Goal: Task Accomplishment & Management: Use online tool/utility

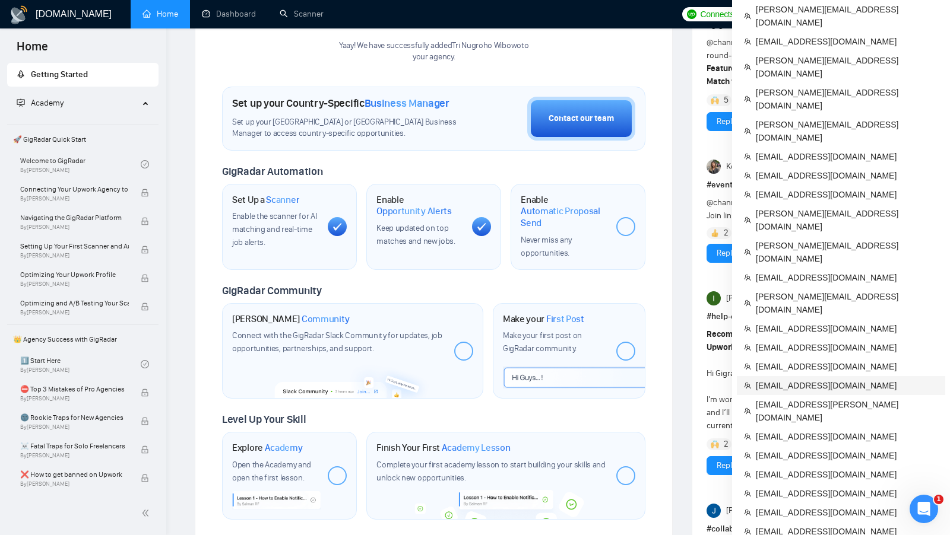
click at [813, 379] on span "[EMAIL_ADDRESS][DOMAIN_NAME]" at bounding box center [847, 385] width 182 height 13
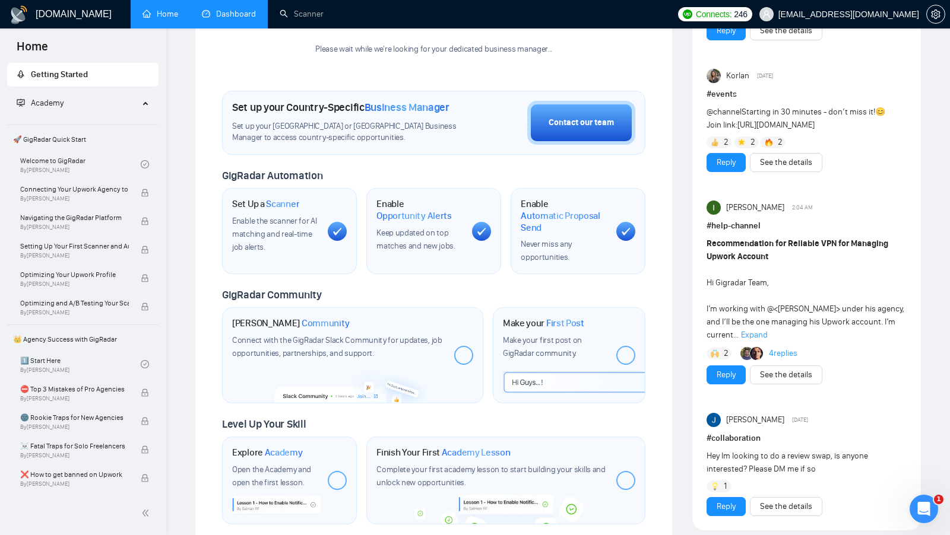
click at [223, 19] on link "Dashboard" at bounding box center [229, 14] width 54 height 10
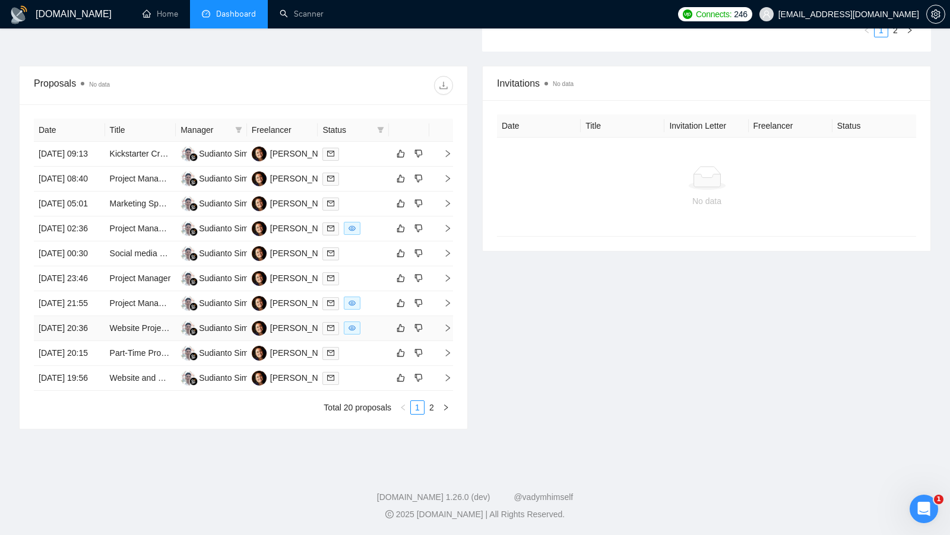
scroll to position [496, 0]
click at [430, 414] on link "2" at bounding box center [431, 407] width 13 height 13
click at [291, 335] on div "[PERSON_NAME]" at bounding box center [304, 328] width 68 height 13
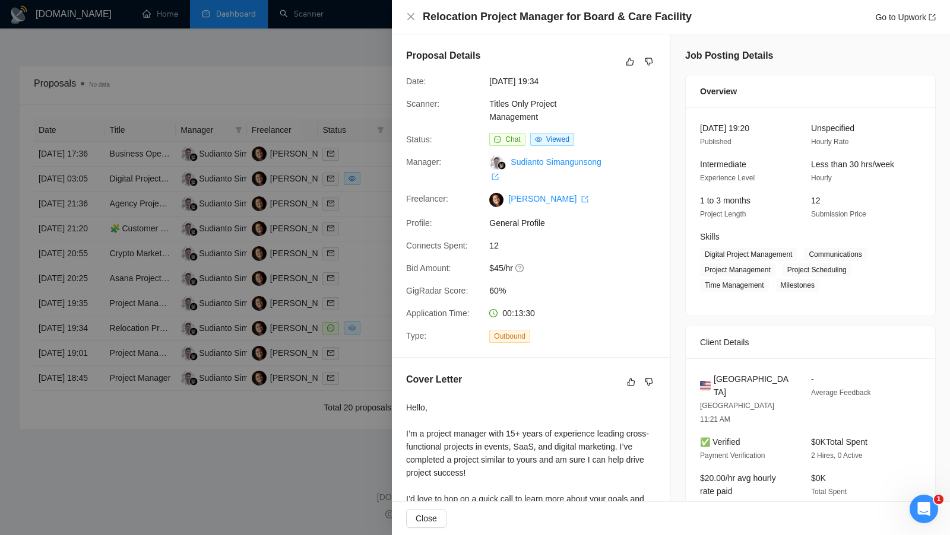
click at [393, 227] on div "Proposal Details Date: [DATE] 19:34 Scanner: Titles Only Project Management Sta…" at bounding box center [531, 195] width 278 height 323
click at [369, 243] on div at bounding box center [475, 267] width 950 height 535
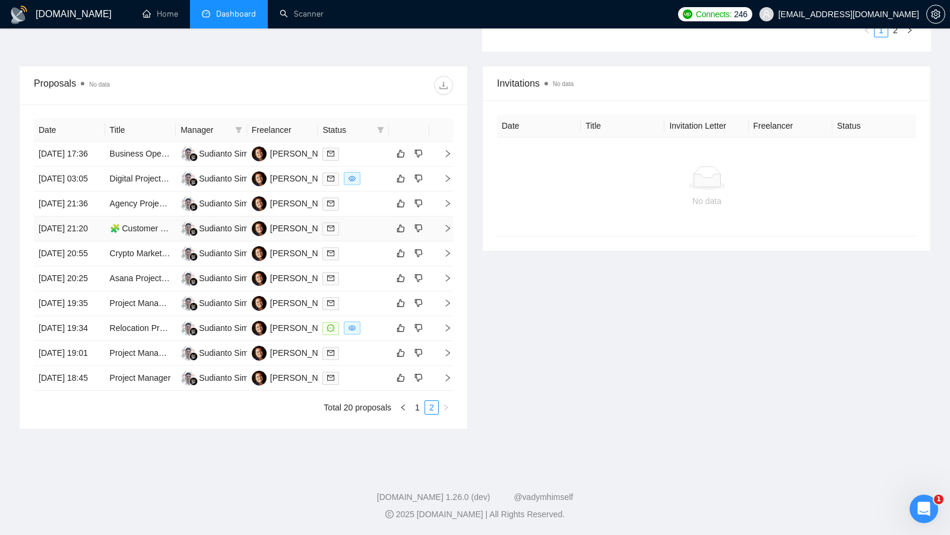
scroll to position [521, 0]
click at [414, 414] on link "1" at bounding box center [417, 407] width 13 height 13
click at [378, 310] on div at bounding box center [353, 304] width 62 height 14
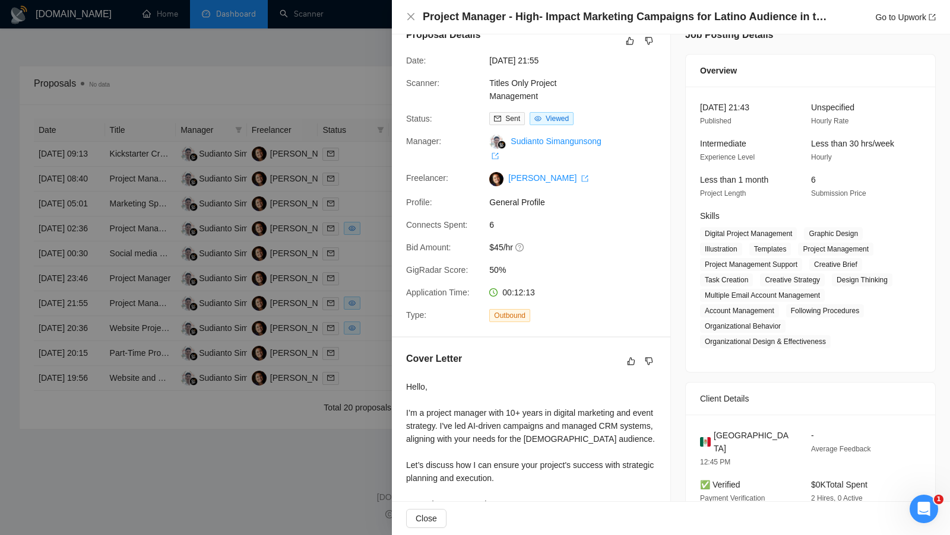
scroll to position [0, 0]
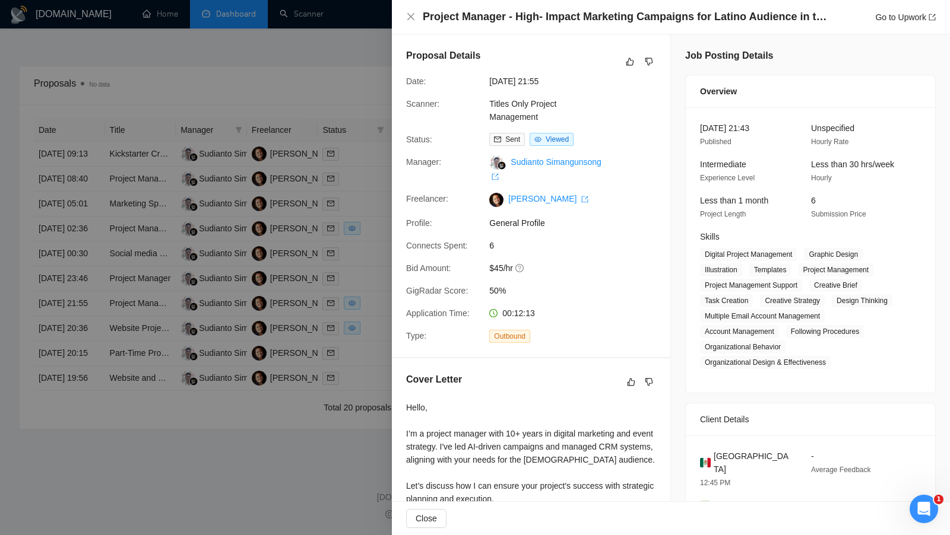
click at [377, 269] on div at bounding box center [475, 267] width 950 height 535
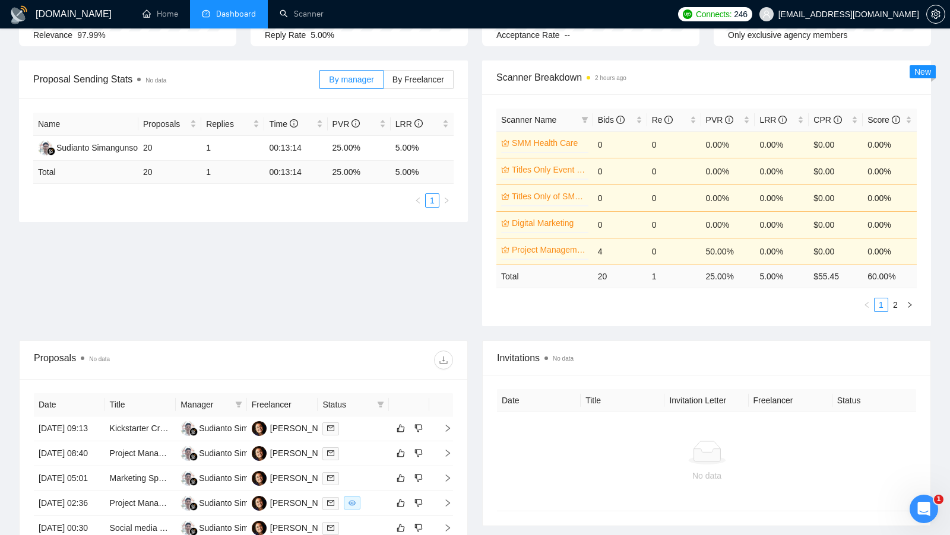
scroll to position [147, 0]
click at [323, 9] on link "Scanner" at bounding box center [302, 14] width 44 height 10
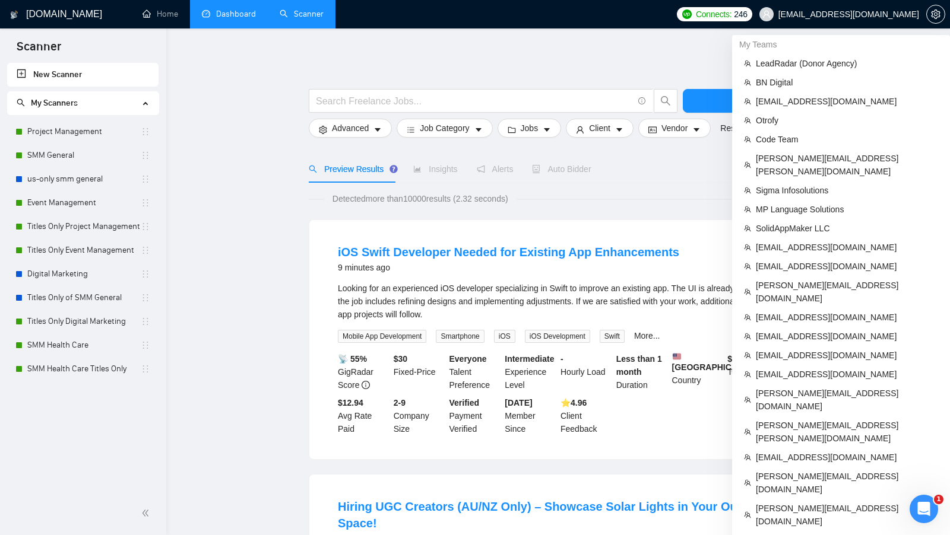
scroll to position [669, 0]
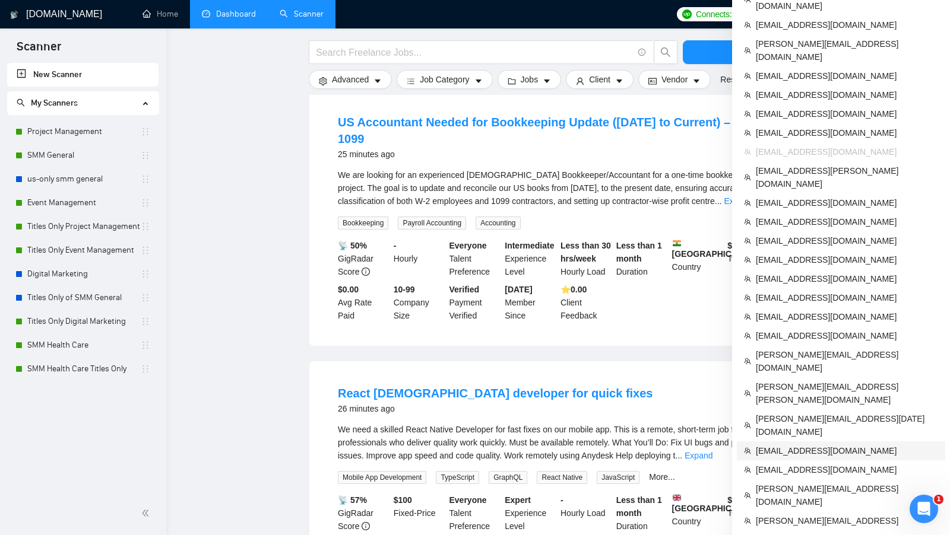
click at [840, 445] on span "[EMAIL_ADDRESS][DOMAIN_NAME]" at bounding box center [847, 451] width 182 height 13
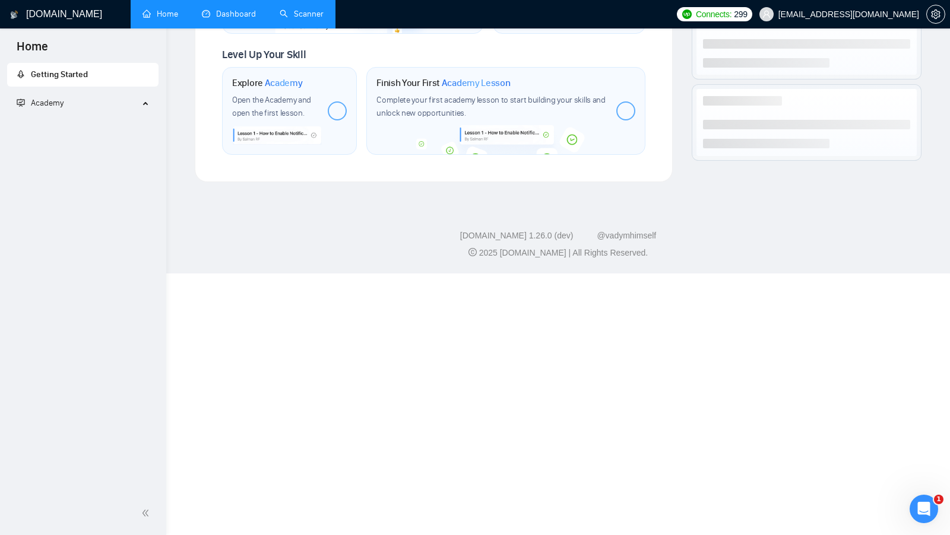
scroll to position [395, 0]
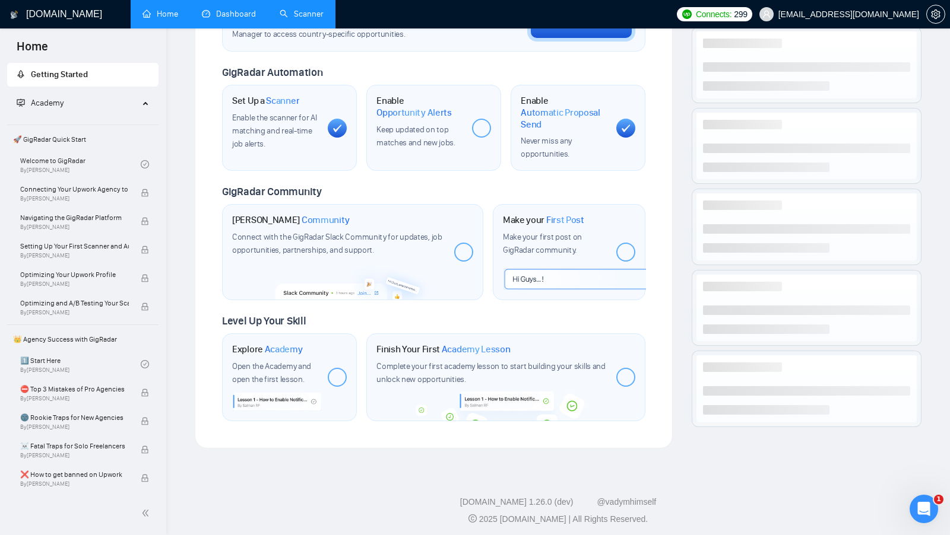
click at [302, 19] on link "Scanner" at bounding box center [302, 14] width 44 height 10
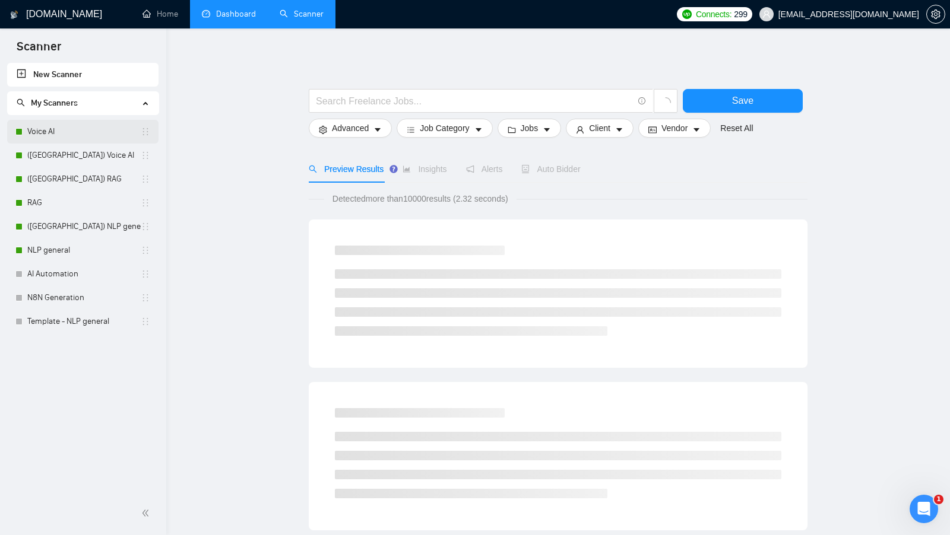
click at [75, 126] on link "Voice AI" at bounding box center [83, 132] width 113 height 24
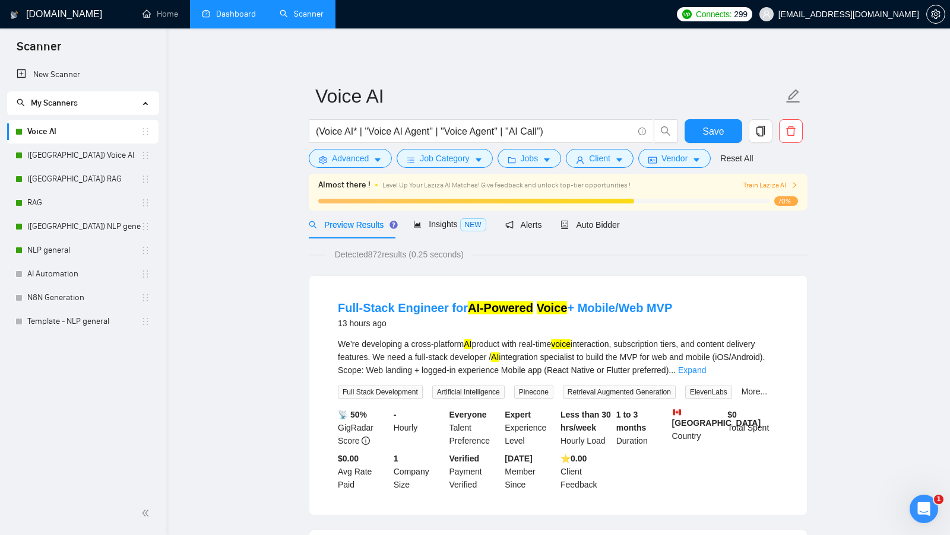
click at [941, 23] on div at bounding box center [935, 14] width 19 height 28
click at [936, 12] on icon "setting" at bounding box center [935, 13] width 9 height 9
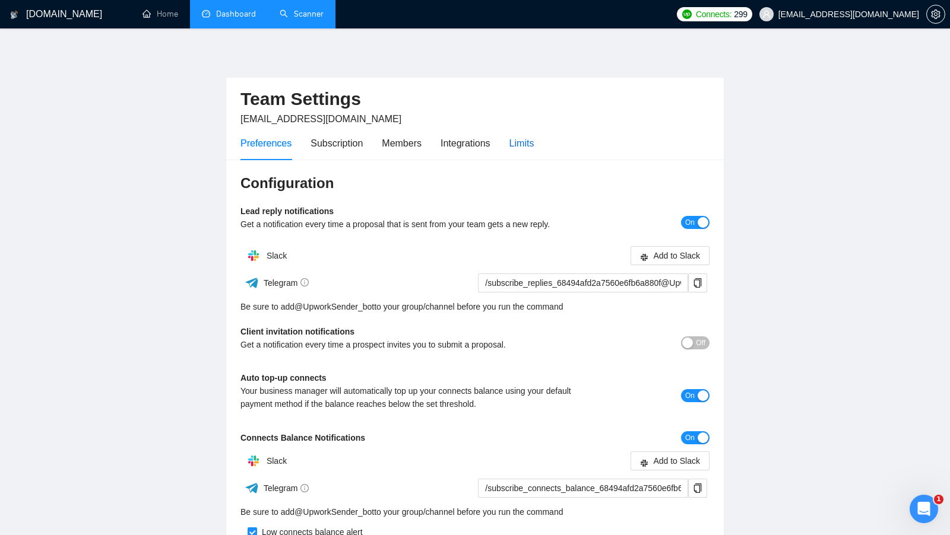
click at [524, 138] on div "Limits" at bounding box center [521, 143] width 25 height 15
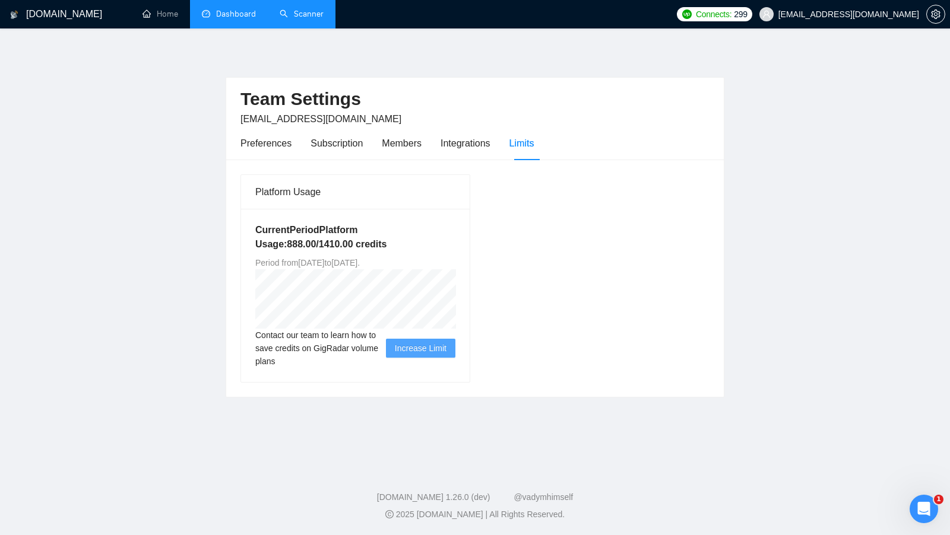
click at [239, 19] on link "Dashboard" at bounding box center [229, 14] width 54 height 10
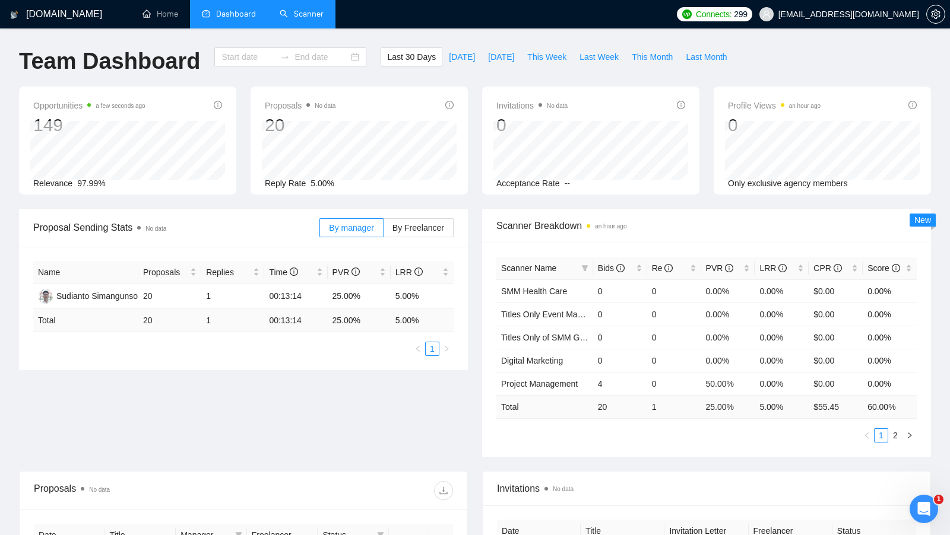
type input "[DATE]"
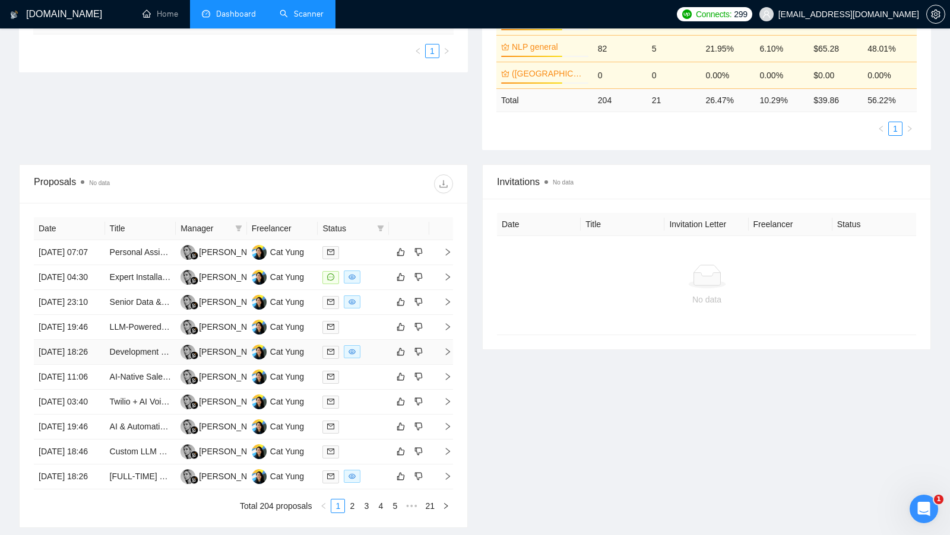
scroll to position [299, 0]
click at [377, 289] on td at bounding box center [353, 276] width 71 height 25
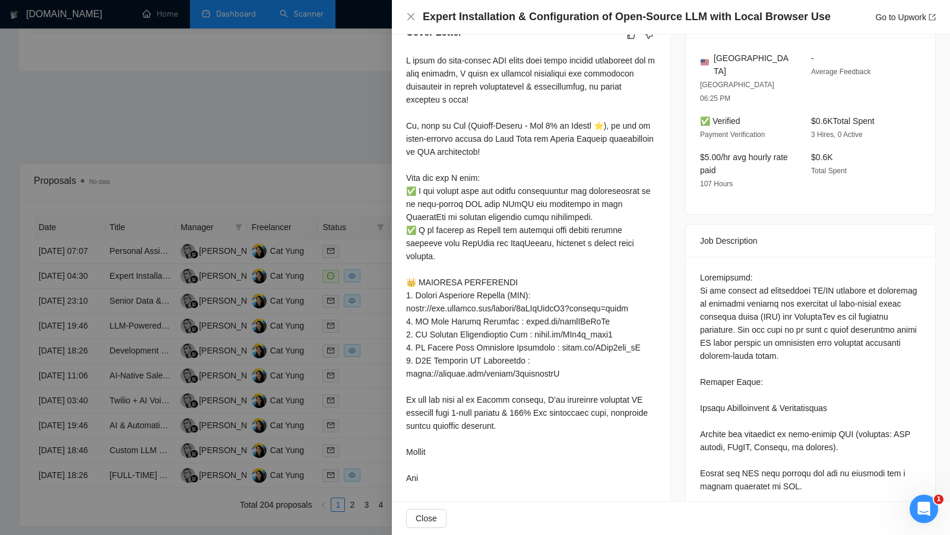
scroll to position [351, 0]
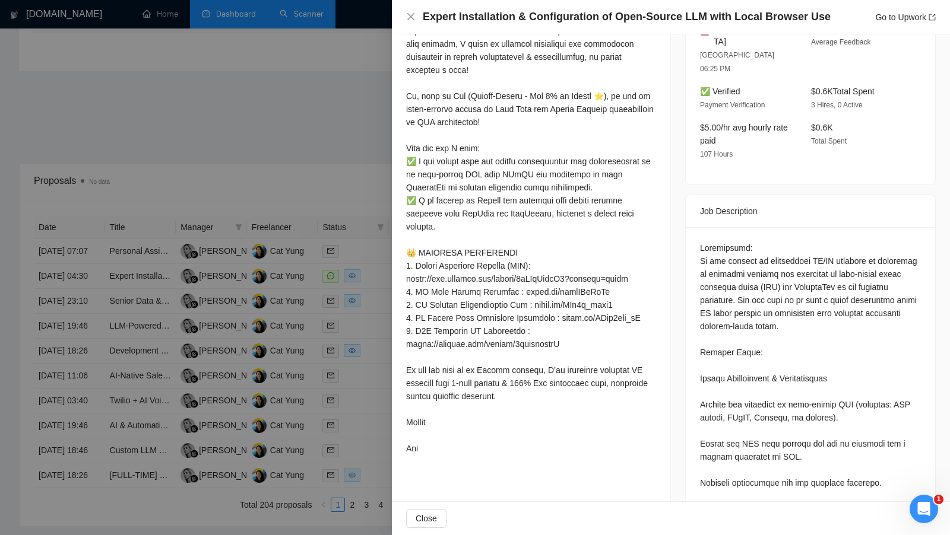
click at [335, 299] on div at bounding box center [475, 267] width 950 height 535
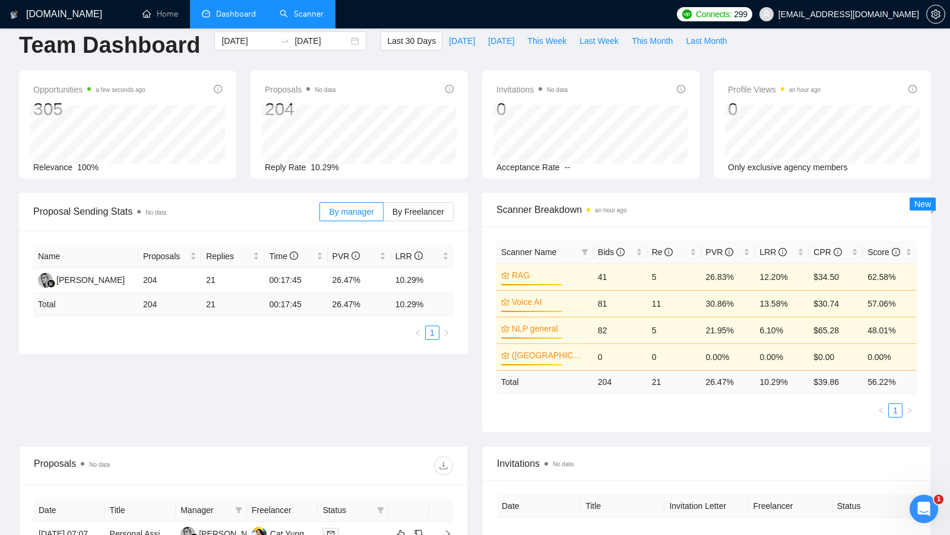
scroll to position [0, 0]
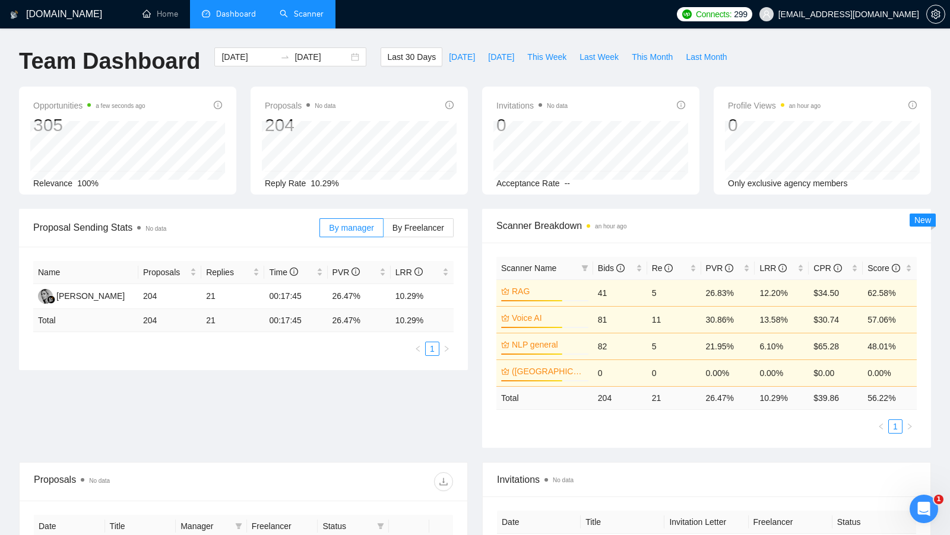
click at [285, 19] on link "Scanner" at bounding box center [302, 14] width 44 height 10
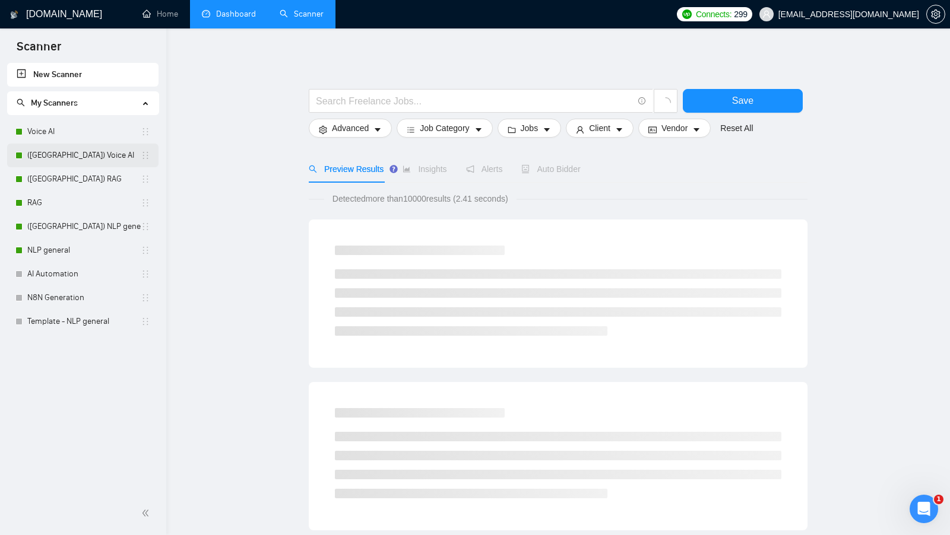
click at [93, 147] on link "([GEOGRAPHIC_DATA]) Voice AI" at bounding box center [83, 156] width 113 height 24
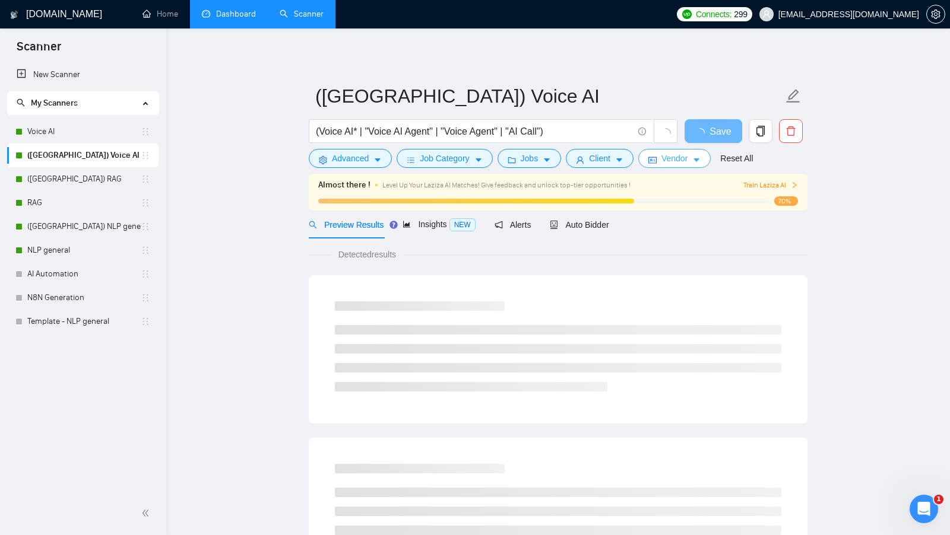
click at [686, 157] on span "Vendor" at bounding box center [674, 158] width 26 height 13
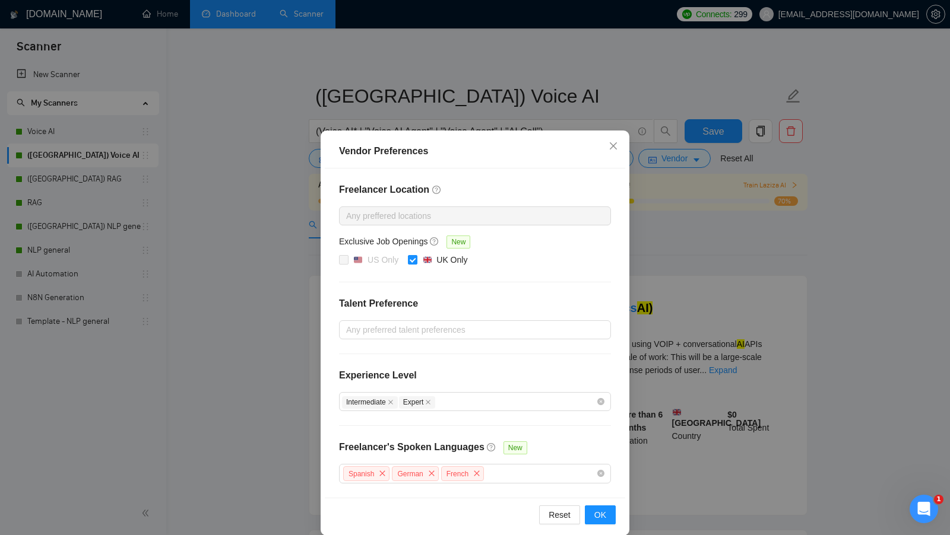
click at [687, 216] on div "Vendor Preferences Freelancer Location Any preffered locations Exclusive Job Op…" at bounding box center [475, 267] width 950 height 535
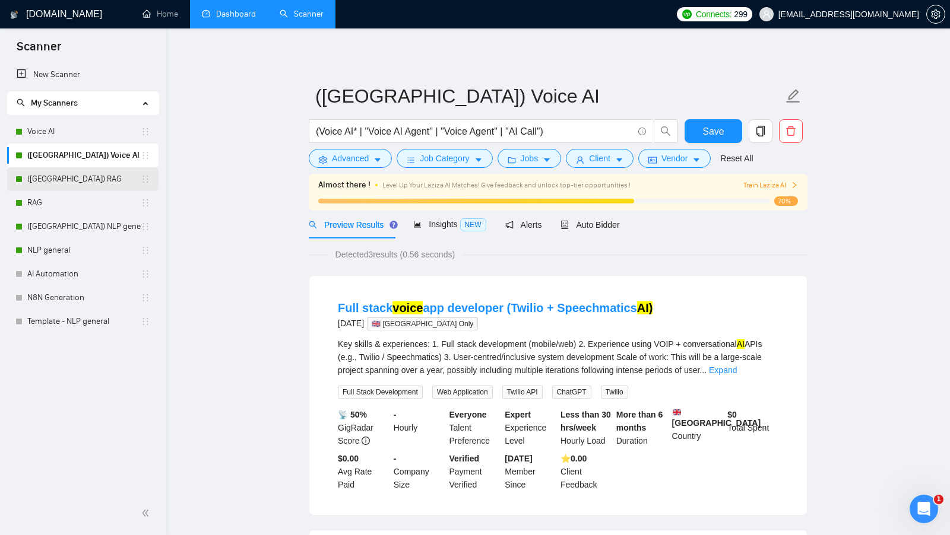
click at [71, 176] on link "([GEOGRAPHIC_DATA]) RAG" at bounding box center [83, 179] width 113 height 24
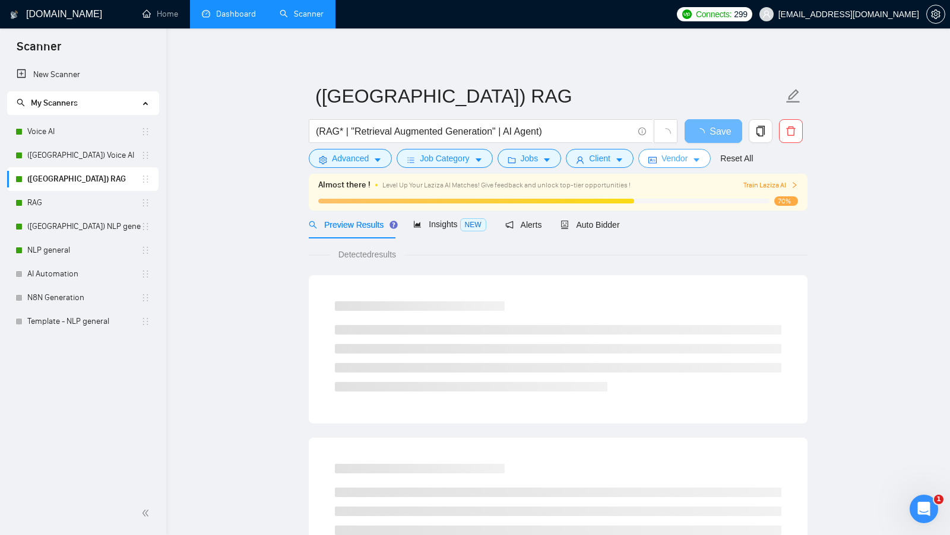
click at [705, 163] on button "Vendor" at bounding box center [674, 158] width 72 height 19
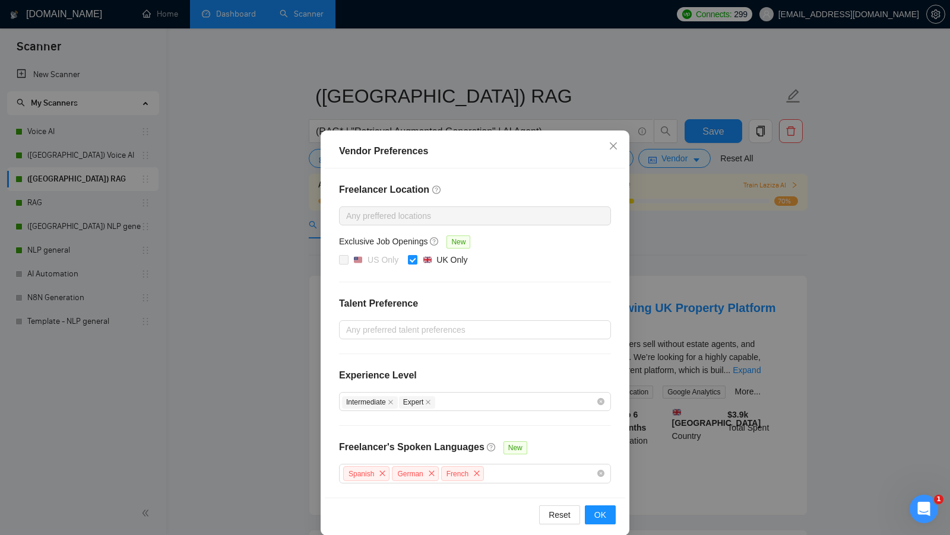
click at [686, 256] on div "Vendor Preferences Freelancer Location Any preffered locations Exclusive Job Op…" at bounding box center [475, 267] width 950 height 535
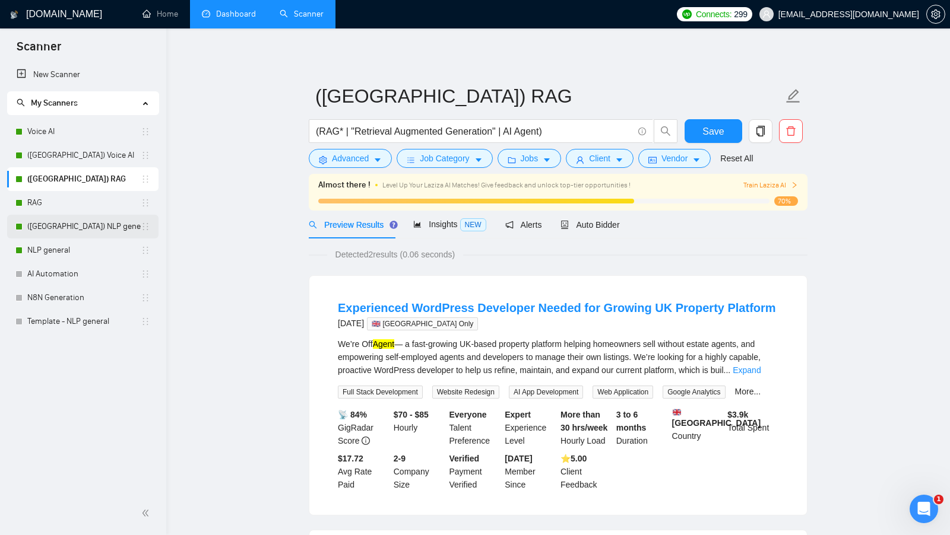
click at [68, 222] on link "([GEOGRAPHIC_DATA]) NLP general" at bounding box center [83, 227] width 113 height 24
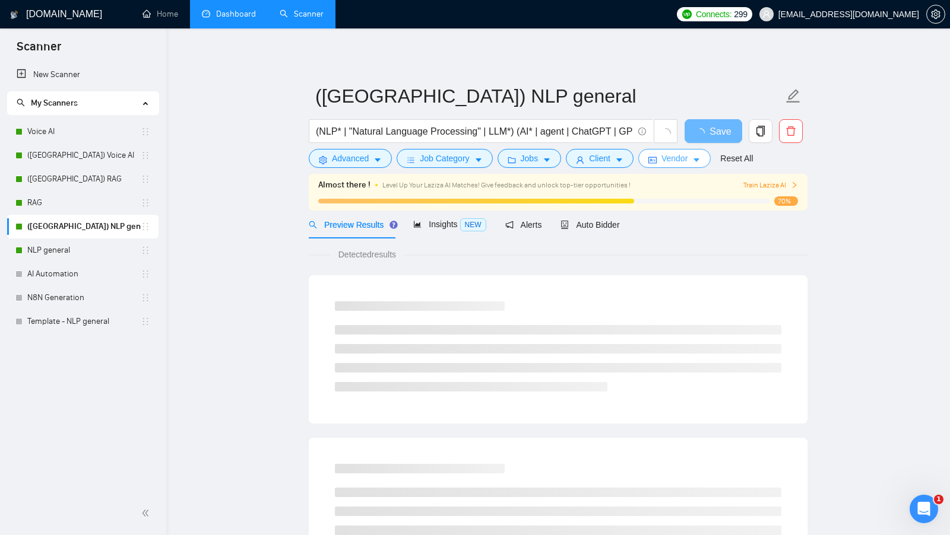
click at [663, 161] on button "Vendor" at bounding box center [674, 158] width 72 height 19
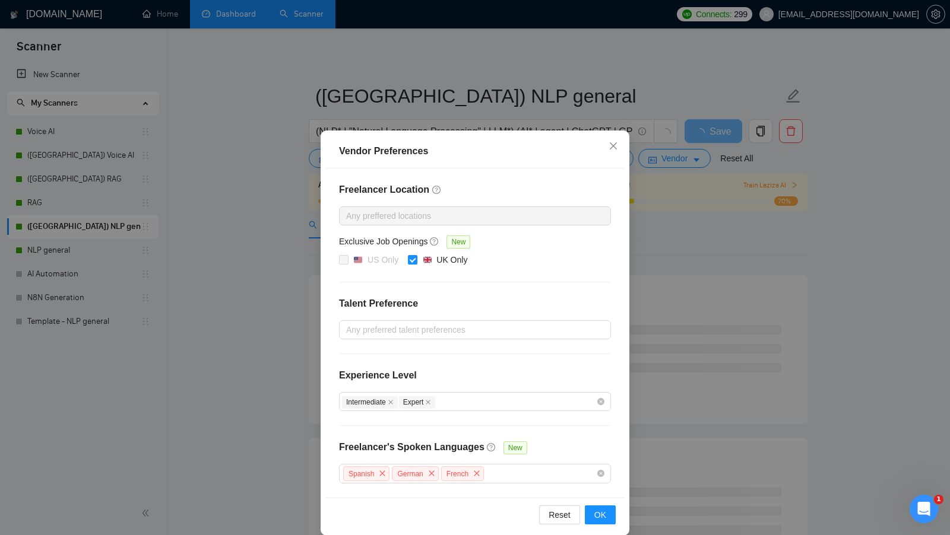
click at [663, 233] on div "Vendor Preferences Freelancer Location Any preffered locations Exclusive Job Op…" at bounding box center [475, 267] width 950 height 535
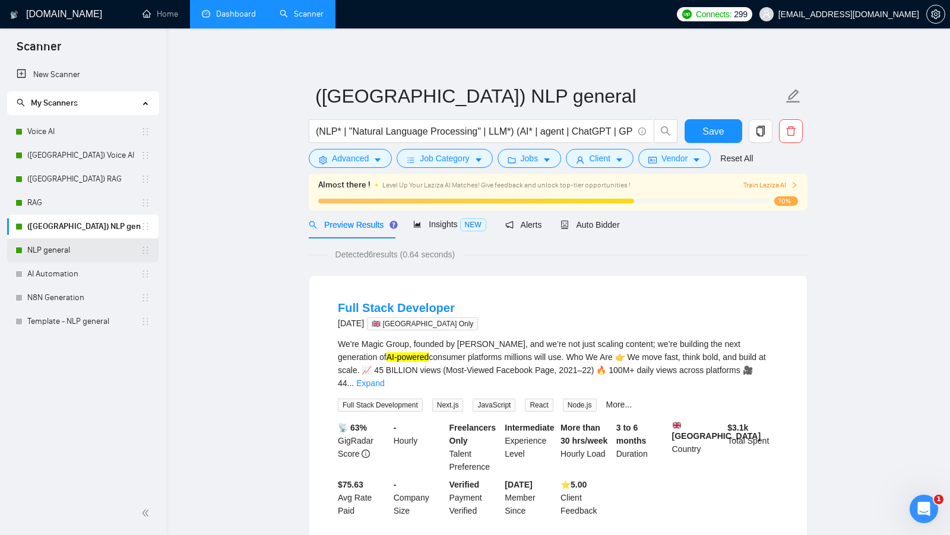
click at [52, 242] on link "NLP general" at bounding box center [83, 251] width 113 height 24
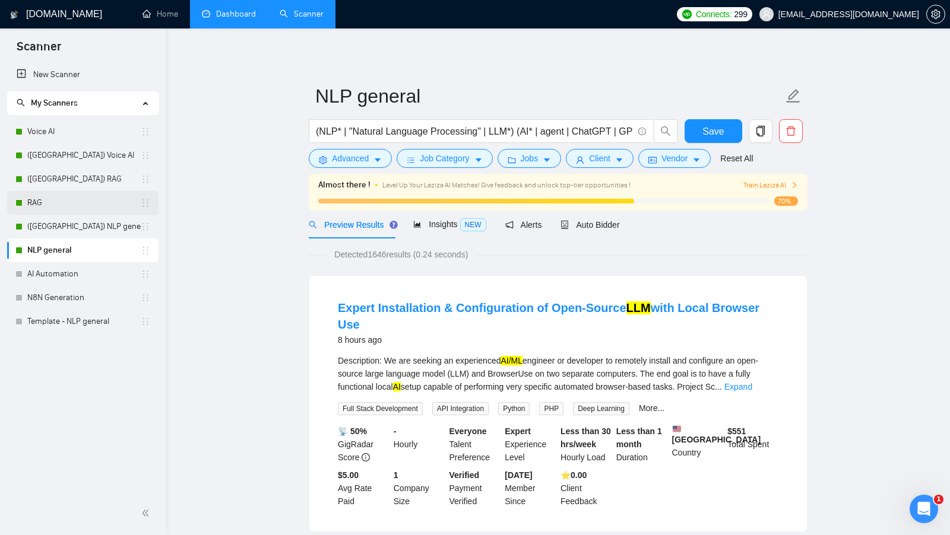
click at [66, 208] on link "RAG" at bounding box center [83, 203] width 113 height 24
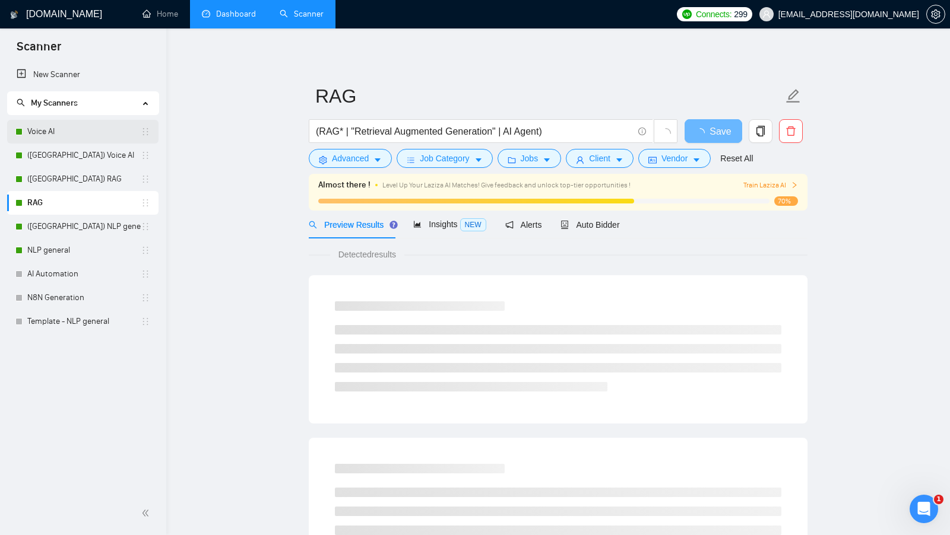
click at [107, 139] on link "Voice AI" at bounding box center [83, 132] width 113 height 24
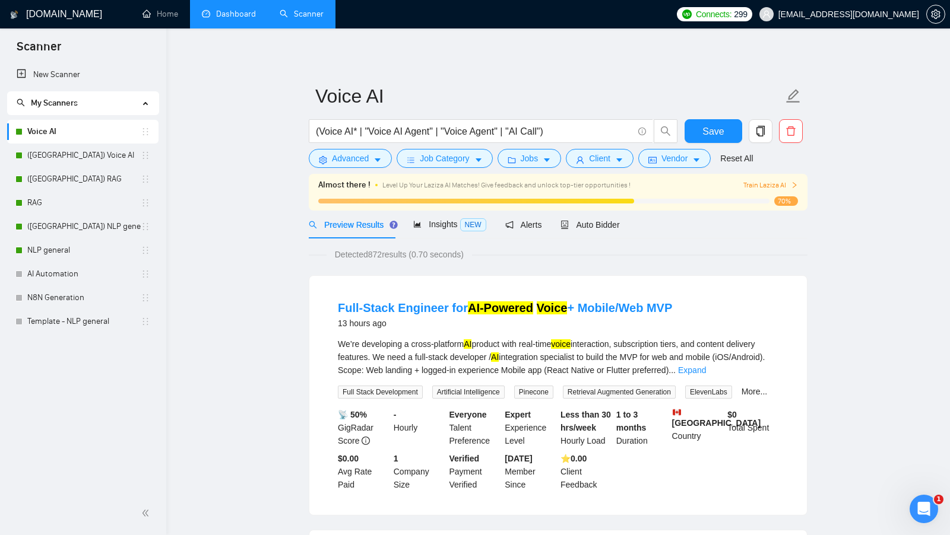
click at [248, 9] on link "Dashboard" at bounding box center [229, 14] width 54 height 10
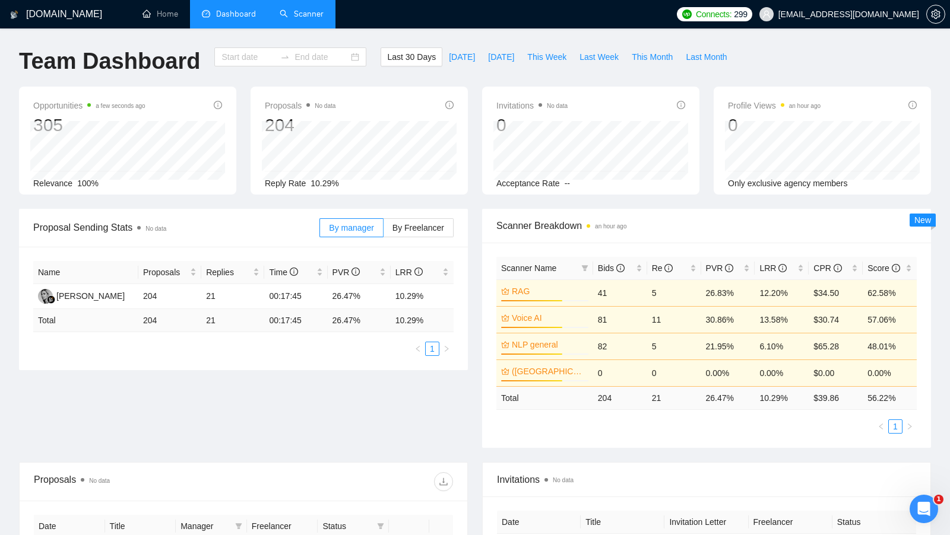
type input "[DATE]"
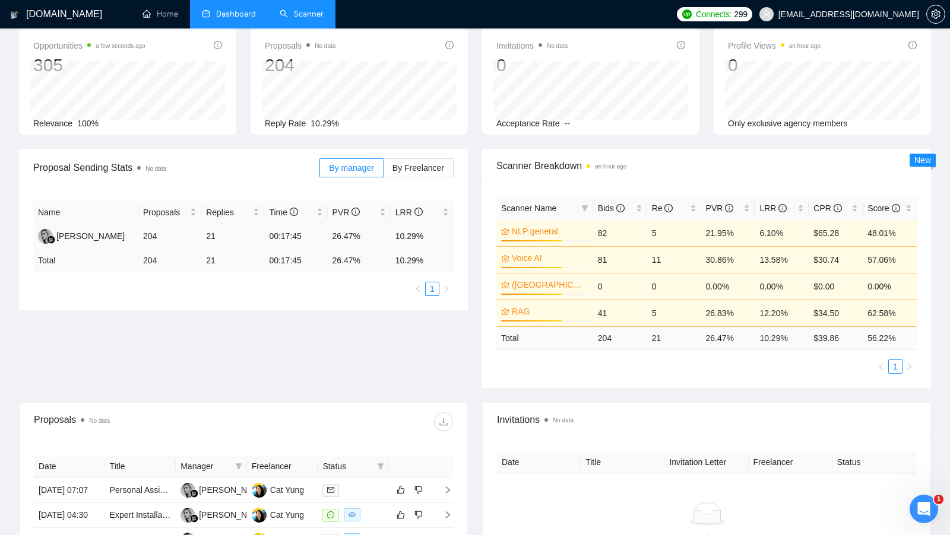
scroll to position [42, 0]
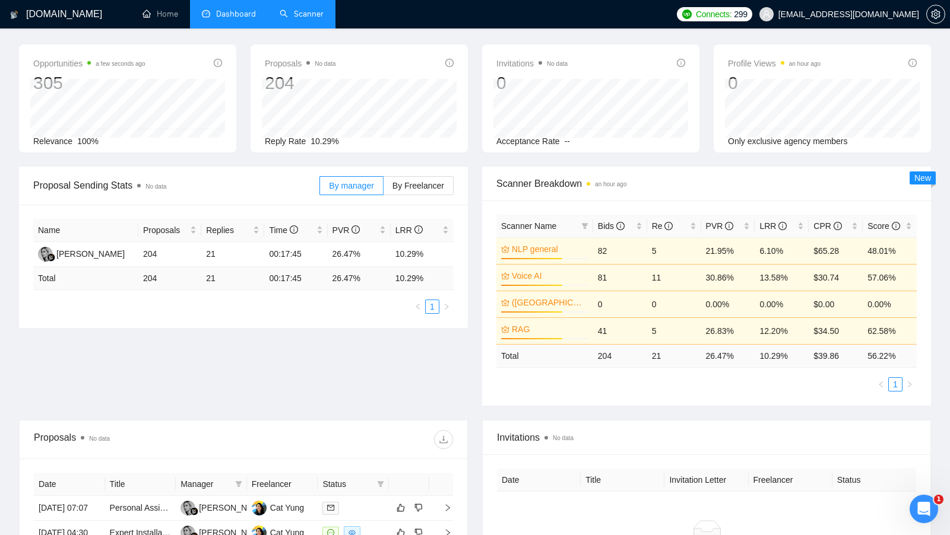
click at [303, 27] on li "Scanner" at bounding box center [302, 14] width 68 height 28
click at [301, 19] on link "Scanner" at bounding box center [302, 14] width 44 height 10
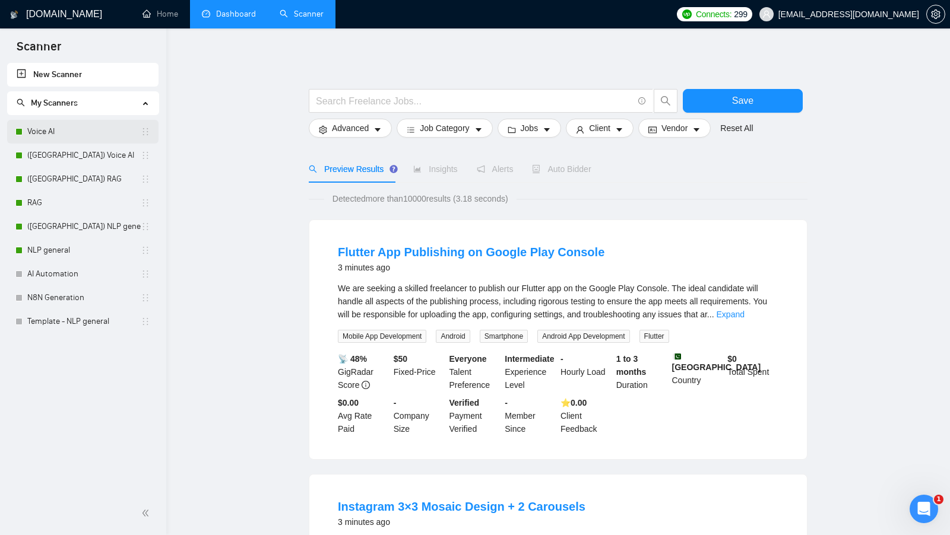
click at [56, 128] on link "Voice AI" at bounding box center [83, 132] width 113 height 24
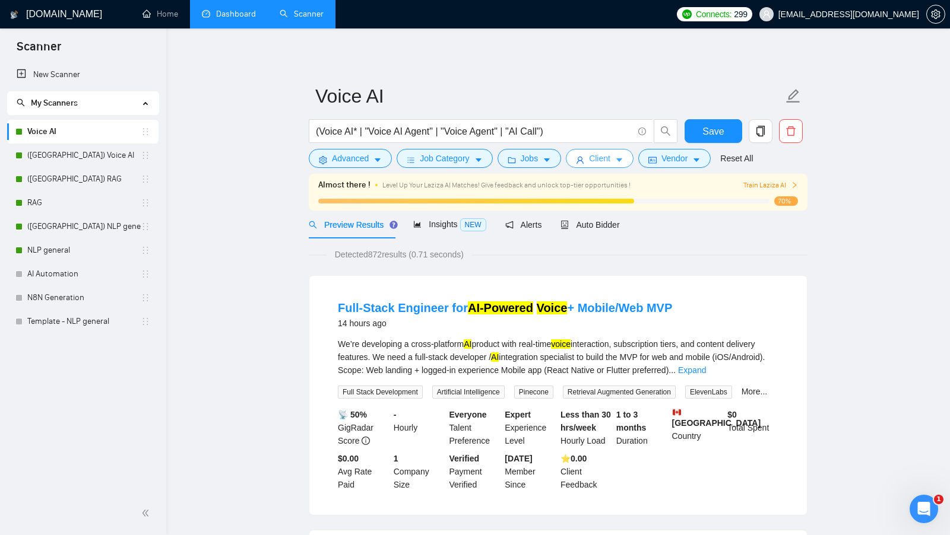
click at [605, 163] on span "Client" at bounding box center [599, 158] width 21 height 13
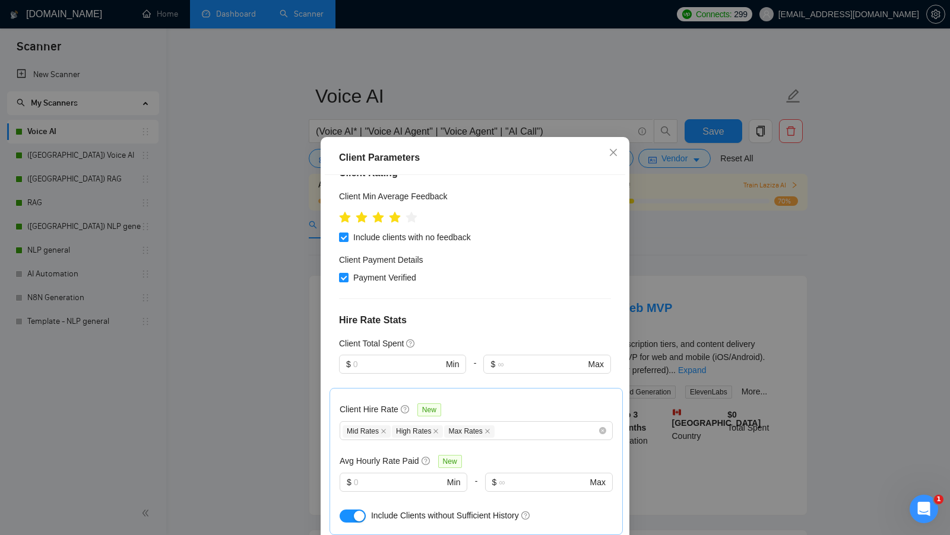
scroll to position [193, 0]
click at [677, 359] on div "Client Parameters Client Location Include Client Countries Select Exclude Clien…" at bounding box center [475, 267] width 950 height 535
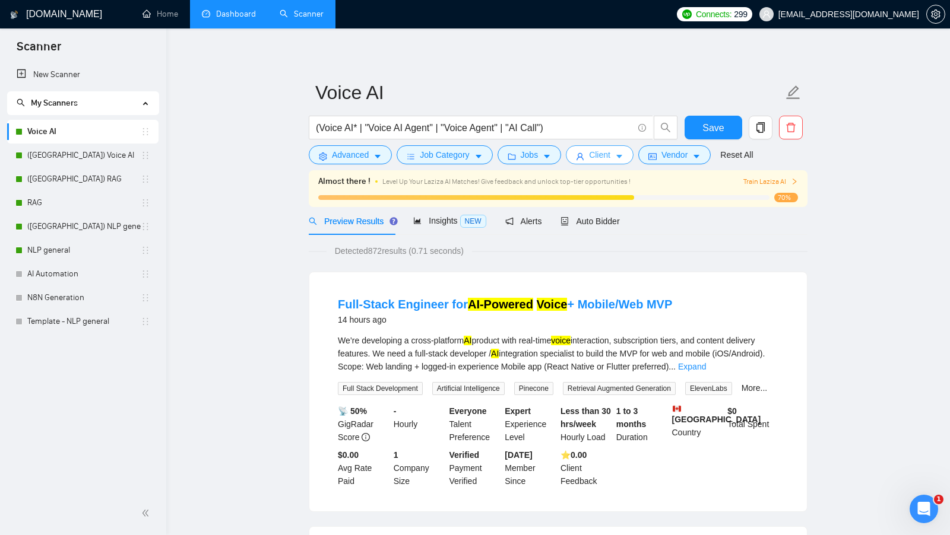
scroll to position [0, 0]
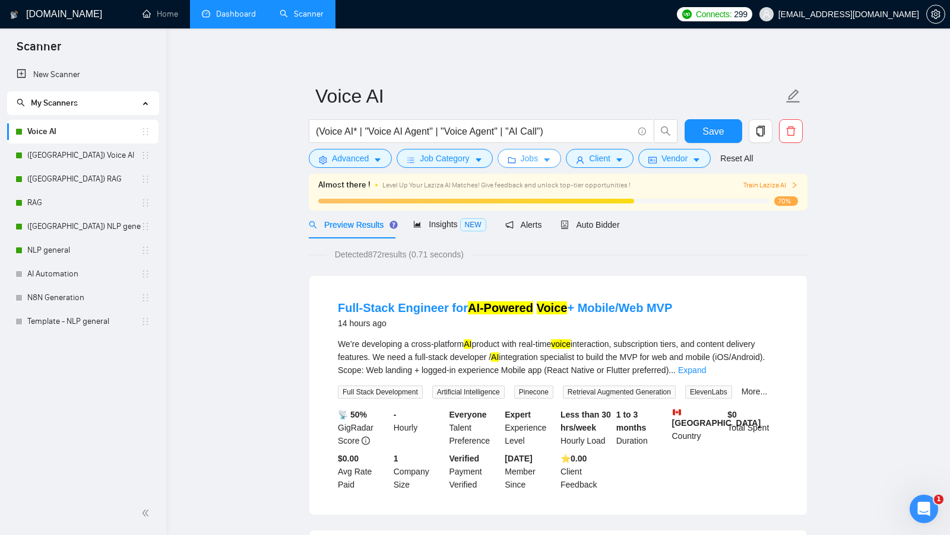
click at [524, 158] on span "Jobs" at bounding box center [530, 158] width 18 height 13
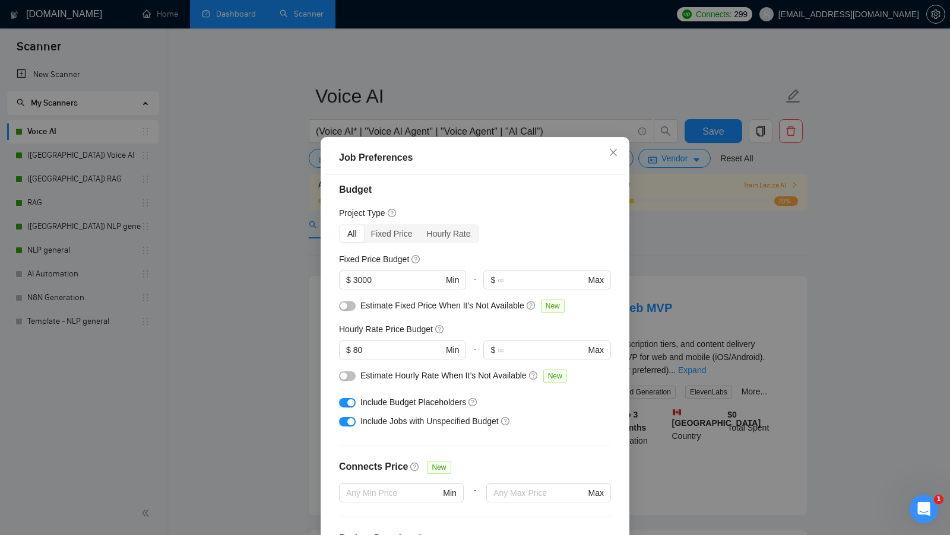
scroll to position [9, 0]
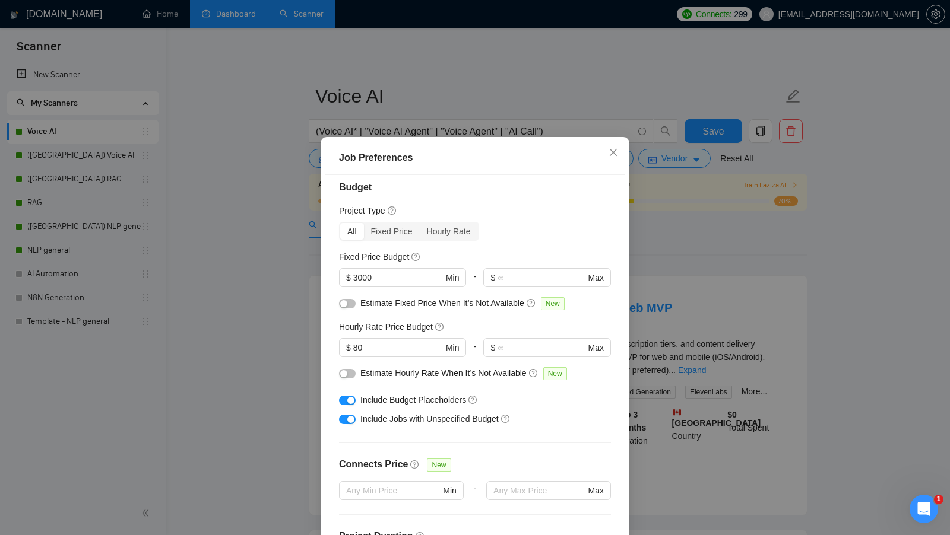
click at [693, 278] on div "Job Preferences Budget Project Type All Fixed Price Hourly Rate Fixed Price Bud…" at bounding box center [475, 267] width 950 height 535
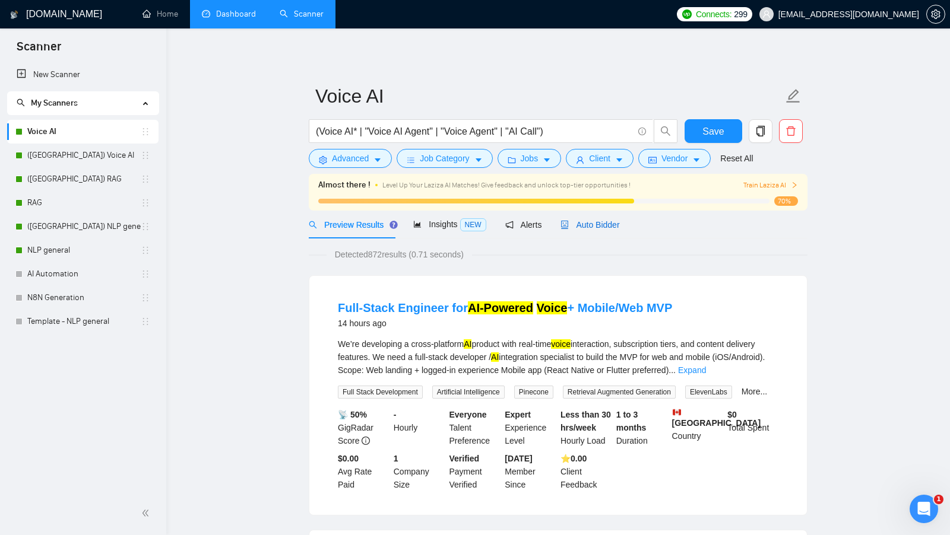
drag, startPoint x: 590, startPoint y: 221, endPoint x: 586, endPoint y: 247, distance: 25.9
click at [590, 222] on span "Auto Bidder" at bounding box center [589, 224] width 59 height 9
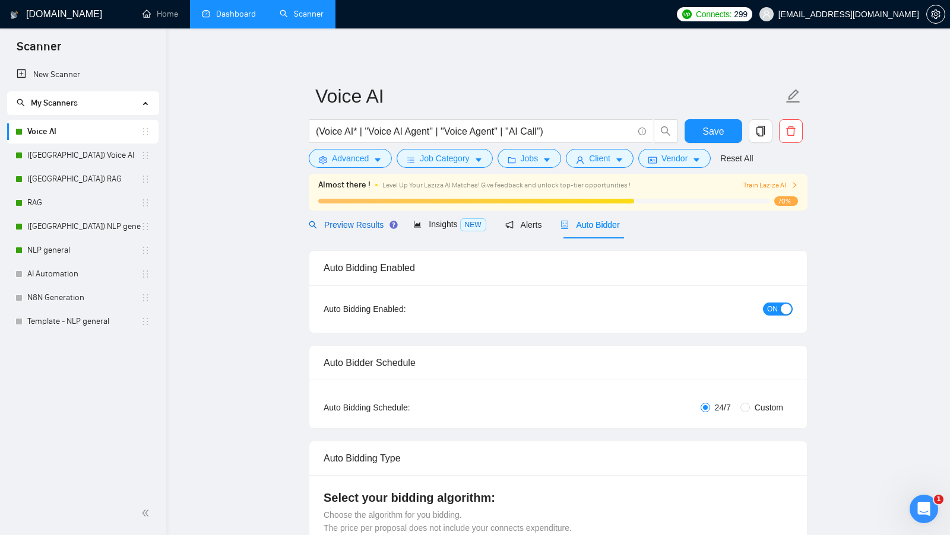
click at [361, 226] on span "Preview Results" at bounding box center [351, 224] width 85 height 9
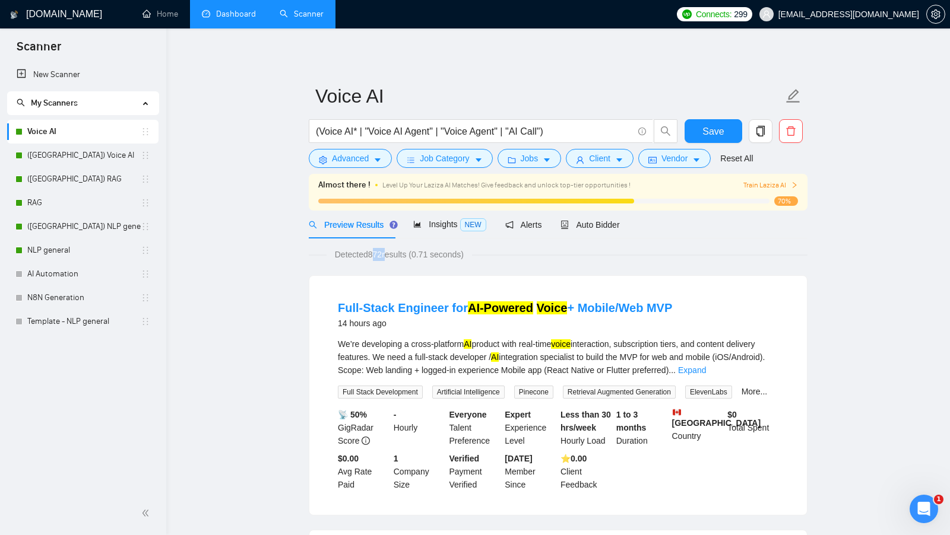
drag, startPoint x: 371, startPoint y: 253, endPoint x: 389, endPoint y: 253, distance: 18.4
click at [389, 253] on span "Detected 872 results (0.71 seconds)" at bounding box center [398, 254] width 145 height 13
click at [610, 161] on span "Client" at bounding box center [599, 158] width 21 height 13
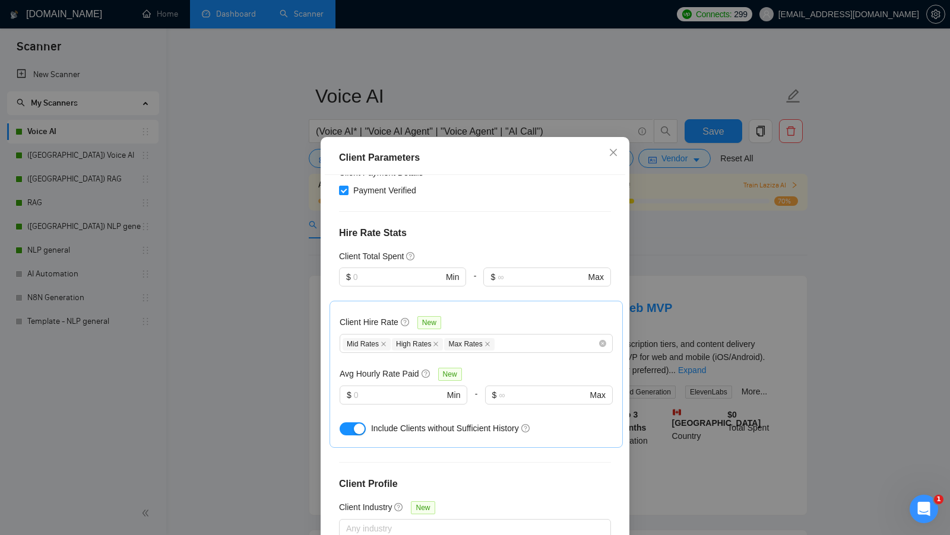
scroll to position [286, 0]
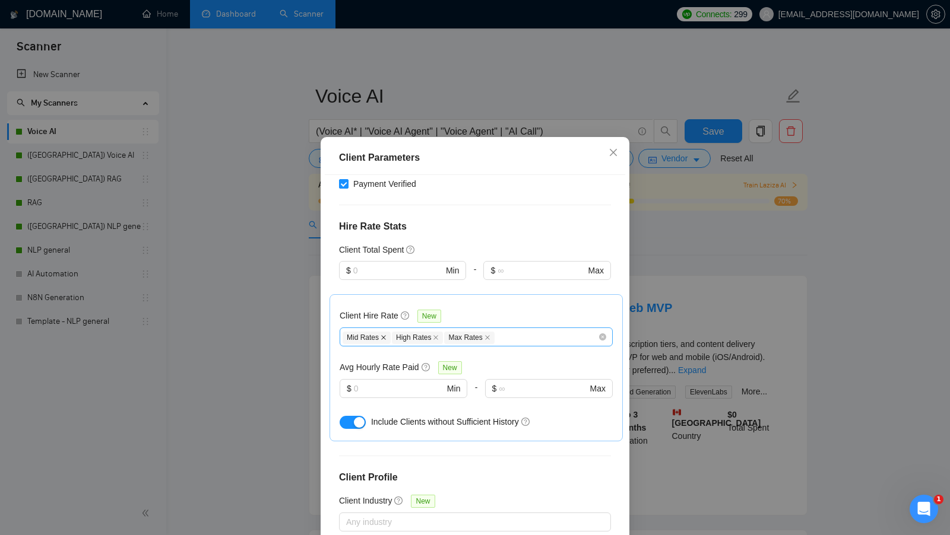
click at [385, 335] on icon "close" at bounding box center [383, 337] width 5 height 5
drag, startPoint x: 344, startPoint y: 319, endPoint x: 370, endPoint y: 320, distance: 25.5
click at [370, 332] on span "High Rates" at bounding box center [367, 338] width 51 height 12
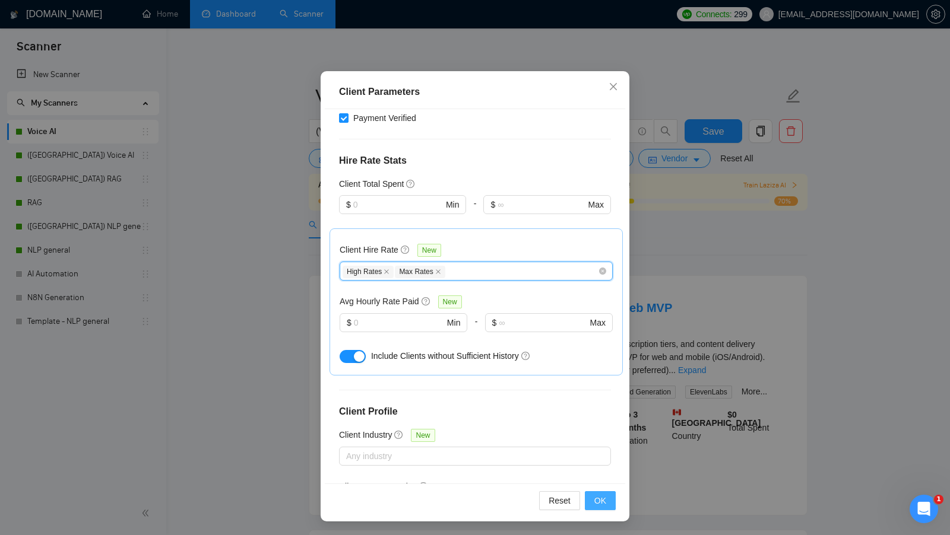
click at [593, 496] on button "OK" at bounding box center [600, 500] width 31 height 19
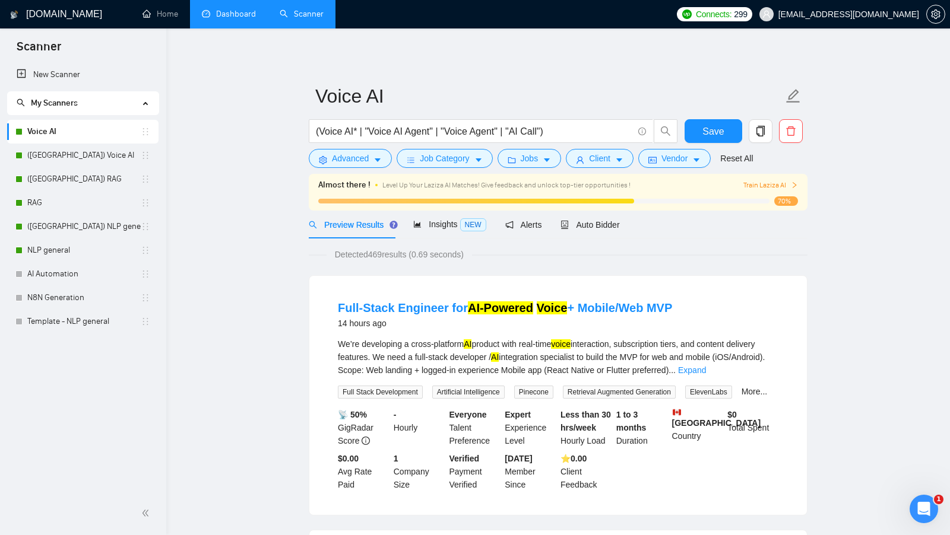
drag, startPoint x: 371, startPoint y: 257, endPoint x: 386, endPoint y: 257, distance: 14.8
click at [386, 257] on span "Detected 469 results (0.69 seconds)" at bounding box center [398, 254] width 145 height 13
click at [507, 253] on div "Detected 469 results (0.69 seconds)" at bounding box center [558, 254] width 499 height 13
click at [605, 164] on span "Client" at bounding box center [599, 158] width 21 height 13
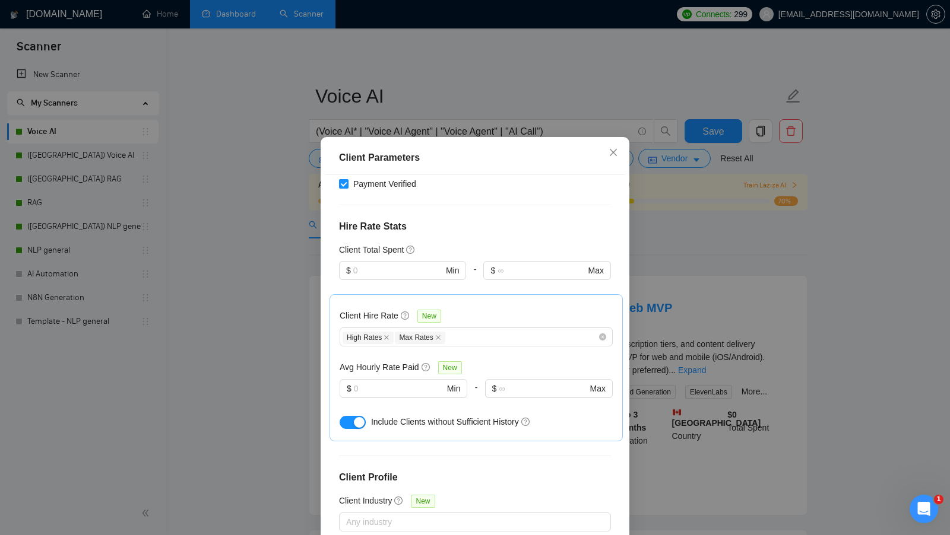
click at [677, 308] on div "Client Parameters Client Location Include Client Countries Select Exclude Clien…" at bounding box center [475, 267] width 950 height 535
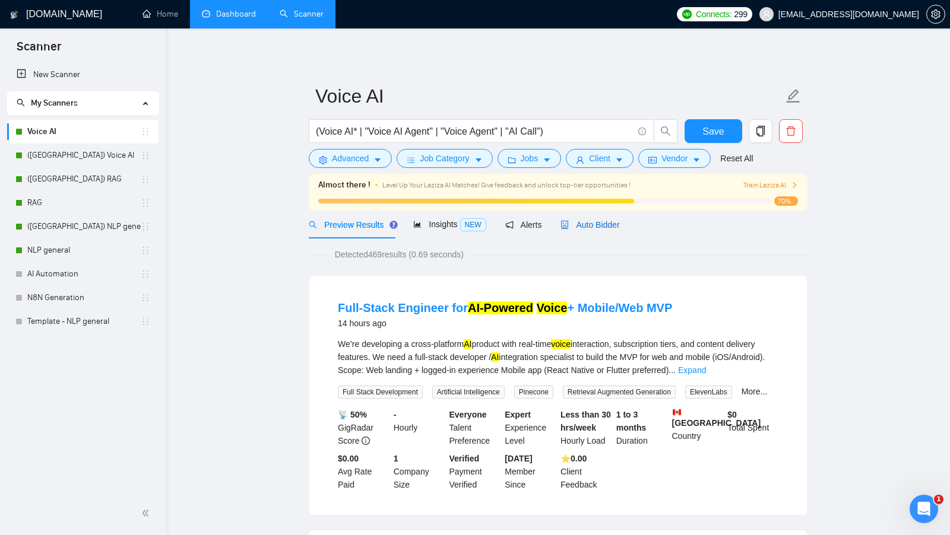
click at [603, 230] on div "Auto Bidder" at bounding box center [589, 224] width 59 height 13
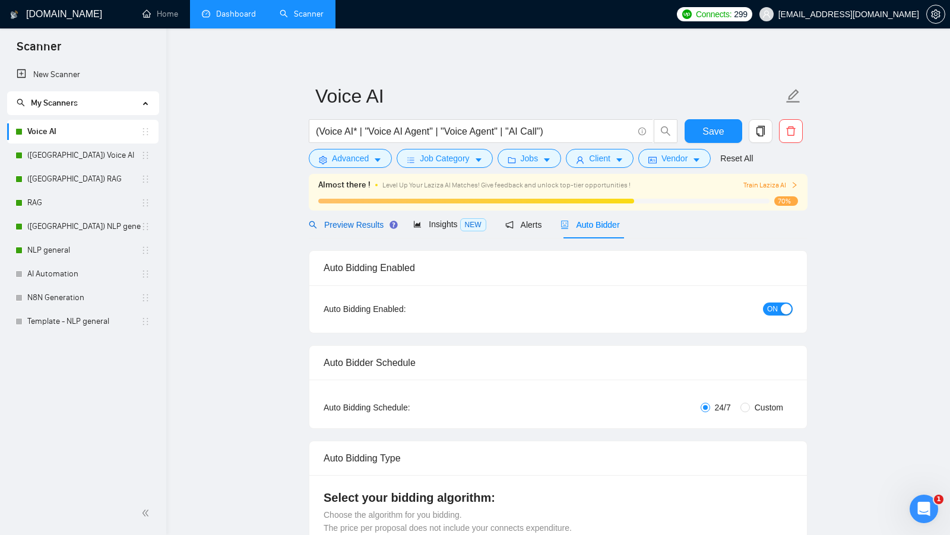
click at [370, 224] on span "Preview Results" at bounding box center [351, 224] width 85 height 9
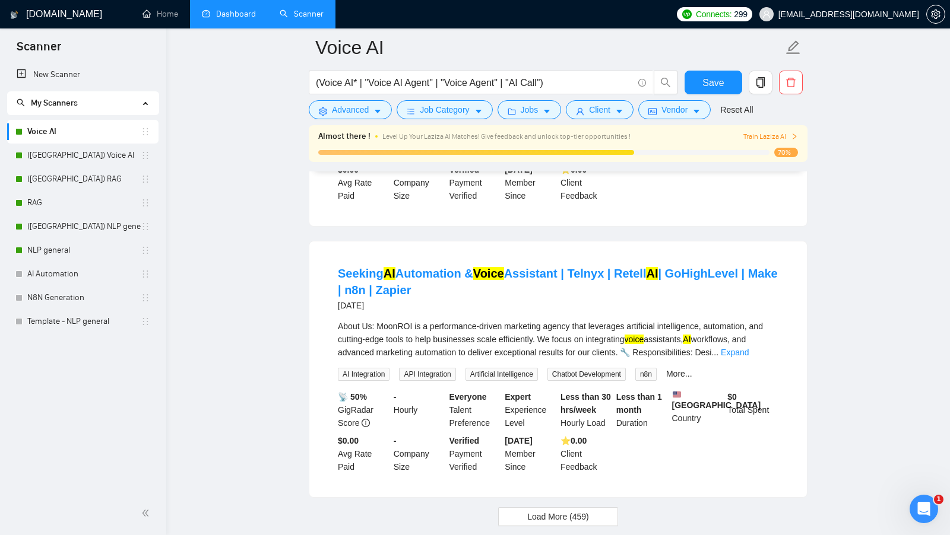
scroll to position [2491, 0]
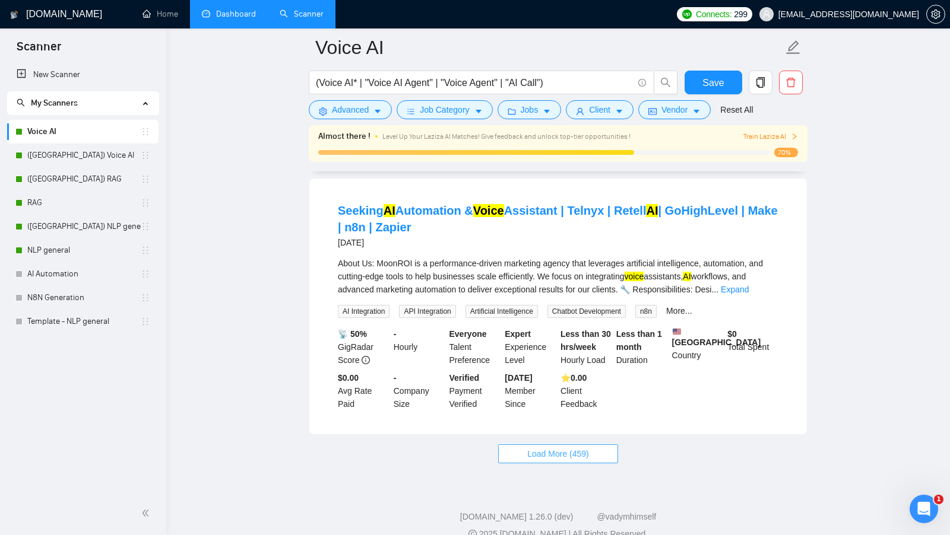
click at [560, 448] on span "Load More (459)" at bounding box center [558, 454] width 62 height 13
click at [544, 100] on button "Jobs" at bounding box center [529, 109] width 64 height 19
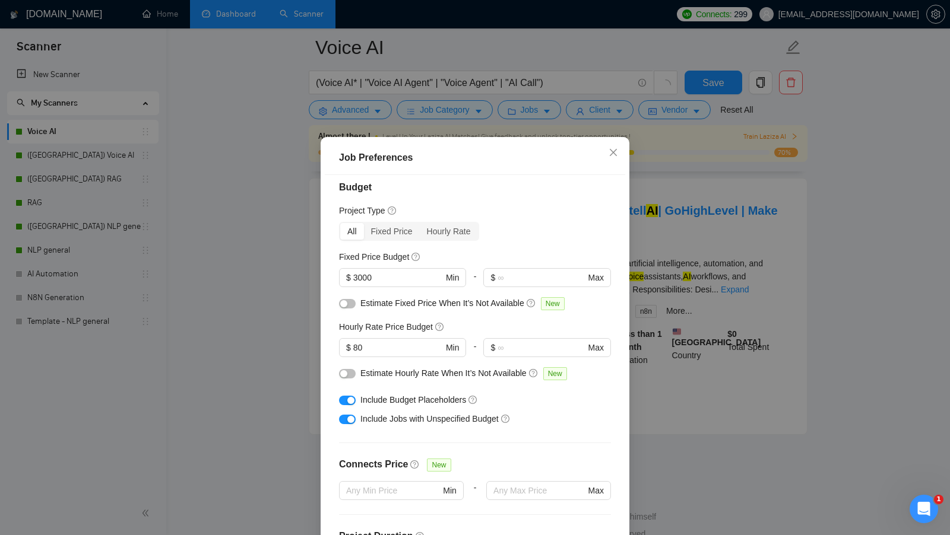
click at [306, 327] on div "Job Preferences Budget Project Type All Fixed Price Hourly Rate Fixed Price Bud…" at bounding box center [475, 267] width 950 height 535
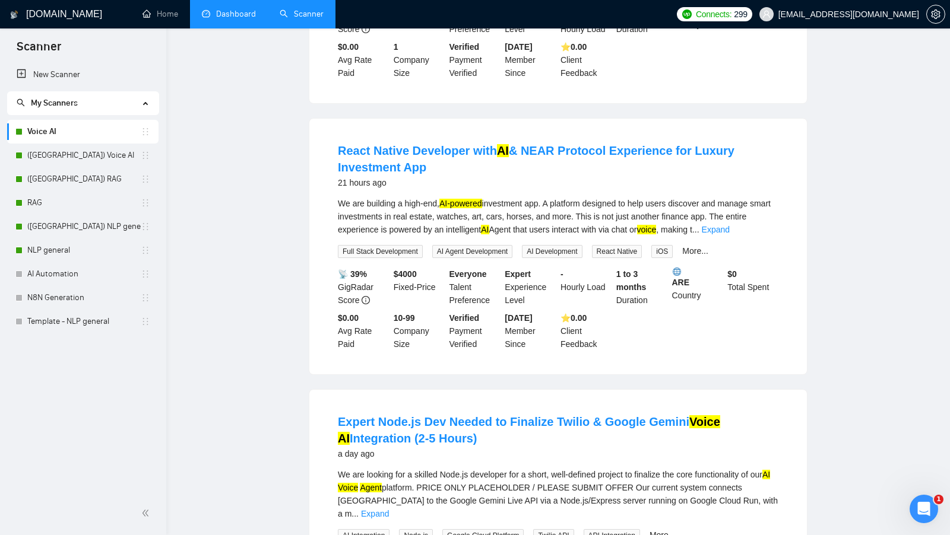
scroll to position [0, 0]
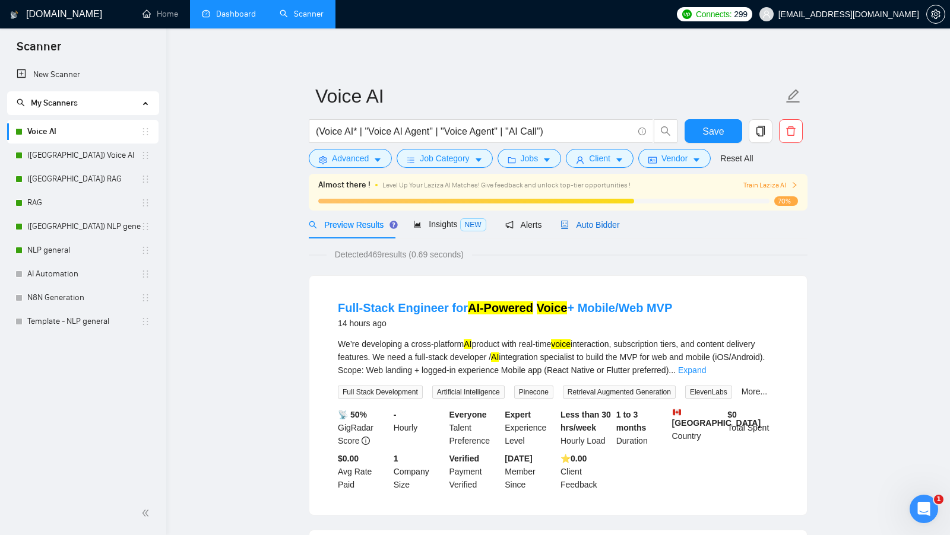
click at [604, 228] on span "Auto Bidder" at bounding box center [589, 224] width 59 height 9
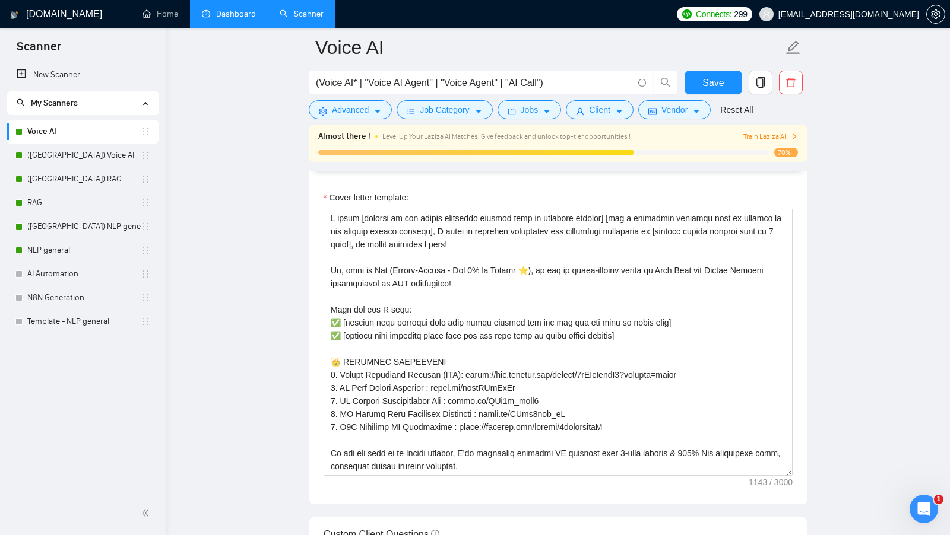
scroll to position [1662, 0]
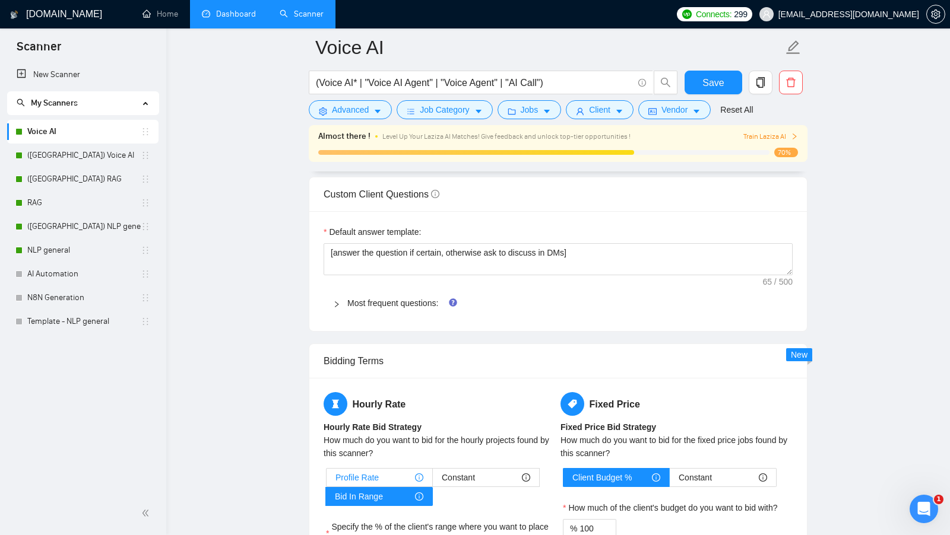
click at [392, 471] on div "Profile Rate" at bounding box center [379, 478] width 88 height 18
click at [326, 481] on input "Profile Rate" at bounding box center [326, 481] width 0 height 0
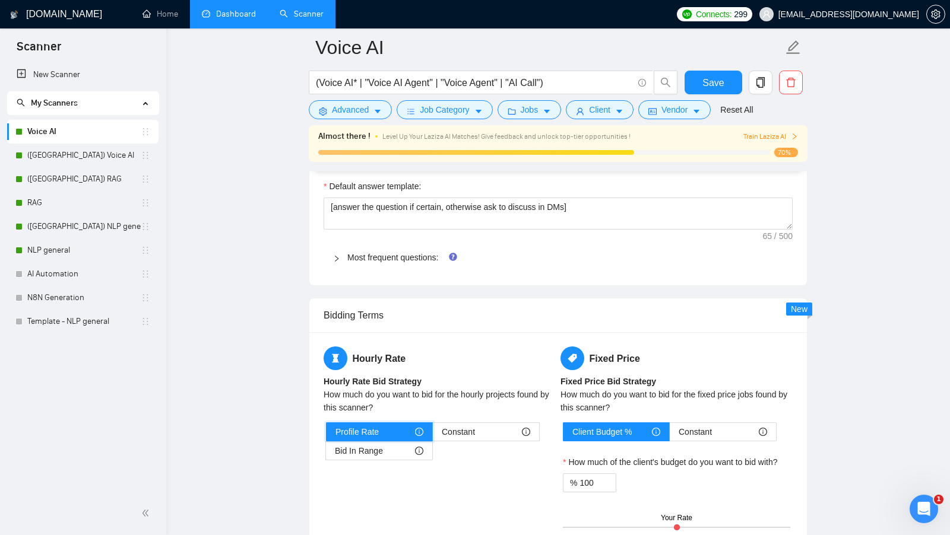
scroll to position [1741, 0]
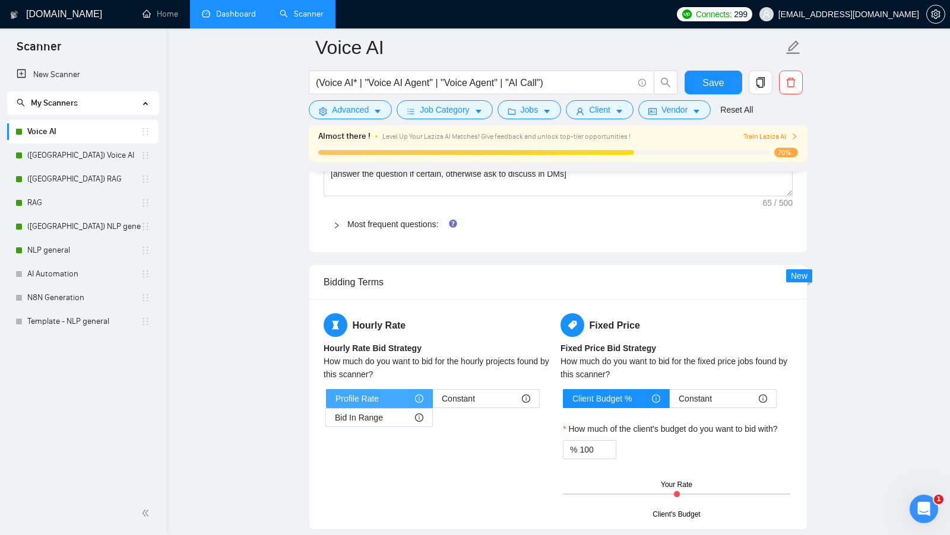
click at [360, 390] on span "Profile Rate" at bounding box center [356, 399] width 43 height 18
click at [326, 402] on input "Profile Rate" at bounding box center [326, 402] width 0 height 0
click at [471, 355] on div "How much do you want to bid for the hourly projects found by this scanner?" at bounding box center [439, 368] width 232 height 26
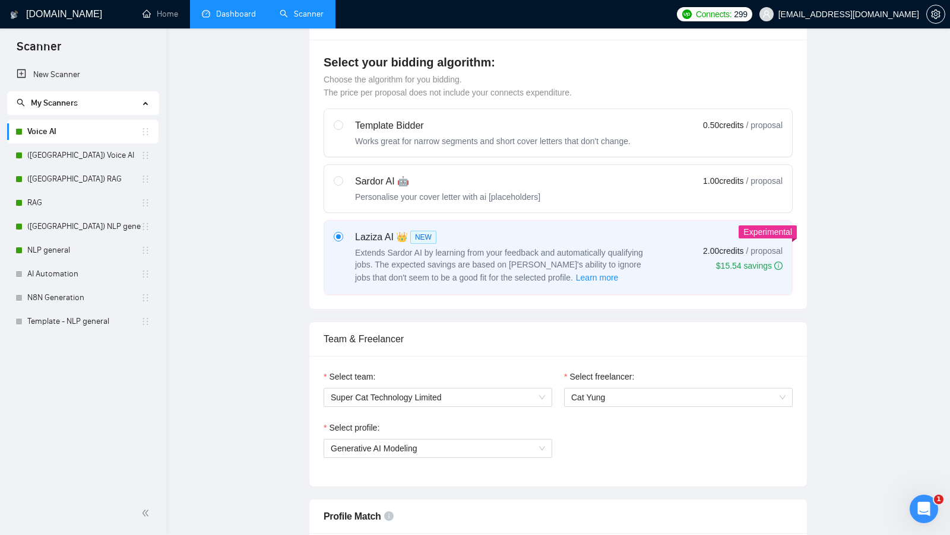
scroll to position [0, 0]
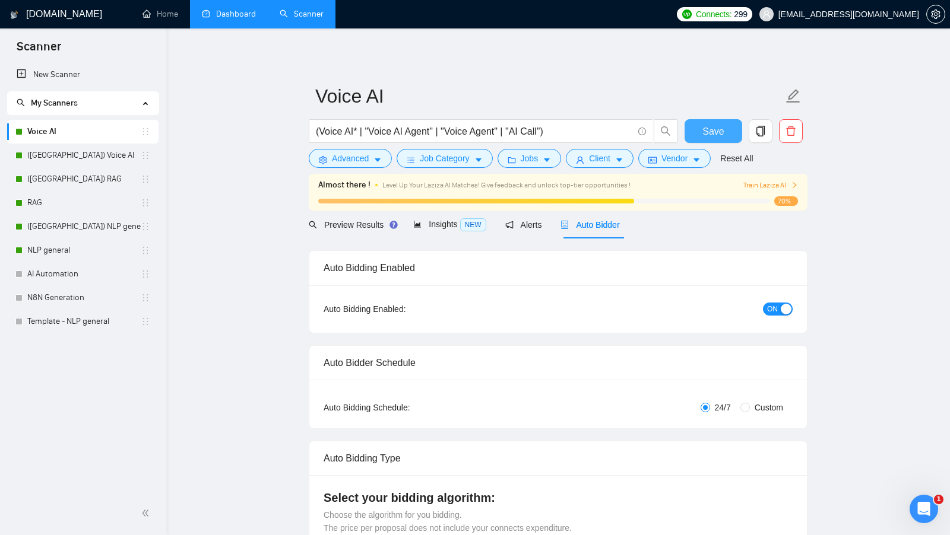
click at [716, 138] on span "Save" at bounding box center [712, 131] width 21 height 15
click at [376, 227] on span "Preview Results" at bounding box center [351, 224] width 85 height 9
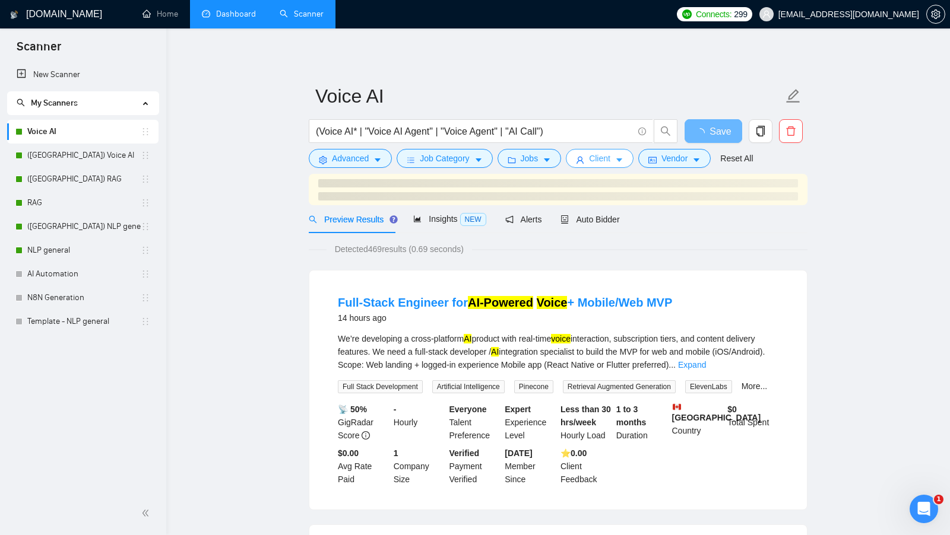
click at [618, 162] on icon "caret-down" at bounding box center [619, 160] width 8 height 8
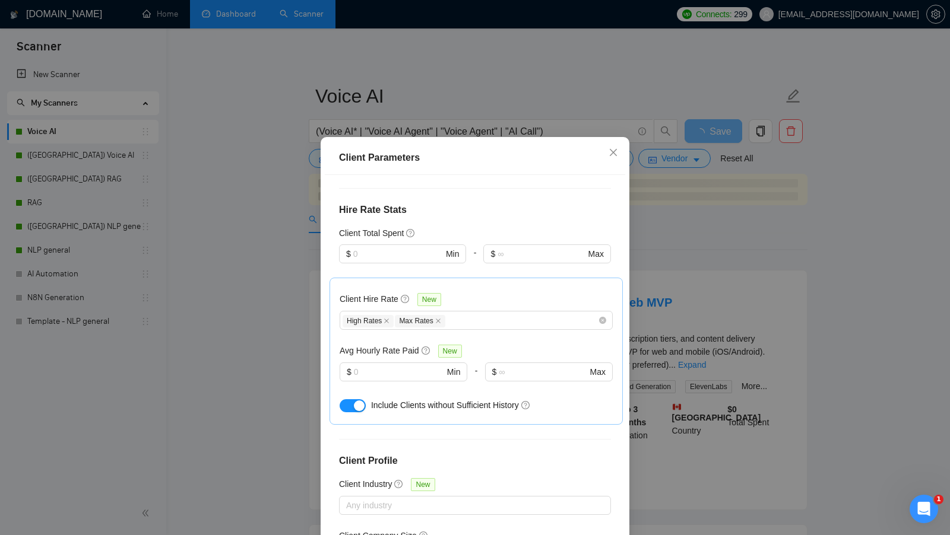
scroll to position [301, 0]
drag, startPoint x: 337, startPoint y: 335, endPoint x: 420, endPoint y: 335, distance: 83.1
click at [420, 335] on div "Client Hire Rate New High Rates Max Rates Avg Hourly Rate Paid New $ Min - $ Ma…" at bounding box center [475, 353] width 293 height 147
click at [403, 367] on input "text" at bounding box center [399, 373] width 90 height 13
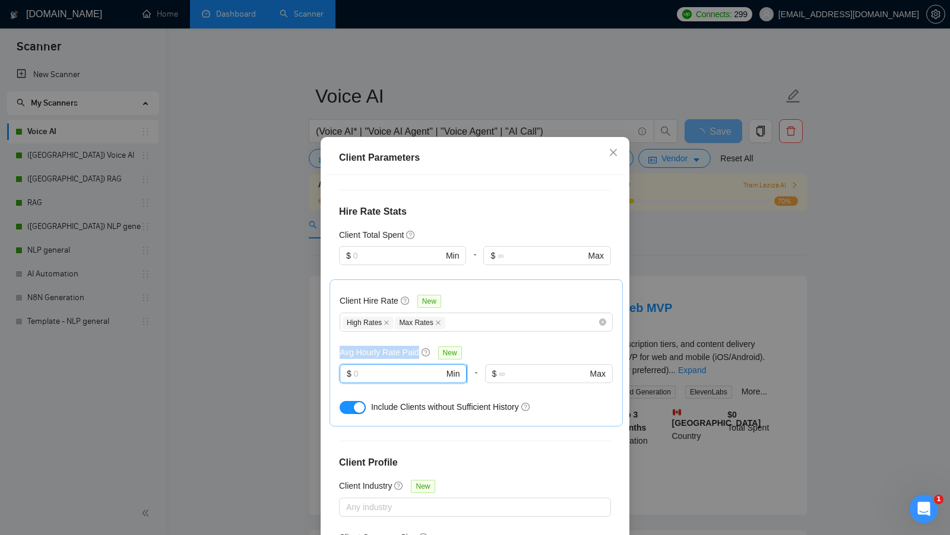
click at [385, 367] on input "text" at bounding box center [399, 373] width 90 height 13
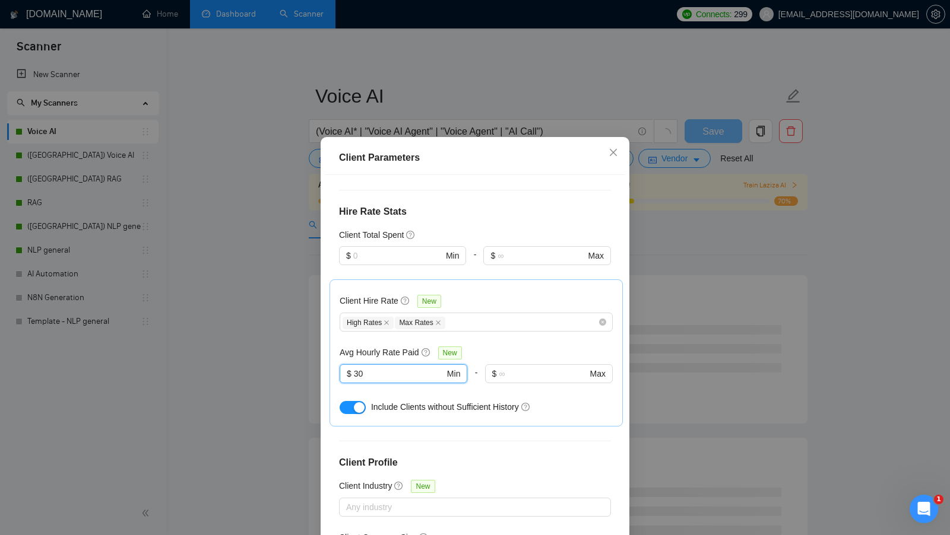
scroll to position [66, 0]
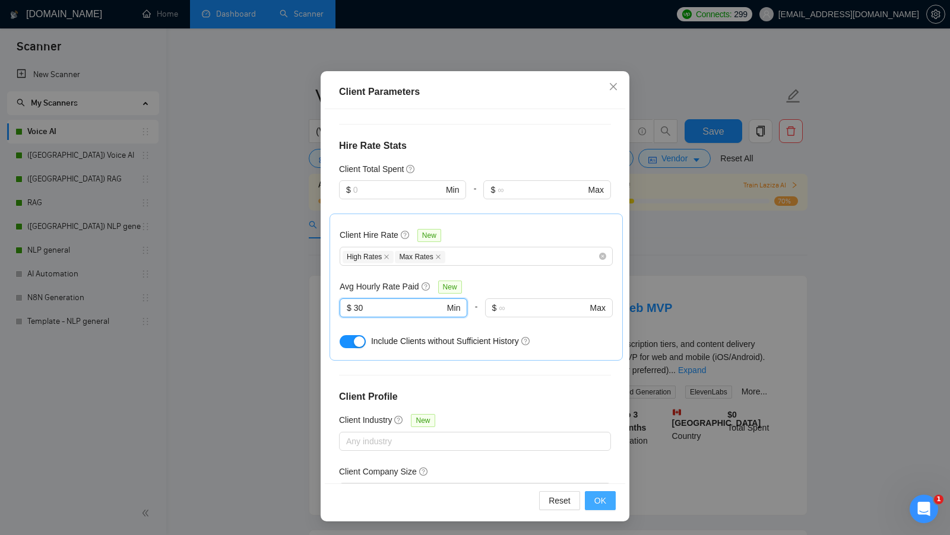
type input "30"
click at [602, 502] on span "OK" at bounding box center [600, 500] width 12 height 13
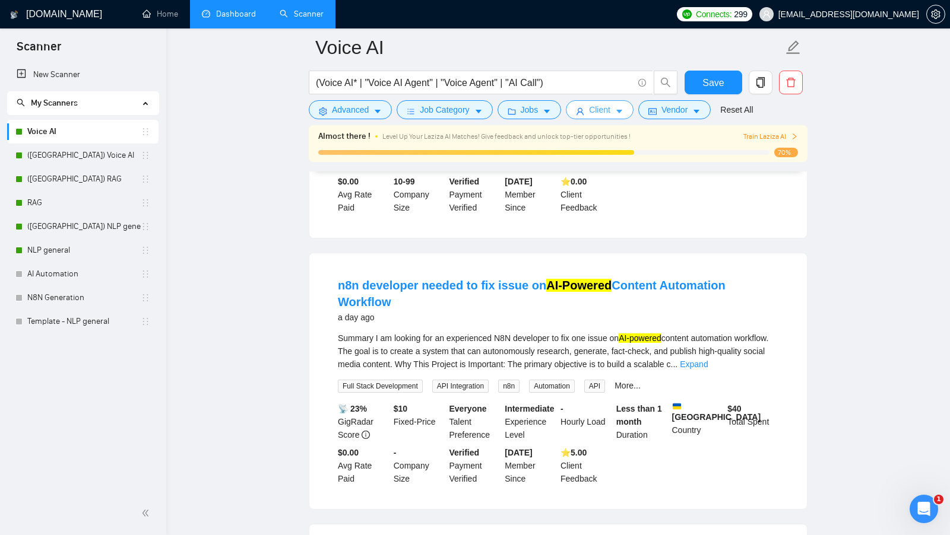
scroll to position [992, 0]
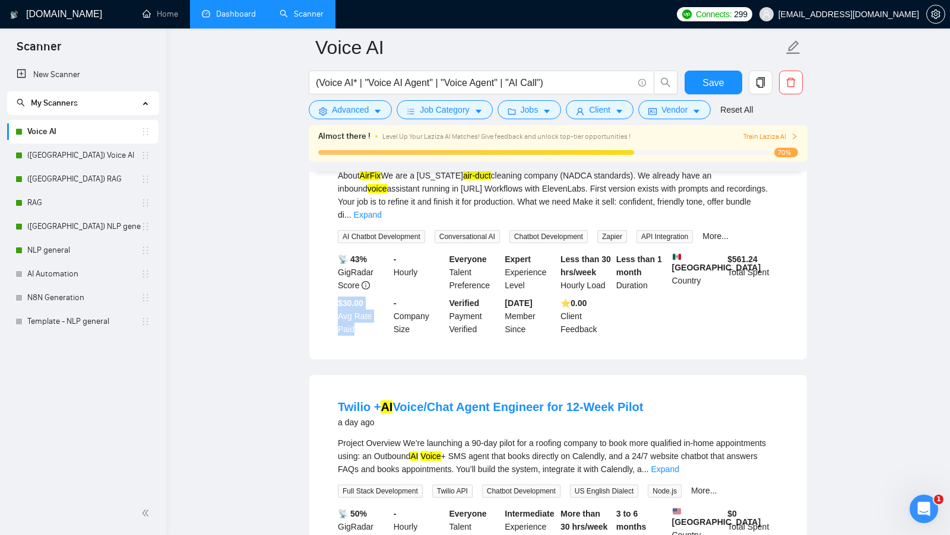
drag, startPoint x: 332, startPoint y: 285, endPoint x: 364, endPoint y: 312, distance: 41.7
click at [364, 312] on li "Voice AI Assistant Builder ([URL] + ElevenLabs + Zapier) — Home Services Sales …" at bounding box center [557, 225] width 469 height 240
click at [364, 312] on div "$30.00 Avg Rate Paid" at bounding box center [363, 316] width 56 height 39
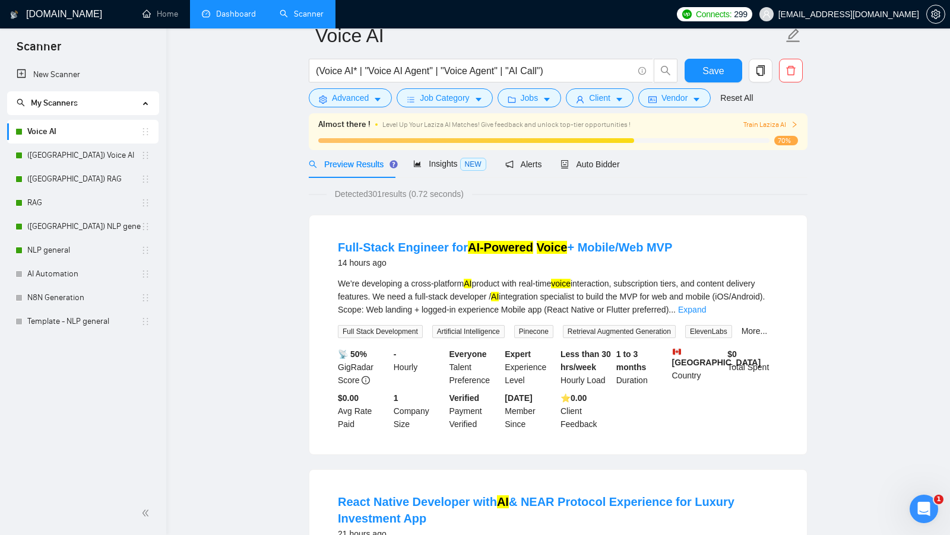
scroll to position [0, 0]
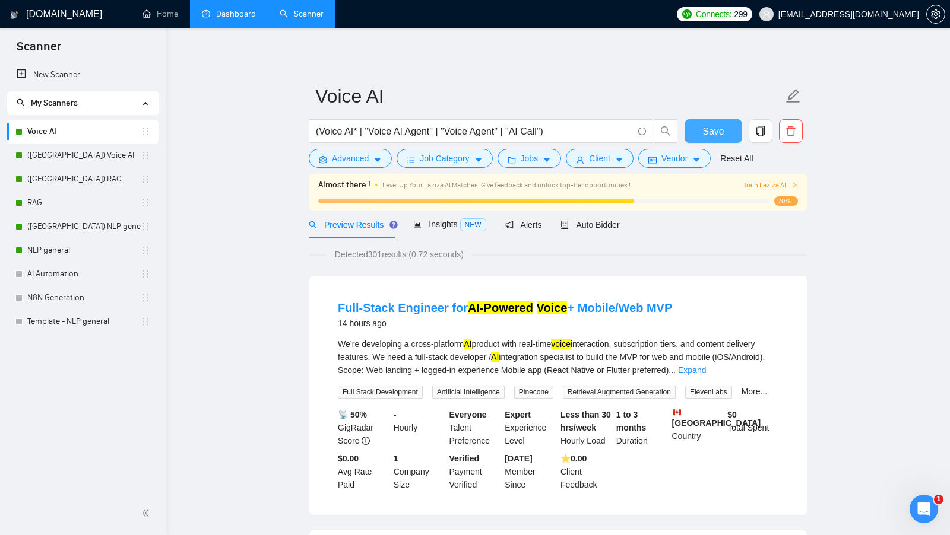
click at [726, 142] on button "Save" at bounding box center [713, 131] width 58 height 24
click at [58, 202] on link "RAG" at bounding box center [83, 203] width 113 height 24
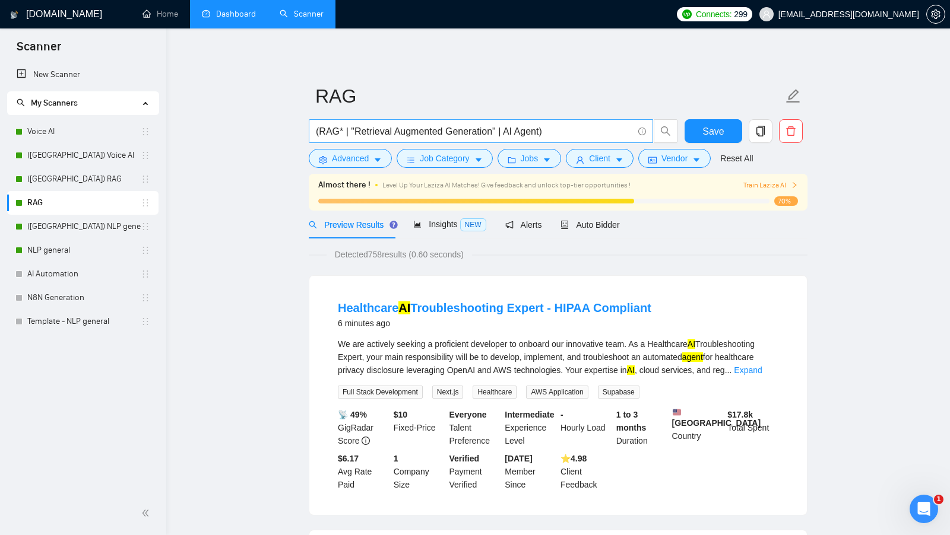
click at [504, 134] on input "(RAG* | "Retrieval Augmented Generation" | AI Agent)" at bounding box center [474, 131] width 317 height 15
click at [545, 129] on input "(RAG* | "Retrieval Augmented Generation" | "AI Agent)" at bounding box center [474, 131] width 317 height 15
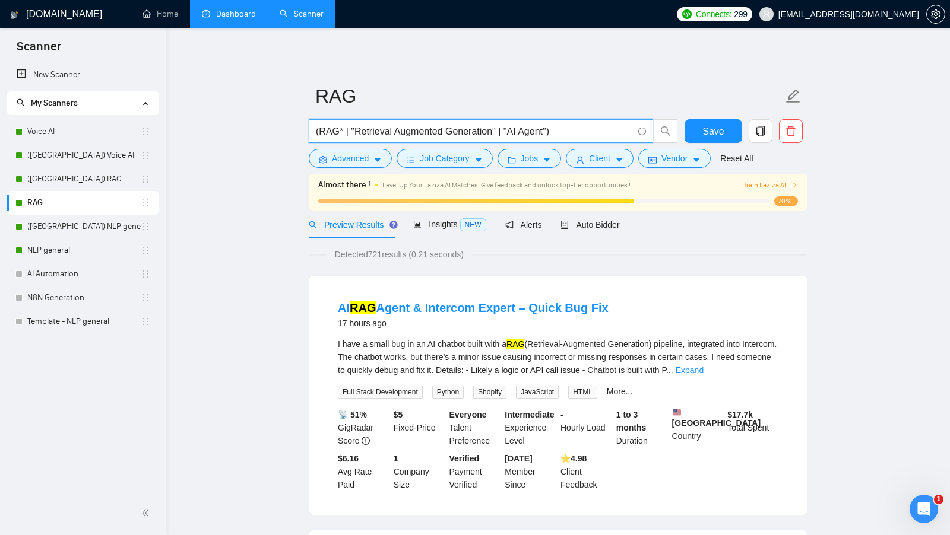
drag, startPoint x: 509, startPoint y: 132, endPoint x: 545, endPoint y: 132, distance: 36.8
click at [545, 132] on input "(RAG* | "Retrieval Augmented Generation" | "AI Agent")" at bounding box center [474, 131] width 317 height 15
click at [573, 125] on input "(RAG* | "Retrieval Augmented Generation" | "AI Agent")" at bounding box center [474, 131] width 317 height 15
type input "(RAG* | "Retrieval Augmented Generation" | "AI Agent")"
click at [580, 158] on icon "user" at bounding box center [580, 160] width 8 height 8
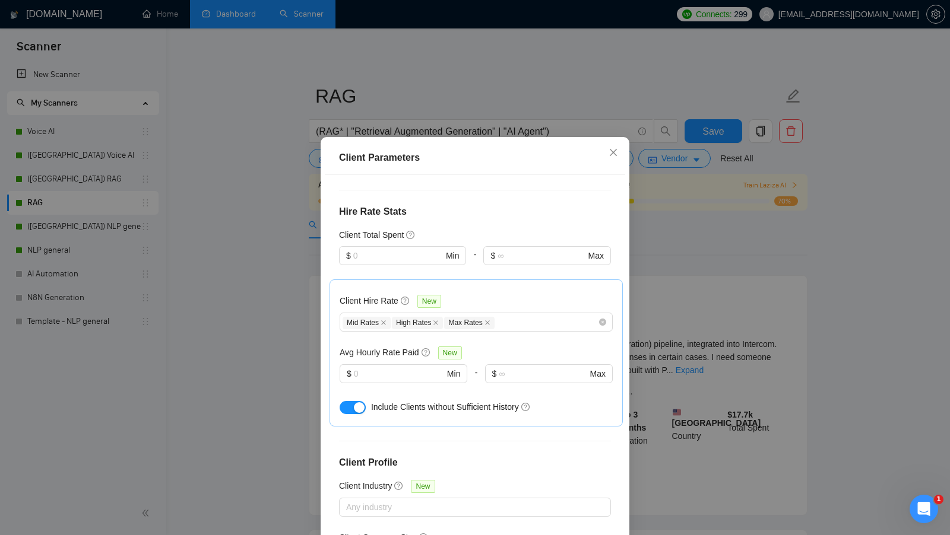
scroll to position [349, 0]
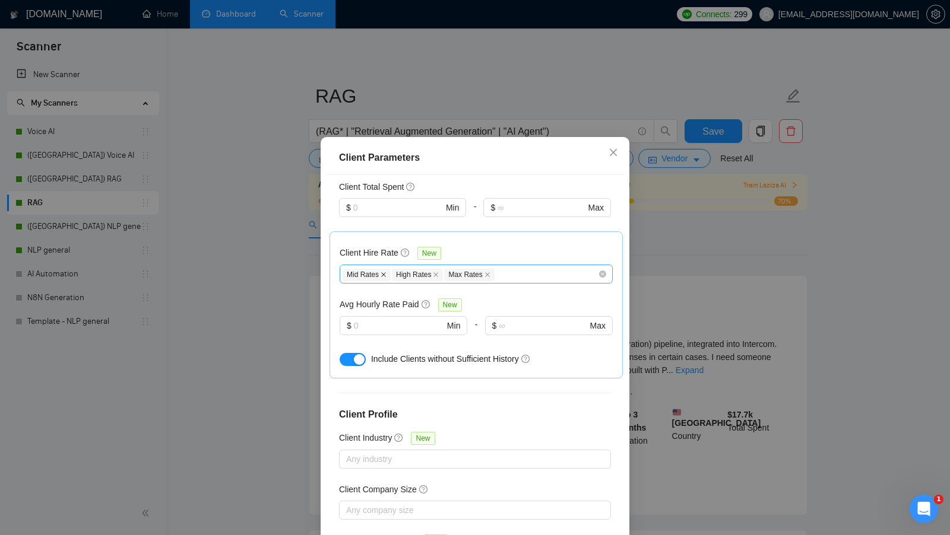
click at [386, 272] on icon "close" at bounding box center [383, 275] width 6 height 6
click at [388, 319] on input "text" at bounding box center [399, 325] width 90 height 13
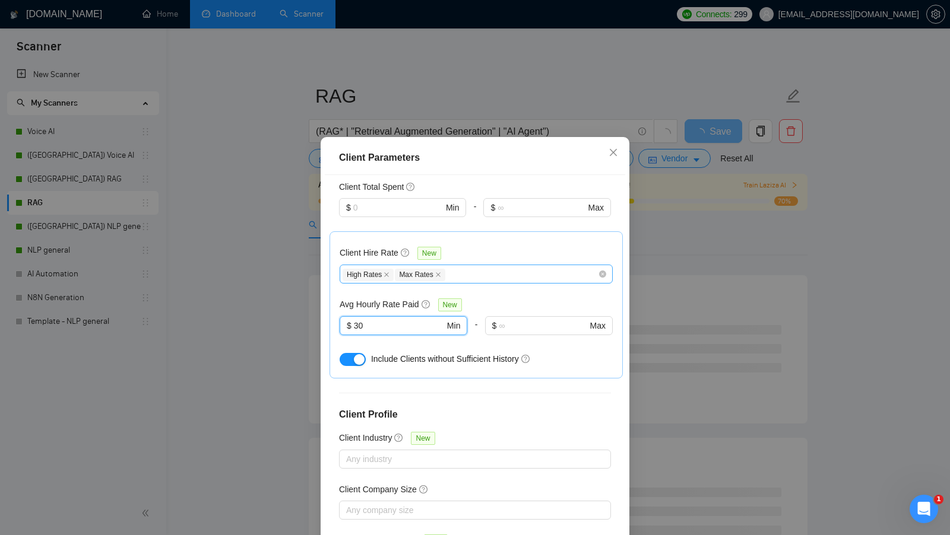
scroll to position [66, 0]
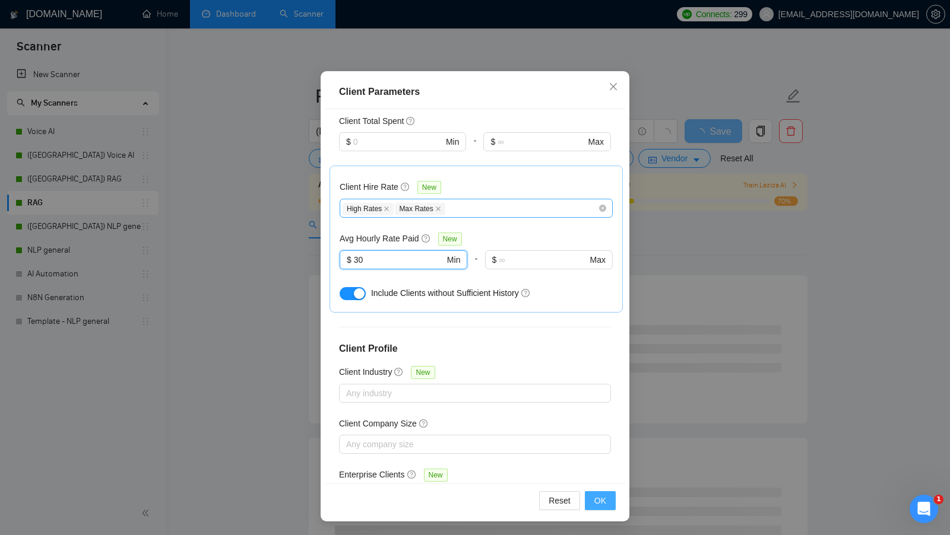
type input "30"
click at [601, 507] on button "OK" at bounding box center [600, 500] width 31 height 19
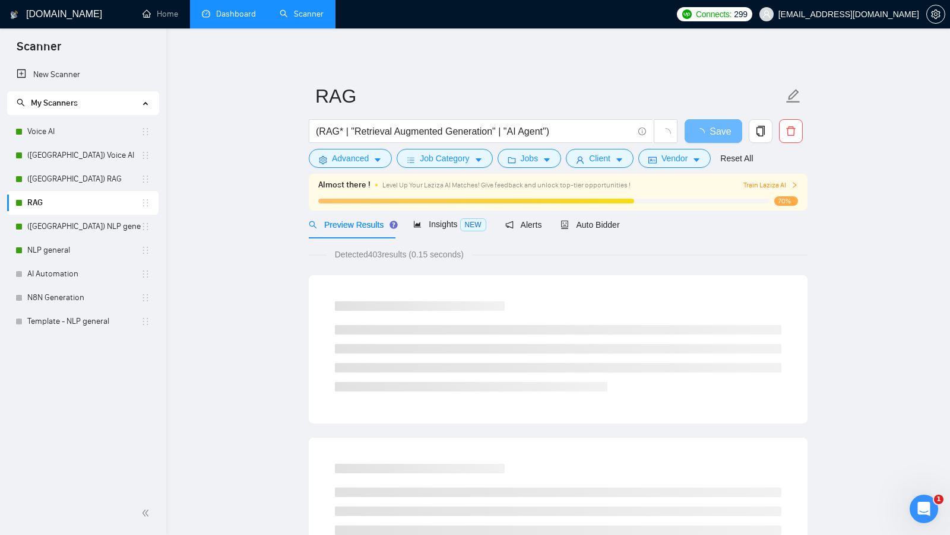
scroll to position [0, 0]
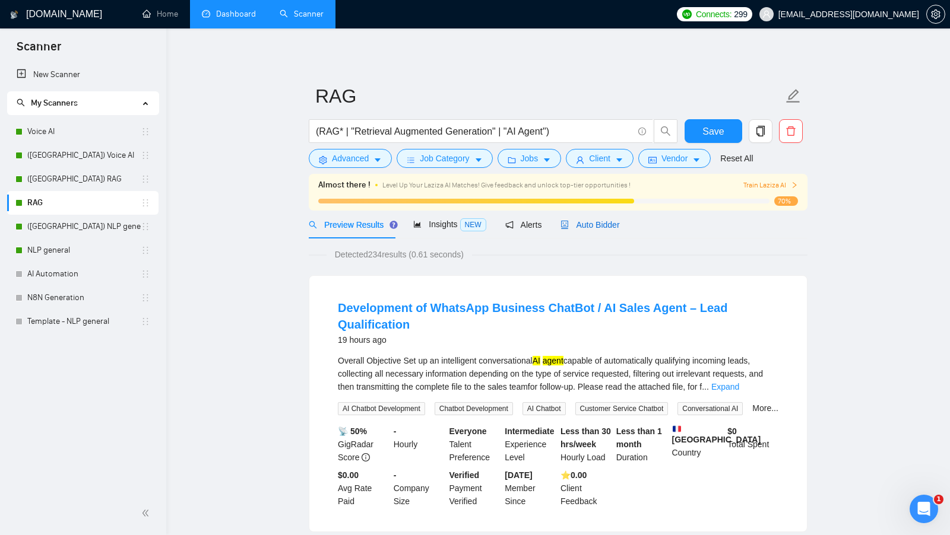
click at [617, 224] on span "Auto Bidder" at bounding box center [589, 224] width 59 height 9
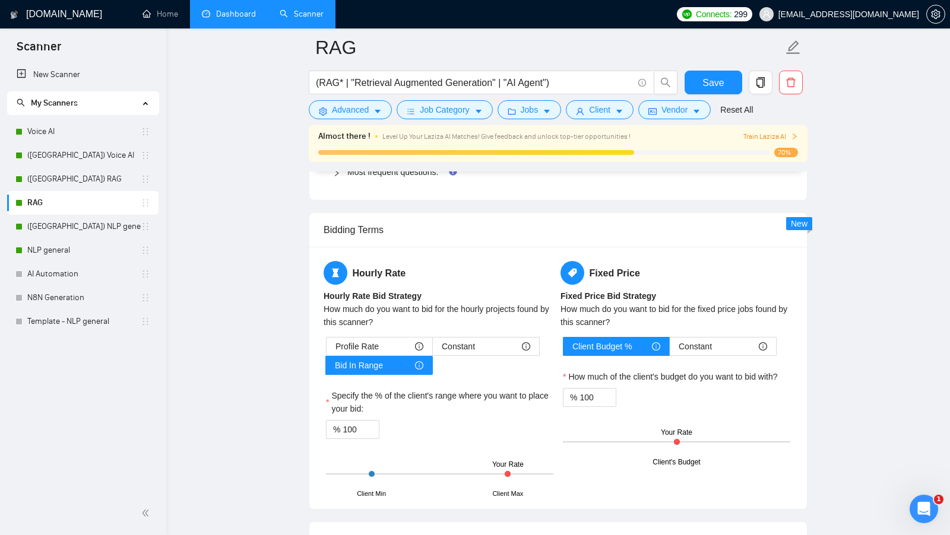
scroll to position [1868, 0]
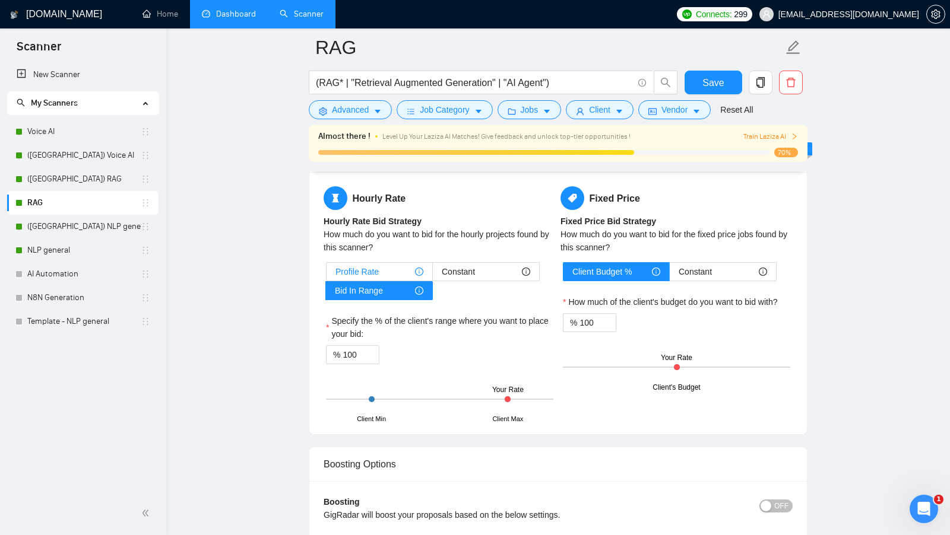
click at [367, 264] on span "Profile Rate" at bounding box center [356, 272] width 43 height 18
click at [326, 275] on input "Profile Rate" at bounding box center [326, 275] width 0 height 0
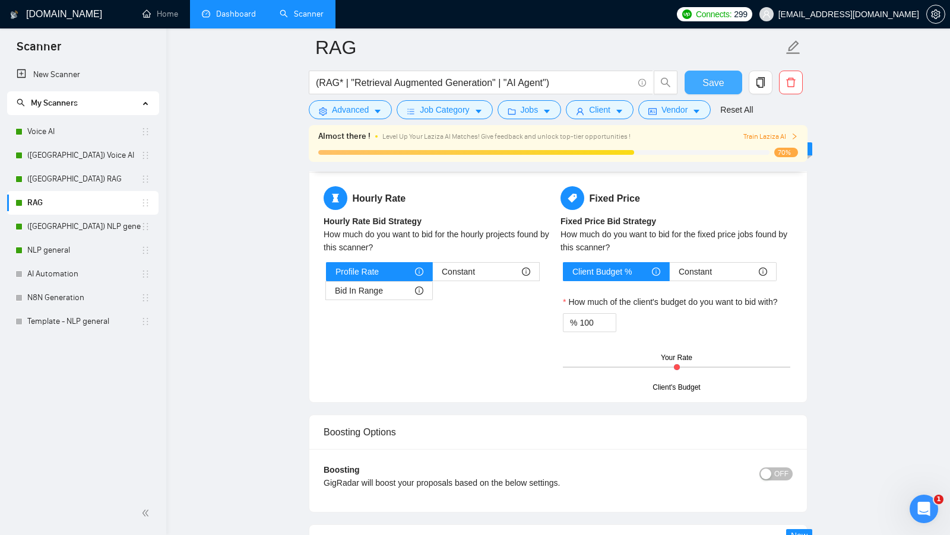
click at [709, 78] on span "Save" at bounding box center [712, 82] width 21 height 15
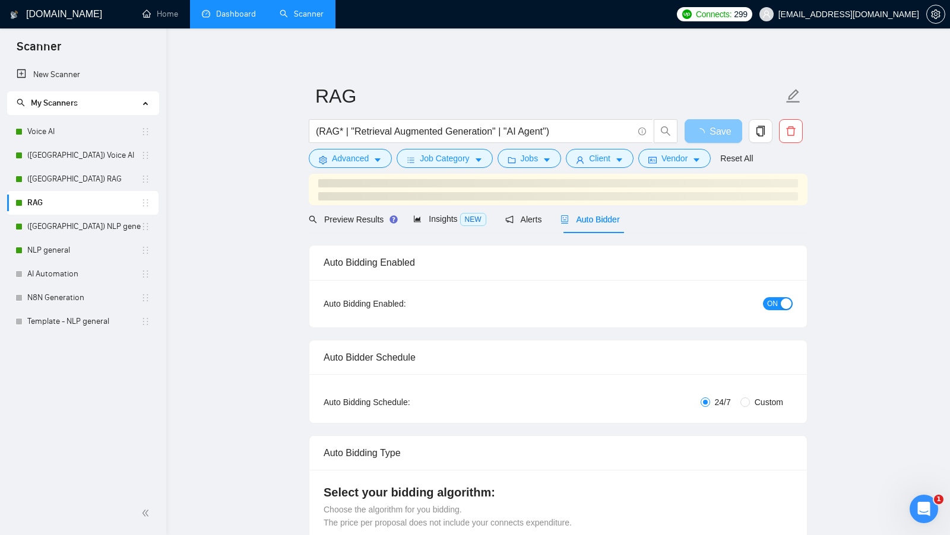
scroll to position [19, 0]
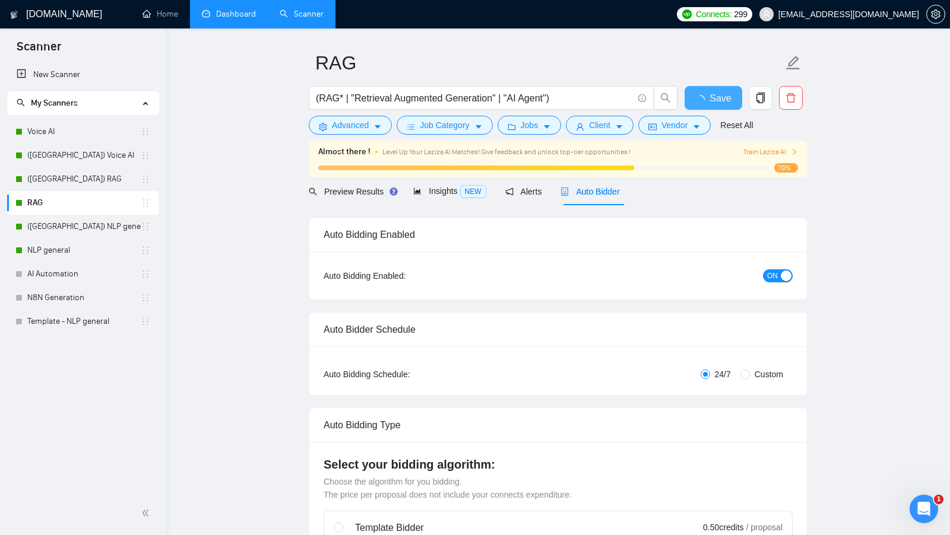
checkbox input "true"
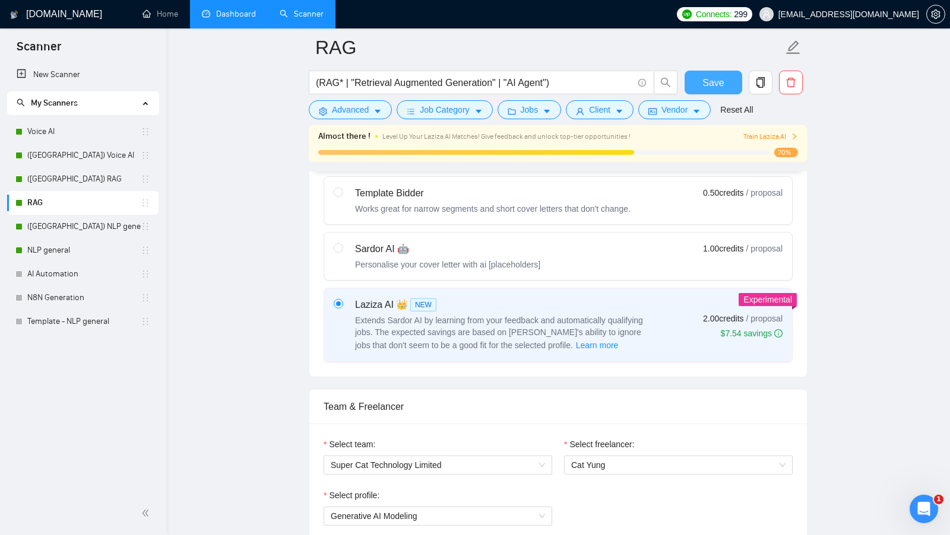
scroll to position [380, 0]
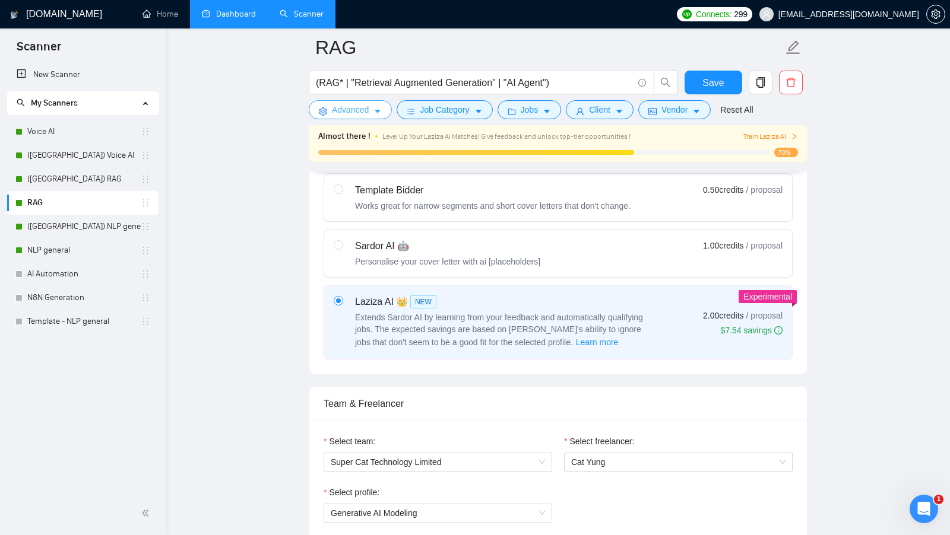
click at [370, 107] on button "Advanced" at bounding box center [350, 109] width 83 height 19
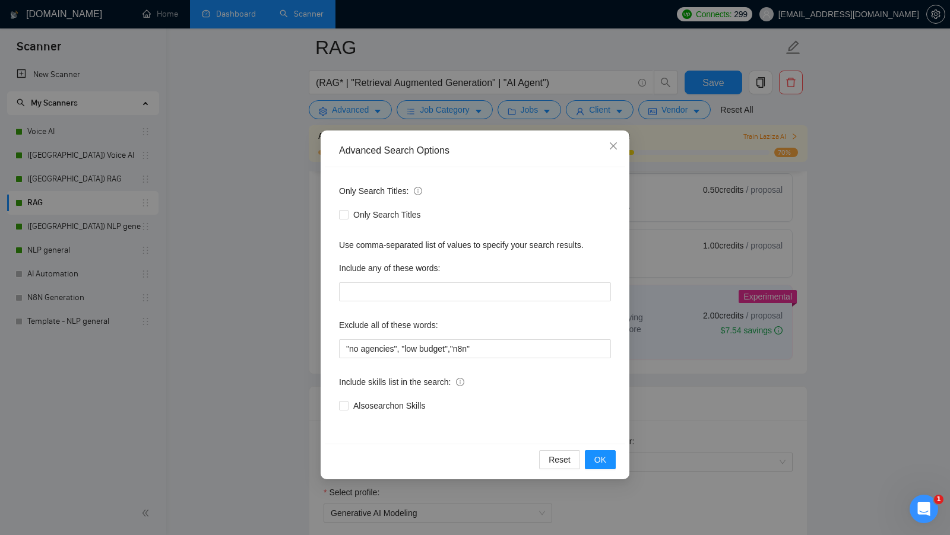
click at [645, 362] on div "Advanced Search Options Only Search Titles: Only Search Titles Use comma-separa…" at bounding box center [475, 267] width 950 height 535
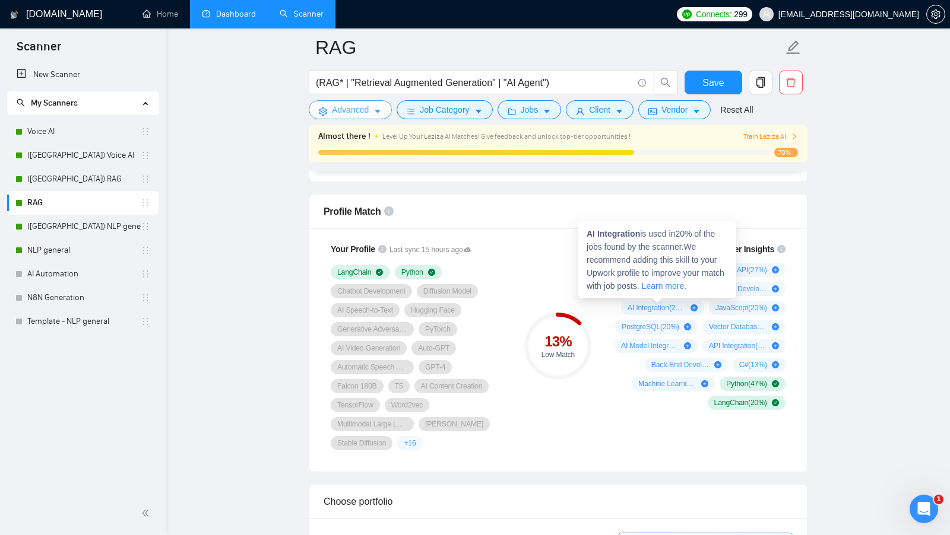
scroll to position [747, 0]
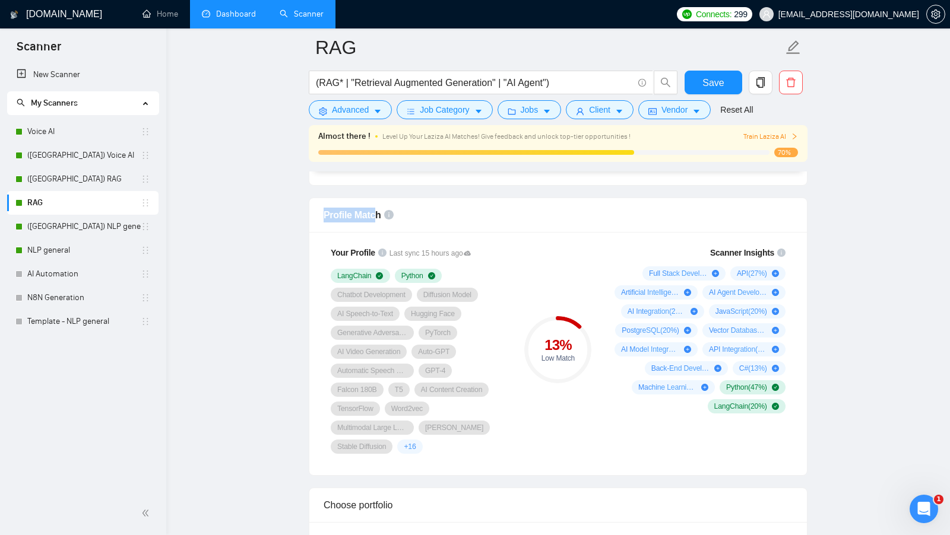
drag, startPoint x: 325, startPoint y: 210, endPoint x: 374, endPoint y: 212, distance: 49.3
click at [373, 212] on span "Profile Match" at bounding box center [352, 215] width 58 height 10
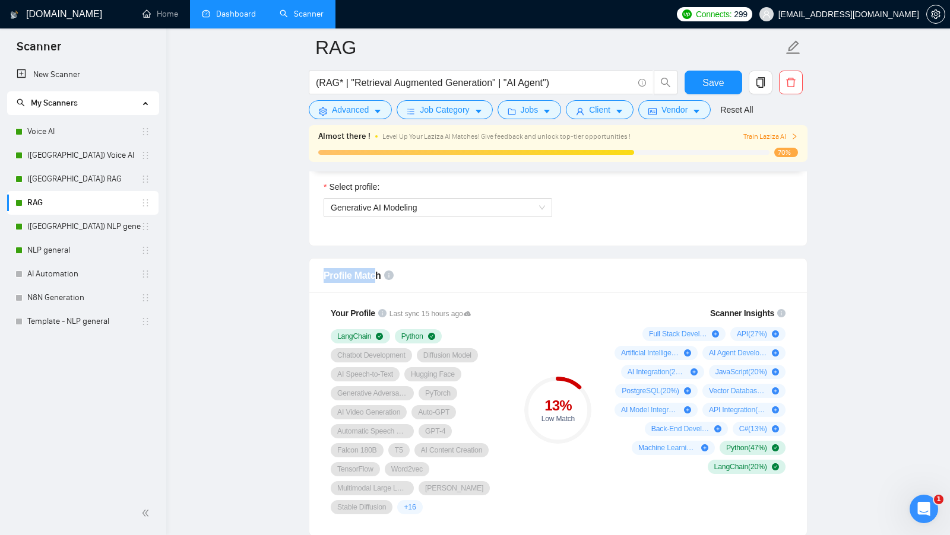
scroll to position [702, 0]
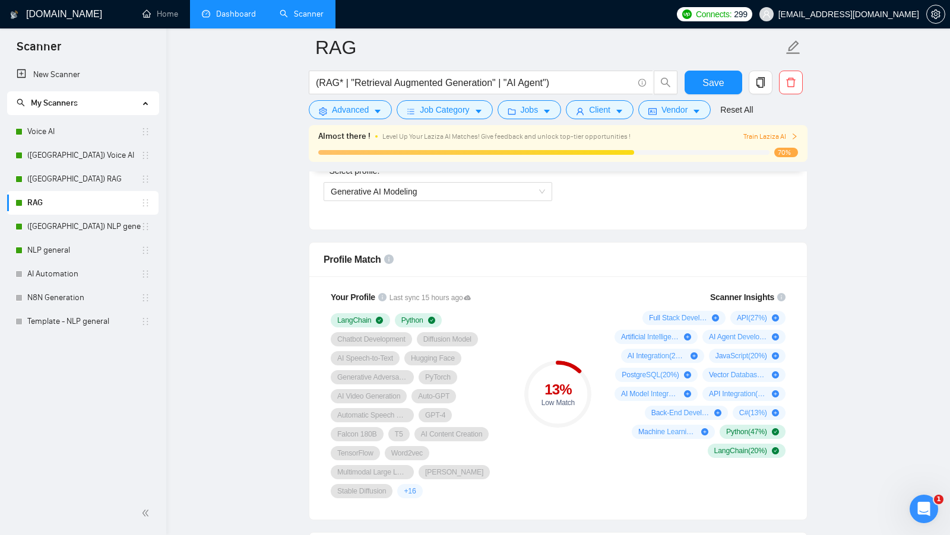
click at [550, 269] on div "Profile Match" at bounding box center [557, 260] width 469 height 34
click at [521, 327] on div "13 % Low Match" at bounding box center [558, 395] width 80 height 222
click at [217, 19] on link "Dashboard" at bounding box center [229, 14] width 54 height 10
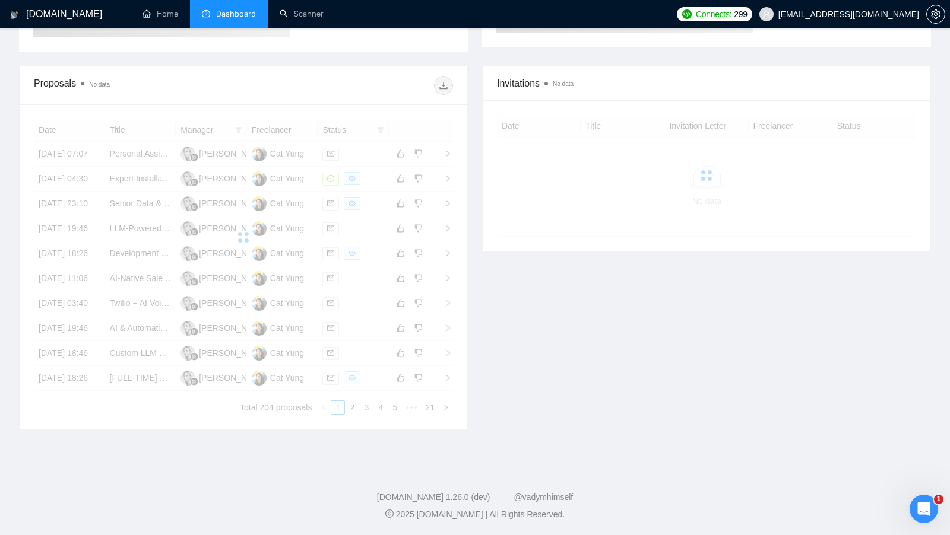
scroll to position [163, 0]
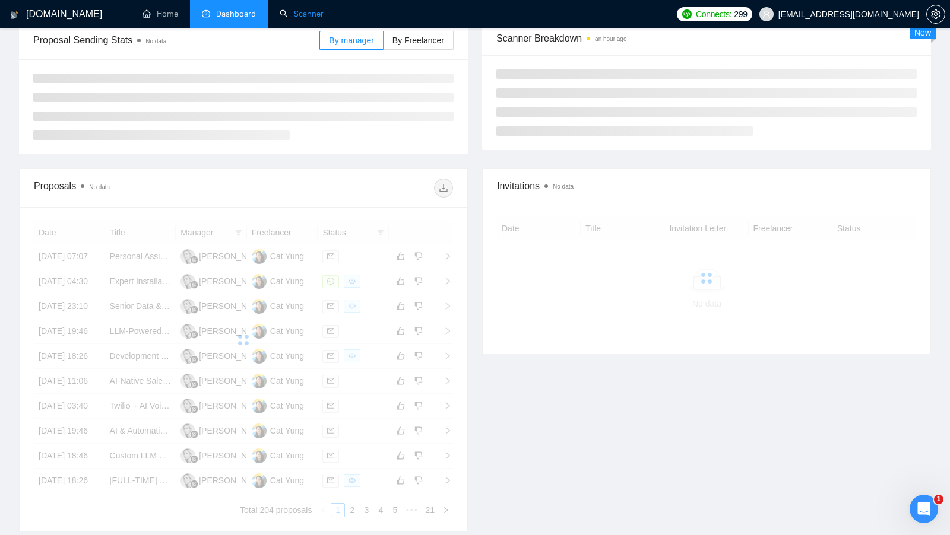
click at [323, 19] on link "Scanner" at bounding box center [302, 14] width 44 height 10
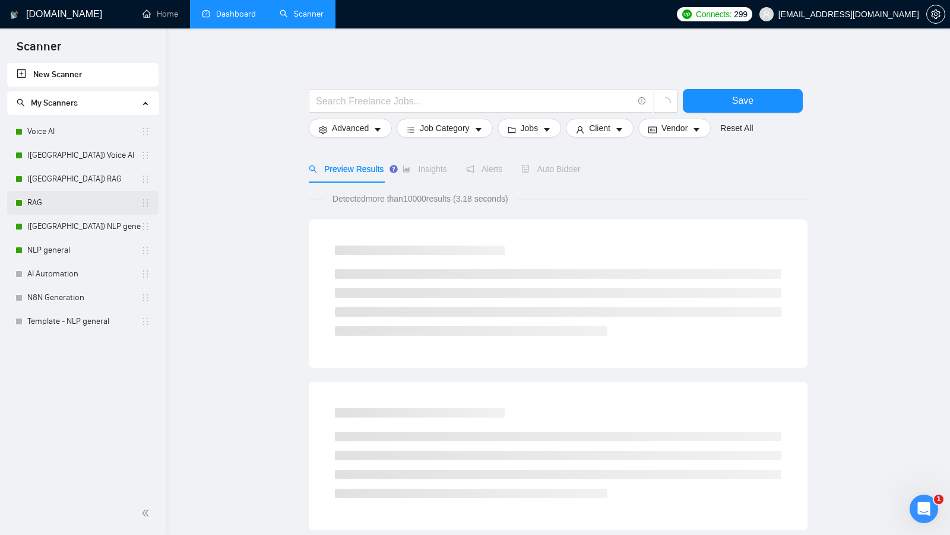
click at [69, 197] on link "RAG" at bounding box center [83, 203] width 113 height 24
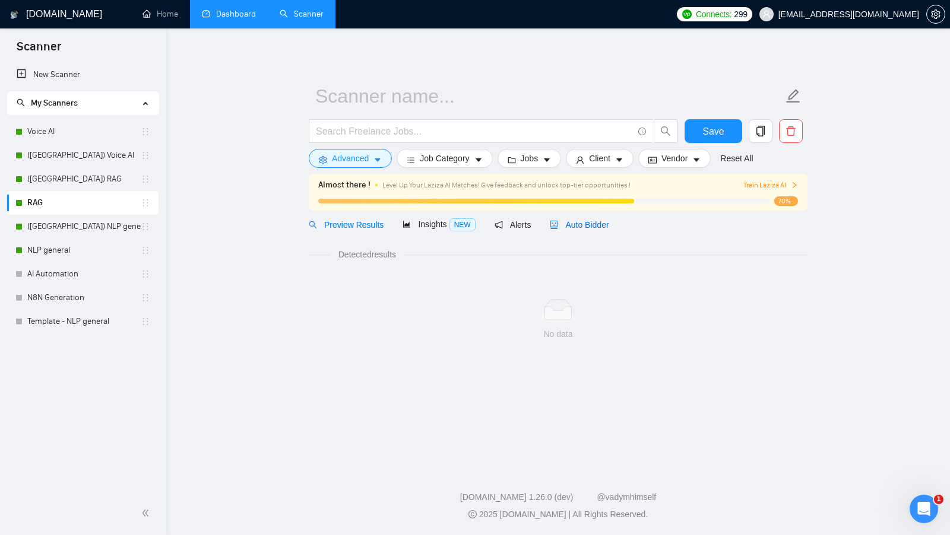
click at [586, 228] on span "Auto Bidder" at bounding box center [579, 224] width 59 height 9
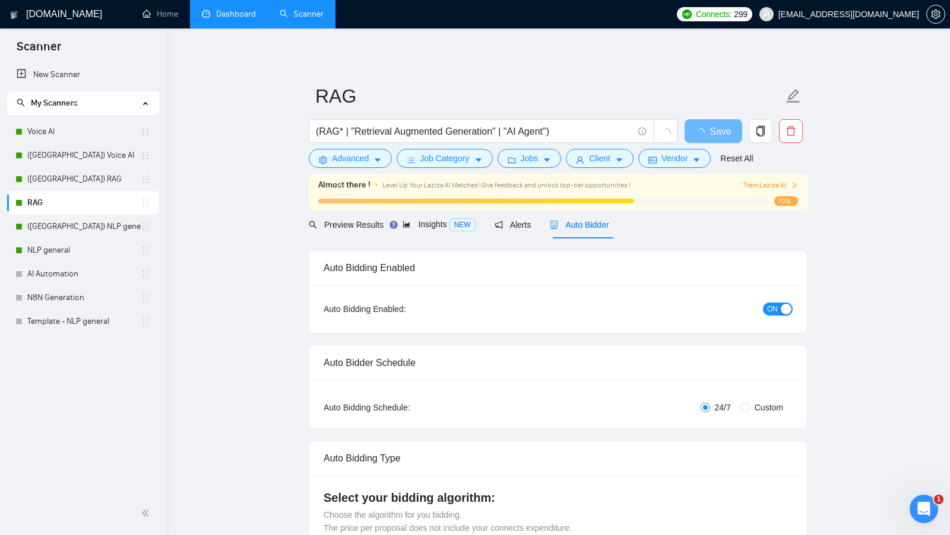
checkbox input "true"
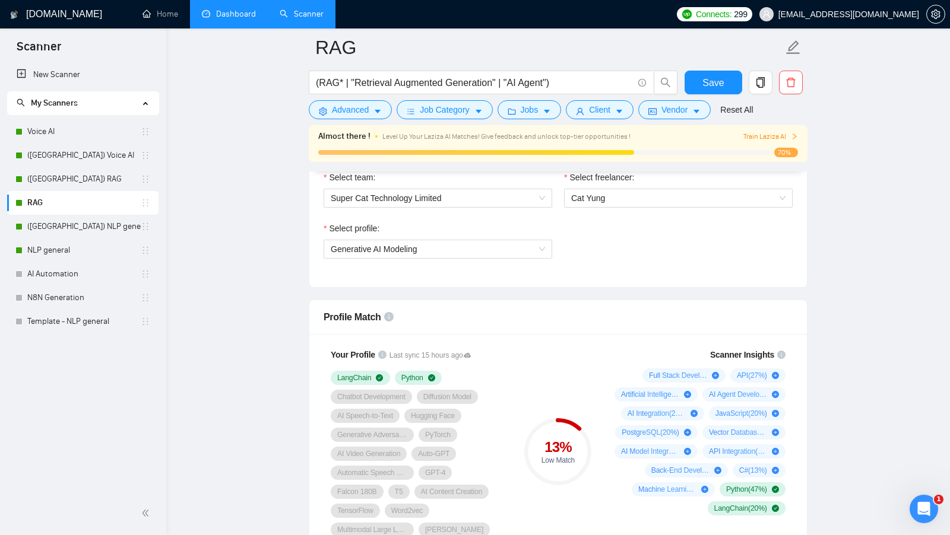
scroll to position [638, 0]
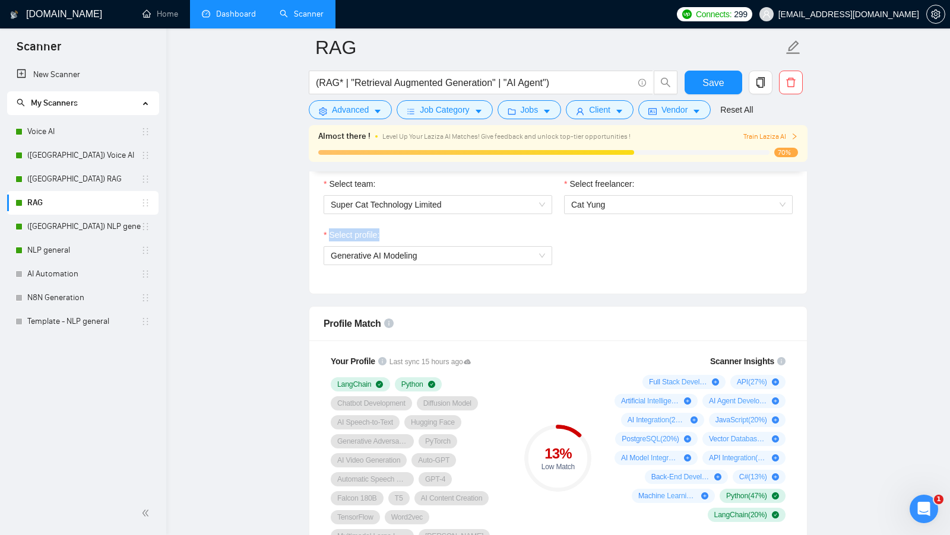
drag, startPoint x: 393, startPoint y: 229, endPoint x: 326, endPoint y: 228, distance: 66.5
click at [326, 228] on div "Select profile:" at bounding box center [437, 237] width 228 height 18
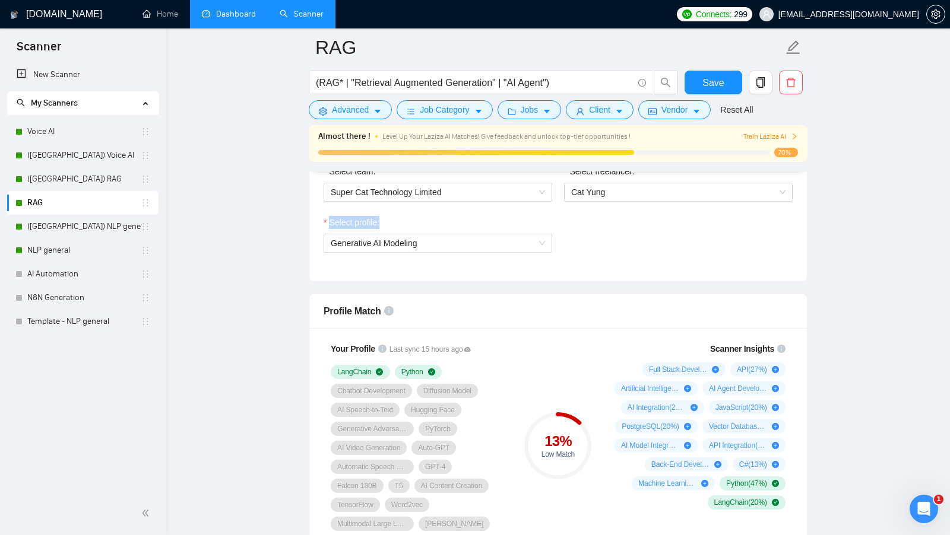
scroll to position [648, 0]
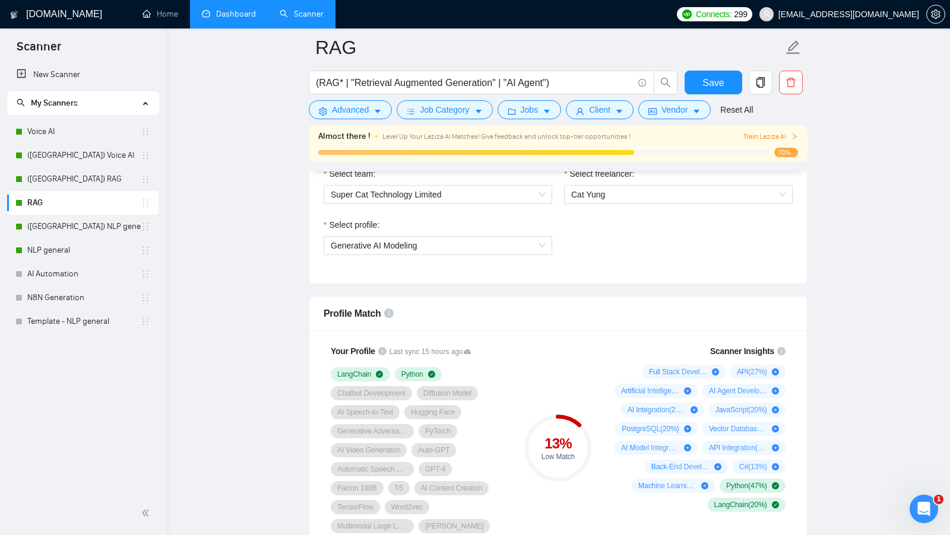
click at [536, 304] on div "Profile Match" at bounding box center [557, 314] width 469 height 34
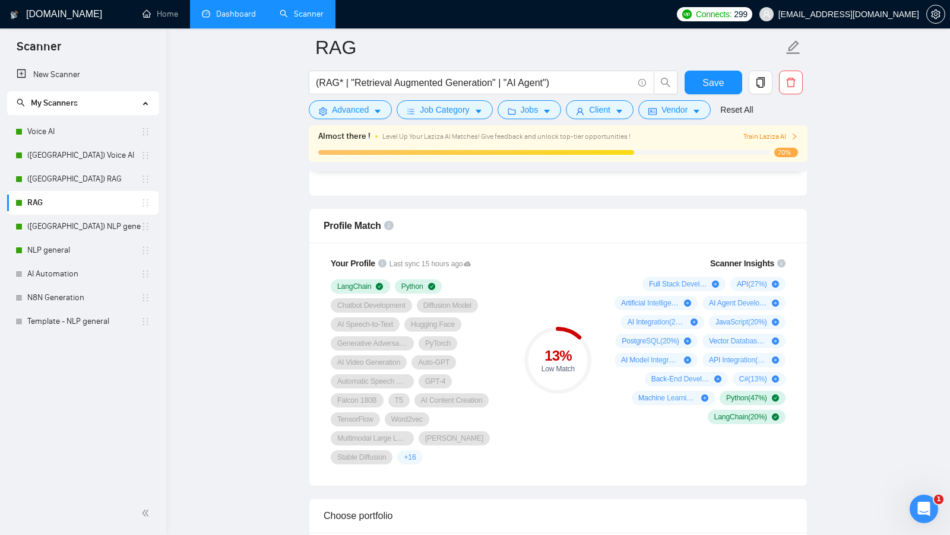
scroll to position [737, 0]
click at [86, 133] on link "Voice AI" at bounding box center [83, 132] width 113 height 24
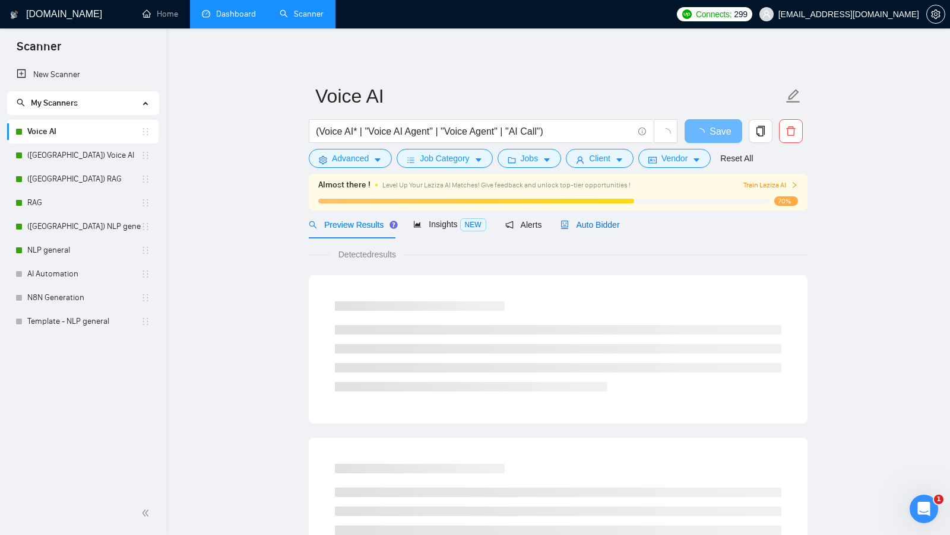
click at [599, 223] on span "Auto Bidder" at bounding box center [589, 224] width 59 height 9
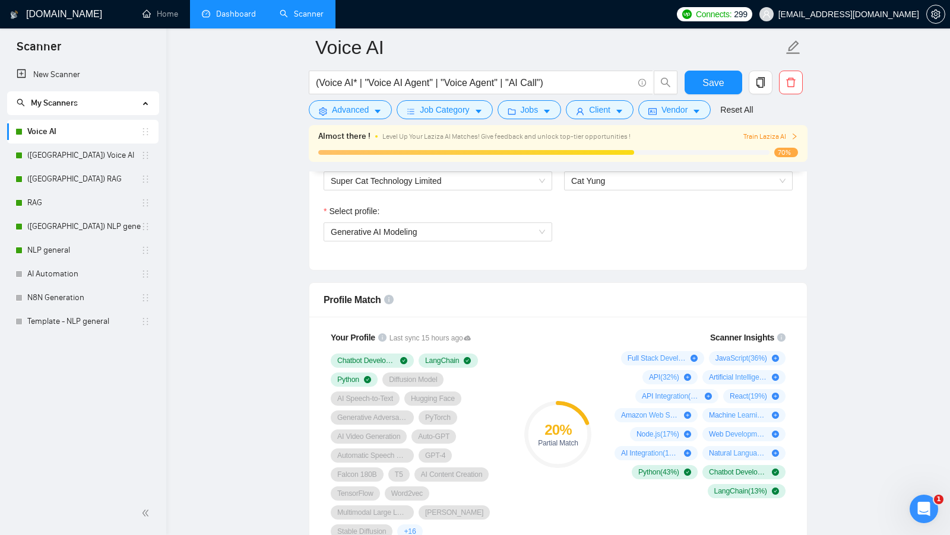
scroll to position [660, 0]
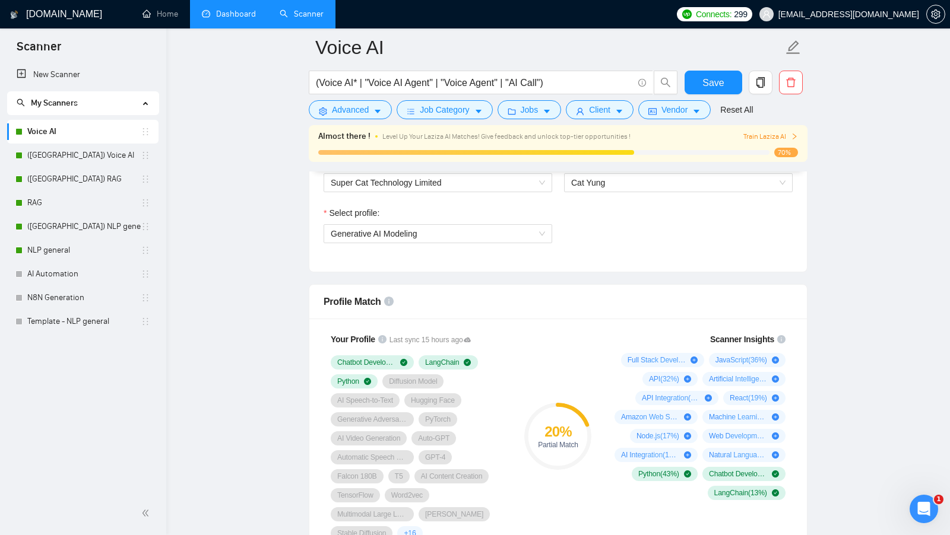
click at [561, 433] on div "20 %" at bounding box center [557, 432] width 67 height 14
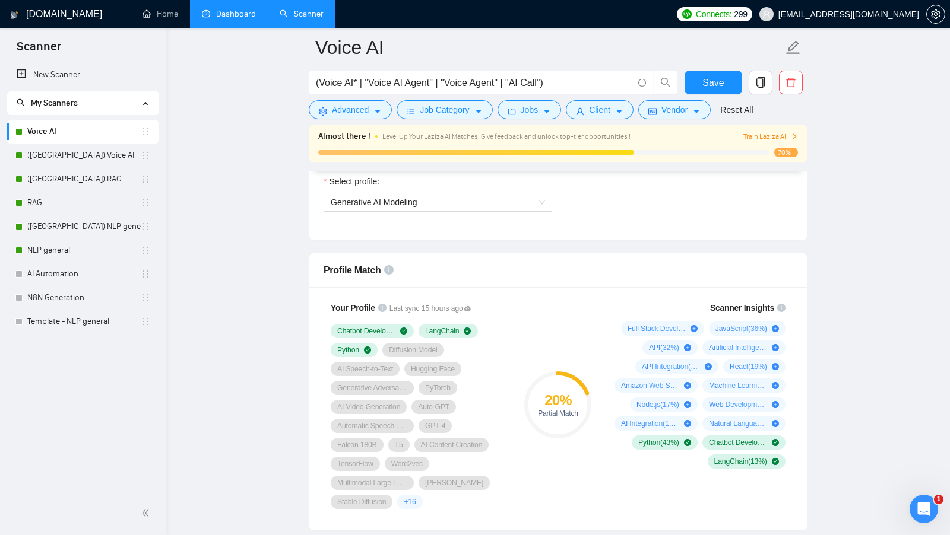
scroll to position [692, 0]
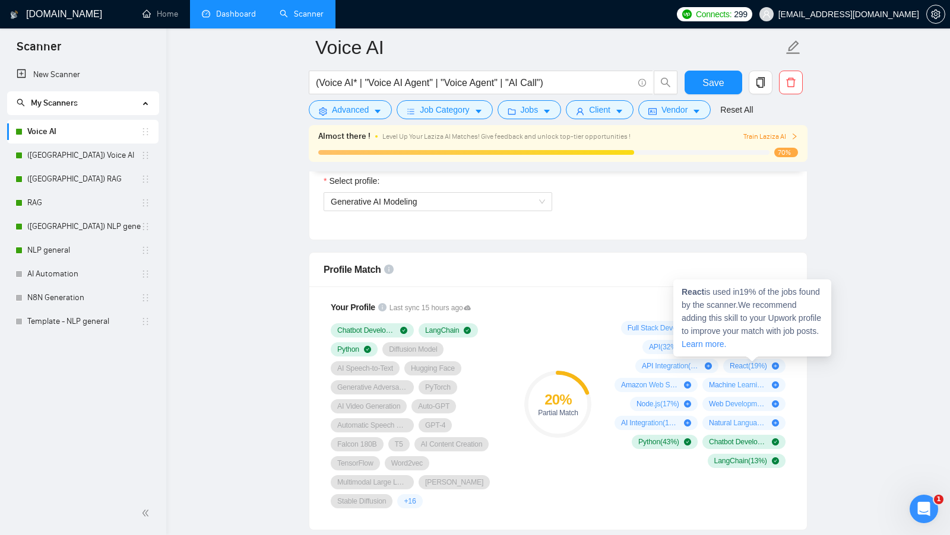
click at [746, 362] on span "React ( 19 %)" at bounding box center [747, 365] width 37 height 9
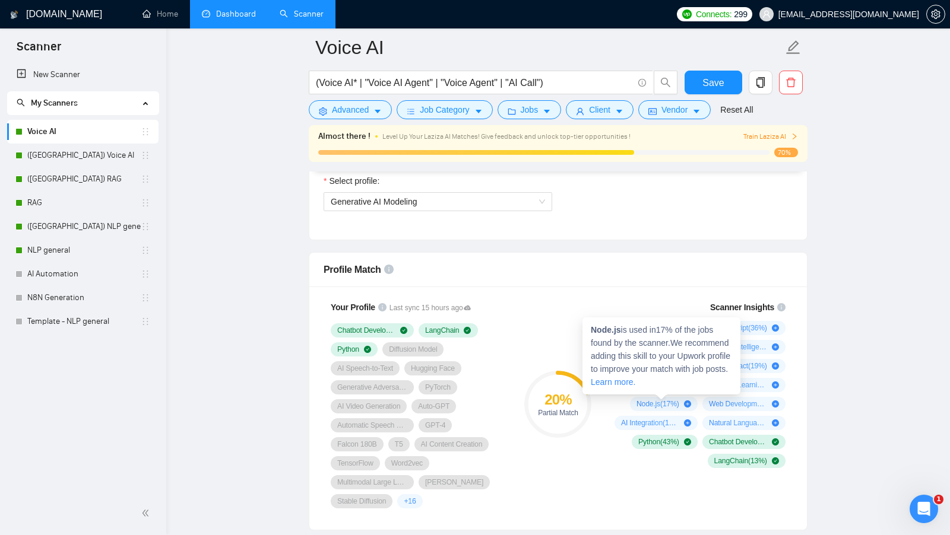
click at [607, 410] on div "Scanner Insights Full Stack Development ( 70 %) JavaScript ( 36 %) API ( 32 %) …" at bounding box center [697, 385] width 190 height 182
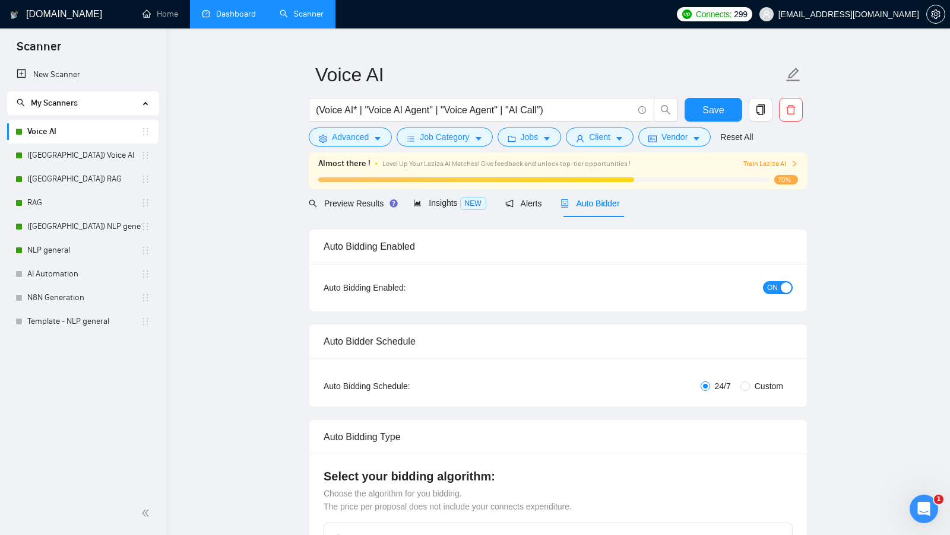
scroll to position [0, 0]
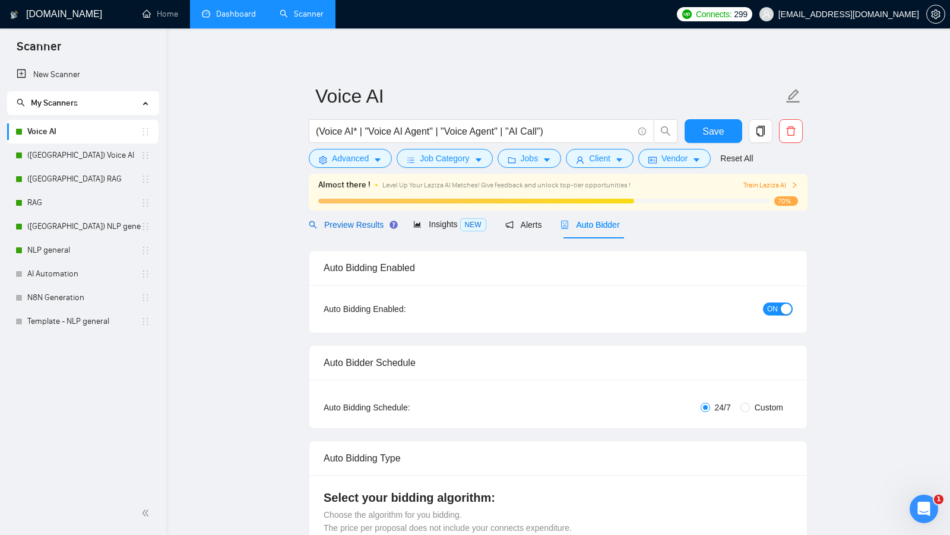
click at [363, 227] on span "Preview Results" at bounding box center [351, 224] width 85 height 9
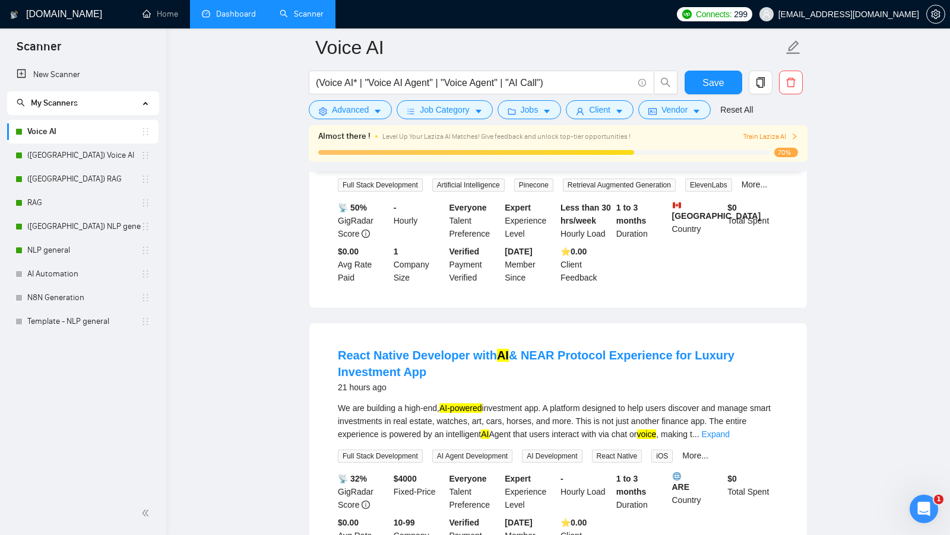
scroll to position [218, 0]
click at [741, 188] on link "More..." at bounding box center [754, 183] width 26 height 9
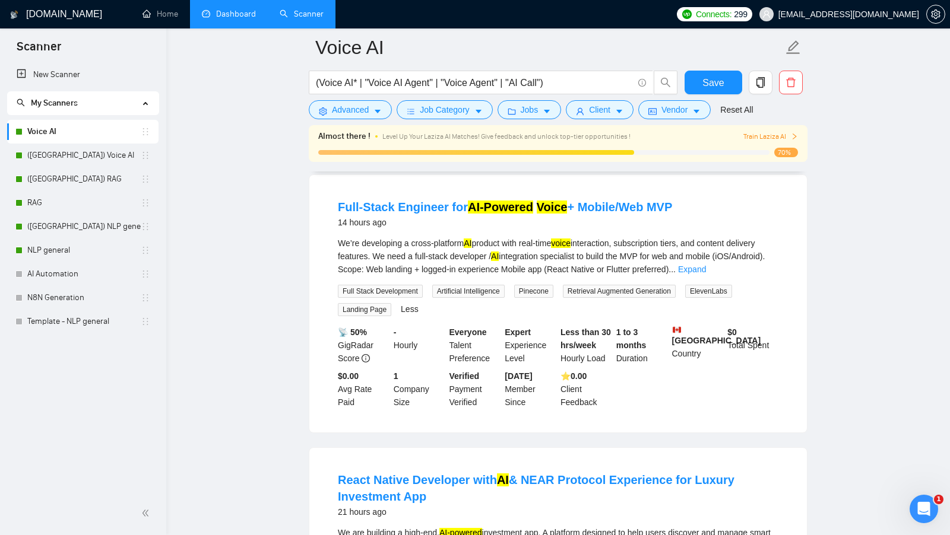
scroll to position [80, 0]
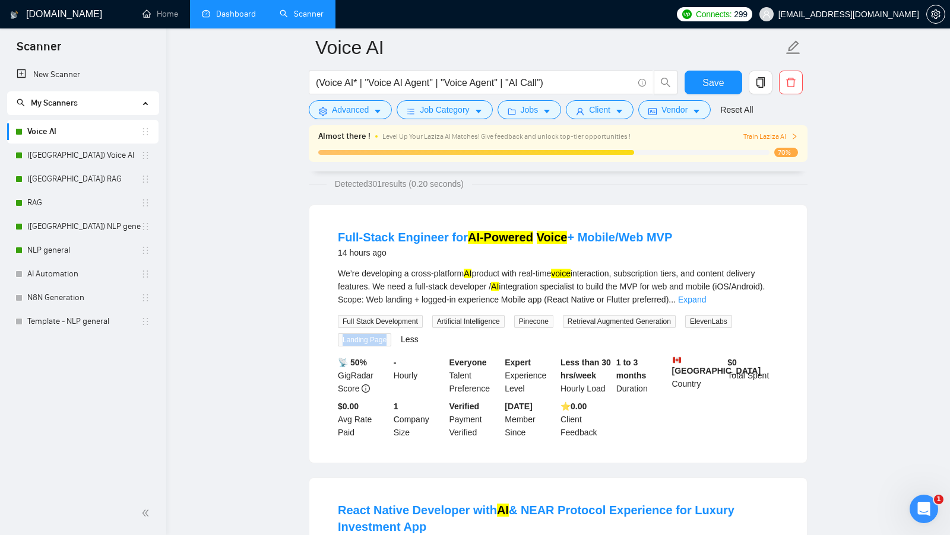
drag, startPoint x: 342, startPoint y: 339, endPoint x: 391, endPoint y: 339, distance: 49.3
click at [391, 339] on span "Landing Page" at bounding box center [364, 340] width 53 height 13
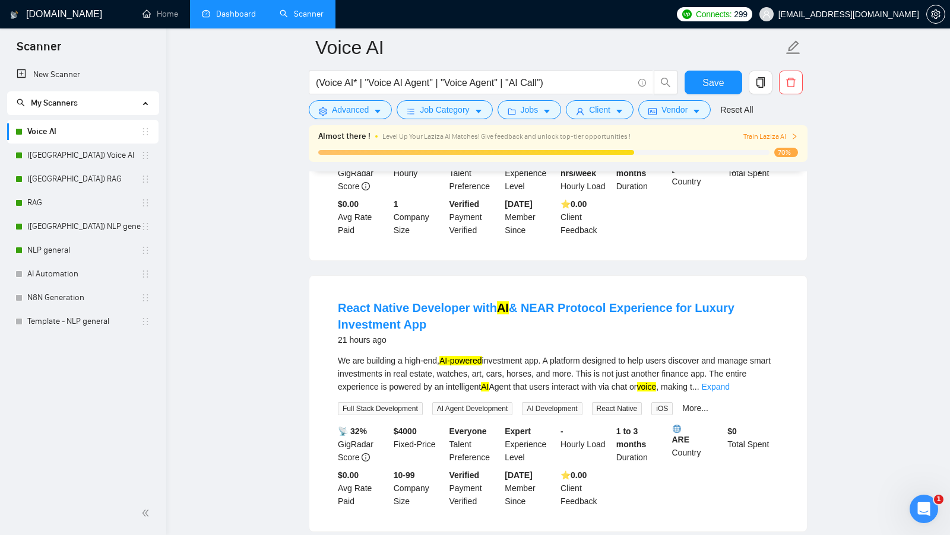
scroll to position [299, 0]
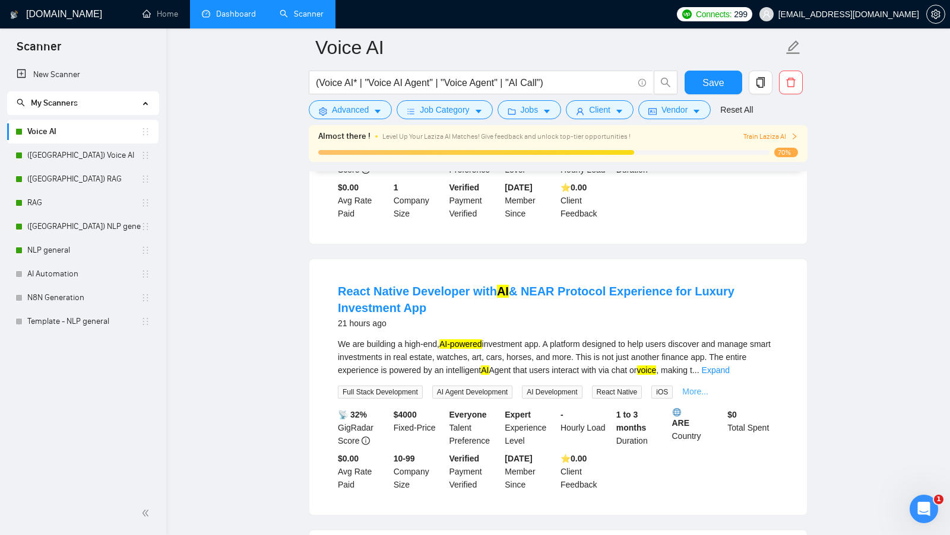
click at [708, 393] on link "More..." at bounding box center [695, 391] width 26 height 9
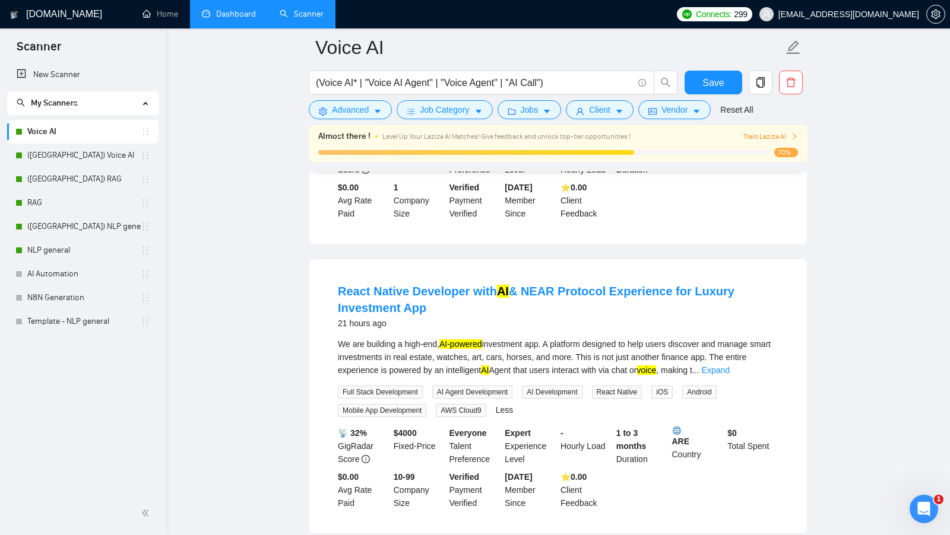
click at [707, 389] on span "Android" at bounding box center [699, 392] width 34 height 13
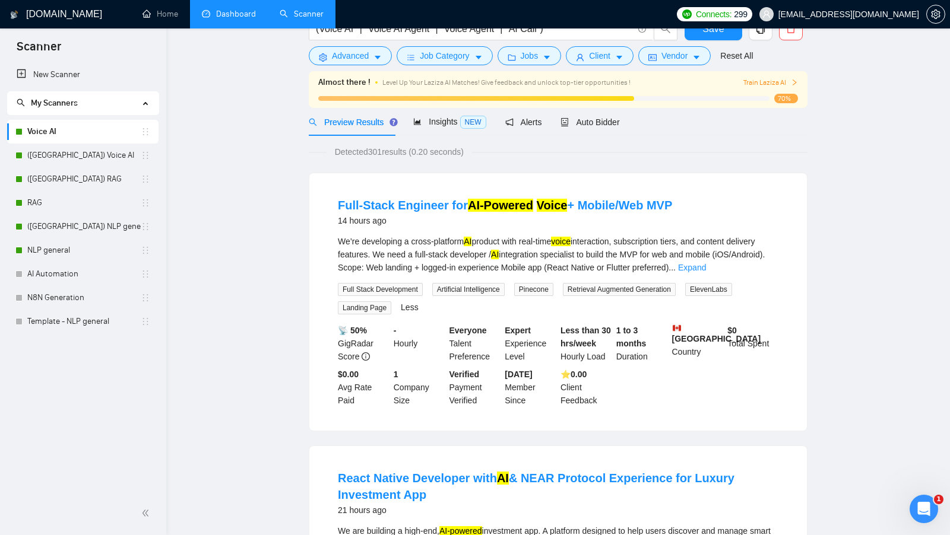
scroll to position [0, 0]
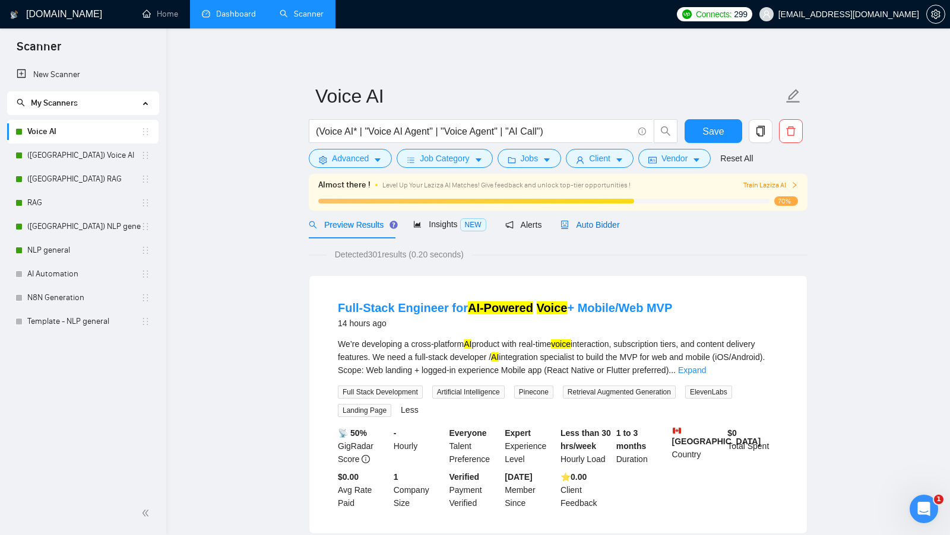
click at [602, 228] on span "Auto Bidder" at bounding box center [589, 224] width 59 height 9
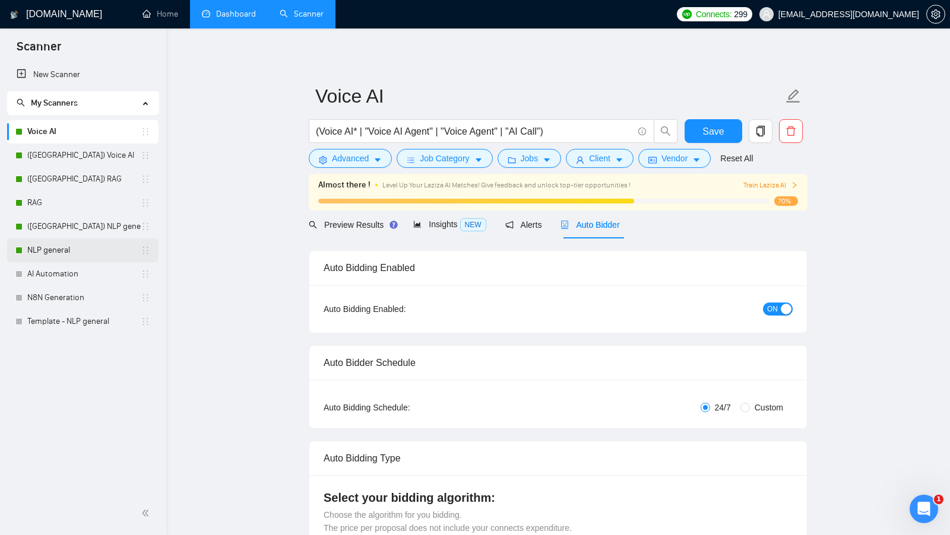
click at [72, 243] on link "NLP general" at bounding box center [83, 251] width 113 height 24
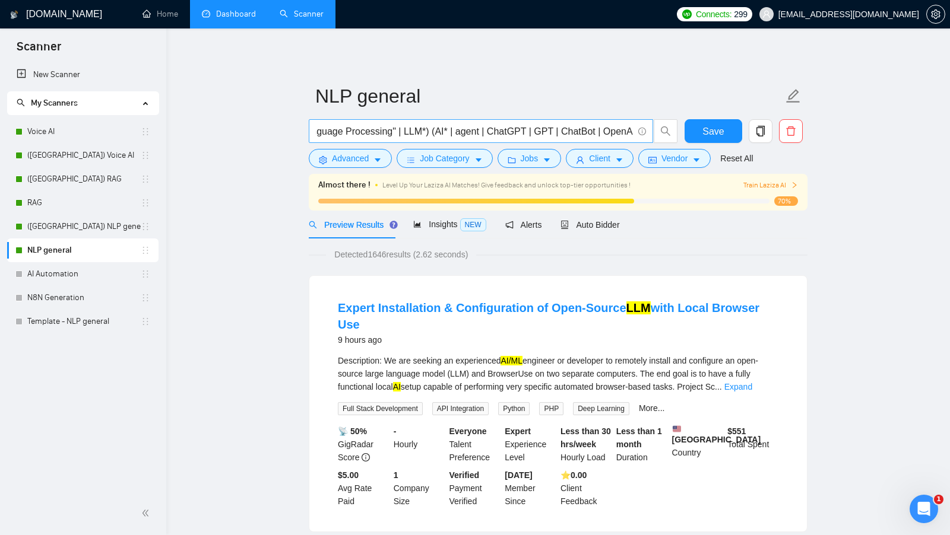
scroll to position [0, 91]
click at [475, 133] on input "(NLP* | "Natural Language Processing" | LLM*) (AI* | agent | ChatGPT | GPT | Ch…" at bounding box center [474, 131] width 317 height 15
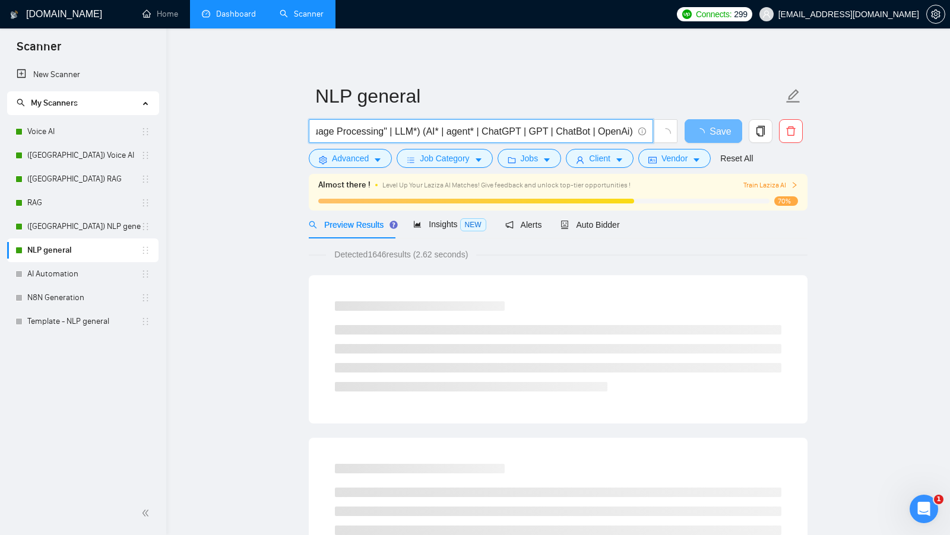
click at [549, 132] on input "(NLP* | "Natural Language Processing" | LLM*) (AI* | agent* | ChatGPT | GPT | C…" at bounding box center [474, 131] width 317 height 15
click at [594, 131] on input "(NLP* | "Natural Language Processing" | LLM*) (AI* | agent* | ChatGPT | GPT* | …" at bounding box center [474, 131] width 317 height 15
click at [631, 132] on input "(NLP* | "Natural Language Processing" | LLM*) (AI* | agent* | ChatGPT | GPT* | …" at bounding box center [474, 131] width 317 height 15
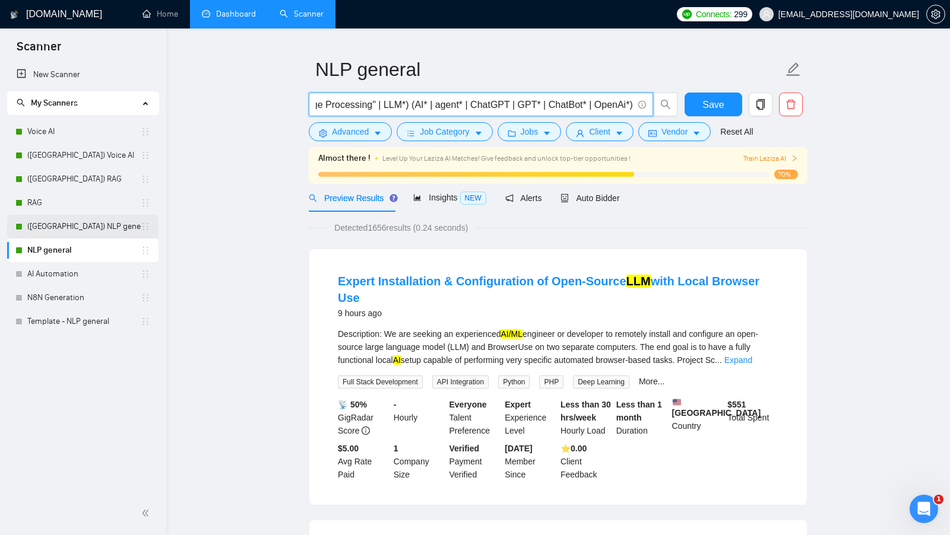
scroll to position [28, 0]
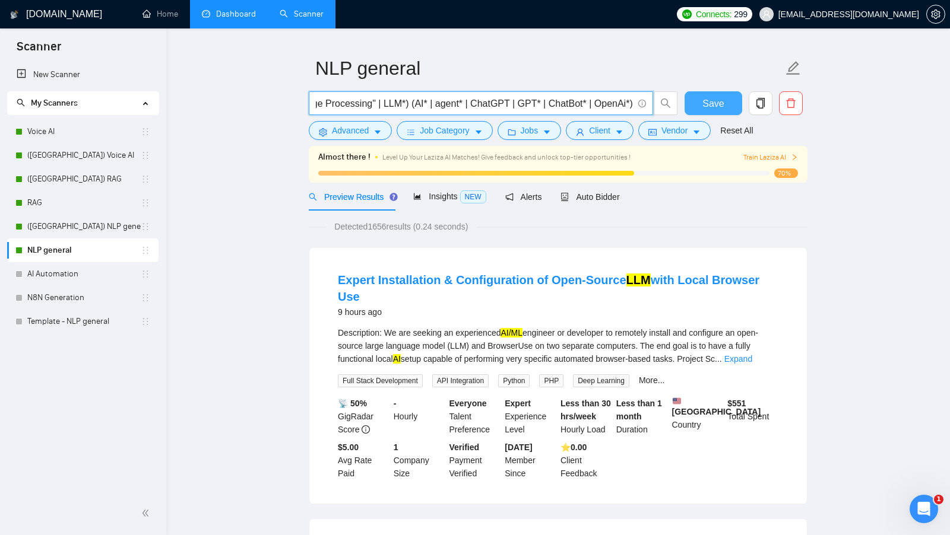
type input "(NLP* | "Natural Language Processing" | LLM*) (AI* | agent* | ChatGPT | GPT* | …"
click at [726, 110] on button "Save" at bounding box center [713, 103] width 58 height 24
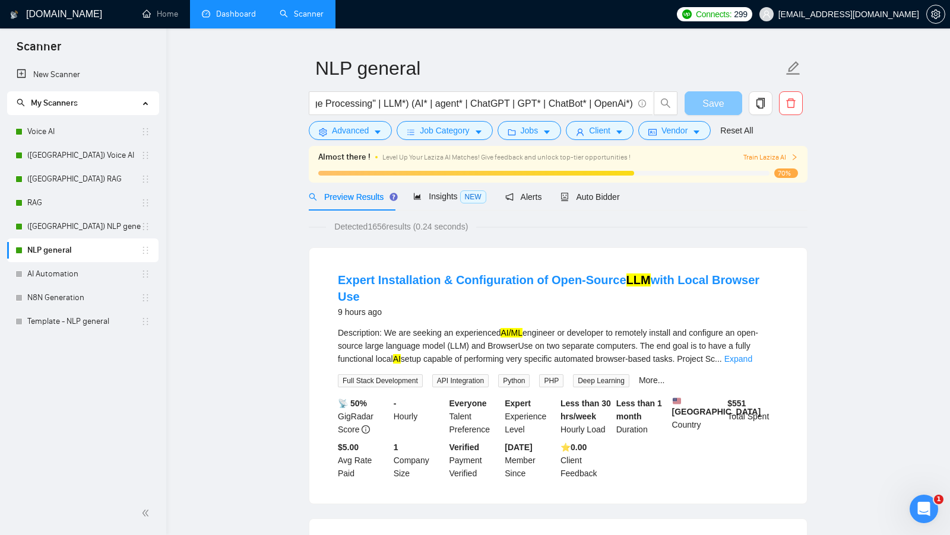
scroll to position [0, 0]
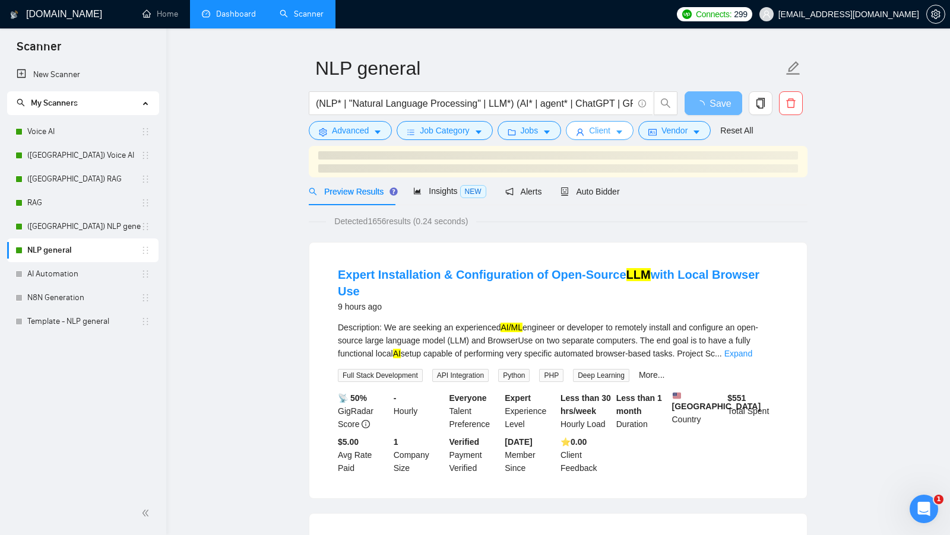
click at [618, 133] on icon "caret-down" at bounding box center [619, 132] width 8 height 8
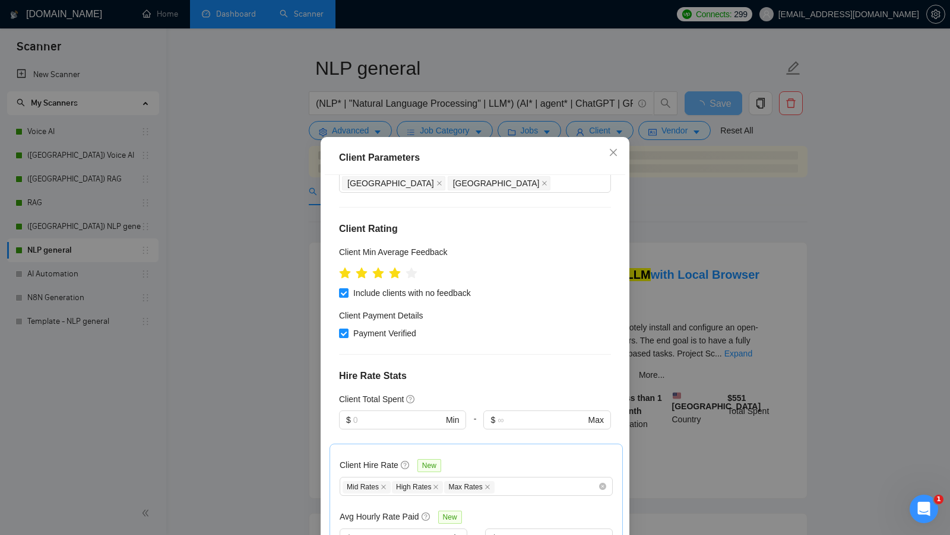
scroll to position [170, 0]
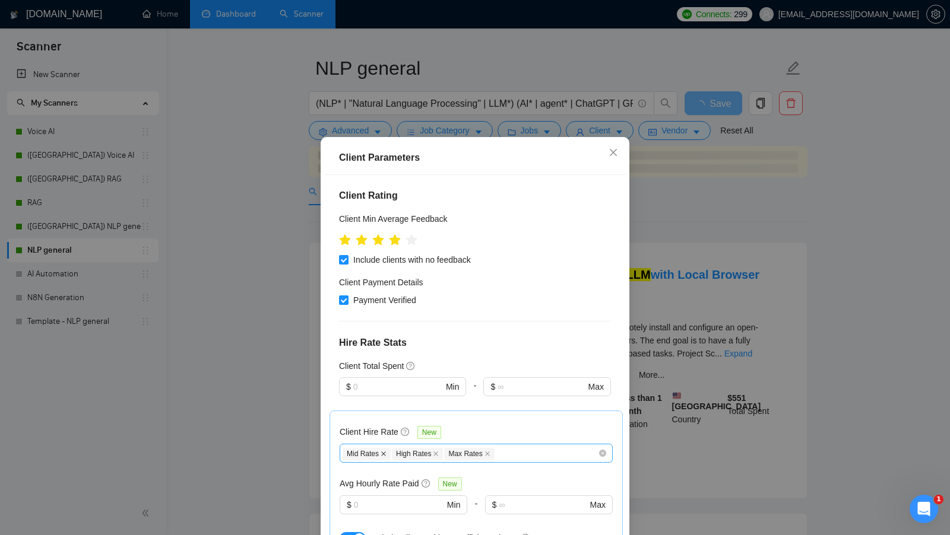
click at [385, 451] on icon "close" at bounding box center [383, 454] width 6 height 6
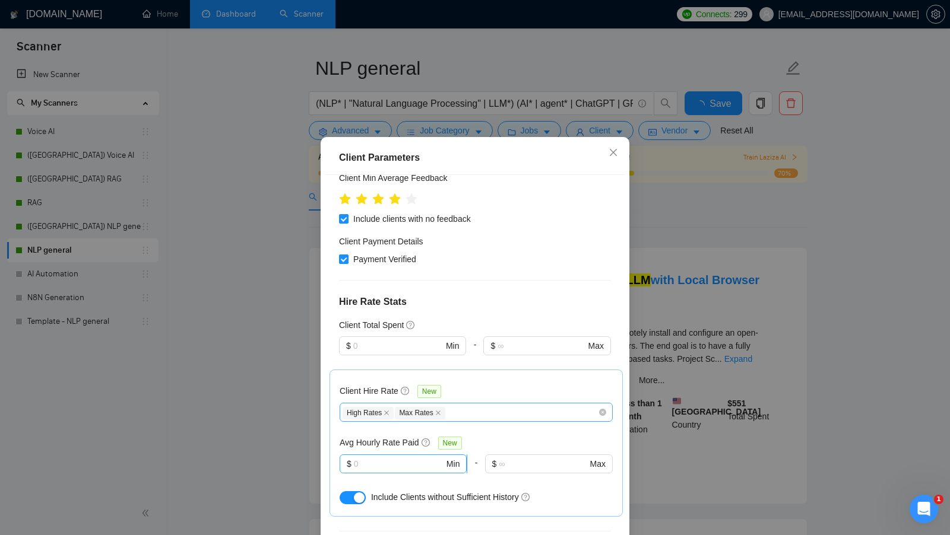
scroll to position [214, 0]
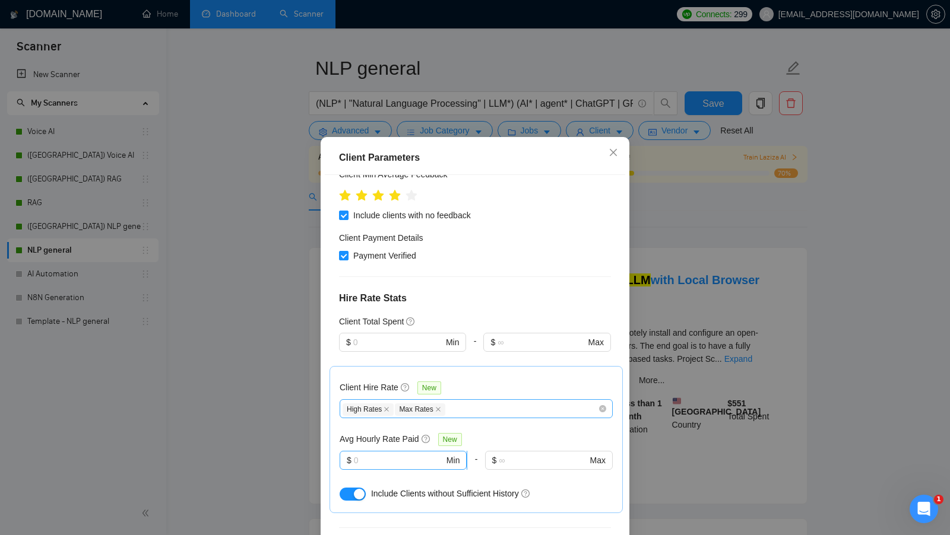
click at [419, 454] on input "text" at bounding box center [399, 460] width 90 height 13
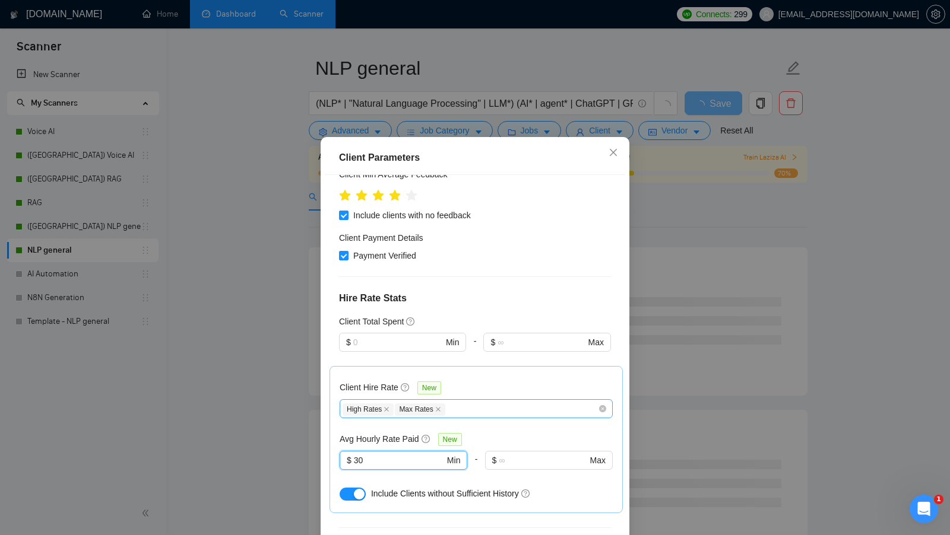
type input "30"
click at [639, 399] on div "Client Parameters Client Location Include Client Countries Select Exclude Clien…" at bounding box center [475, 267] width 950 height 535
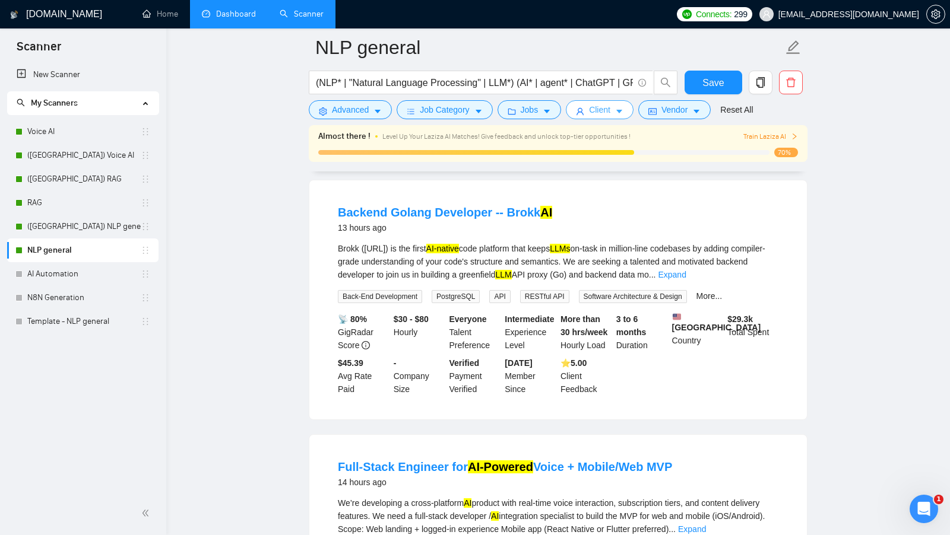
scroll to position [373, 0]
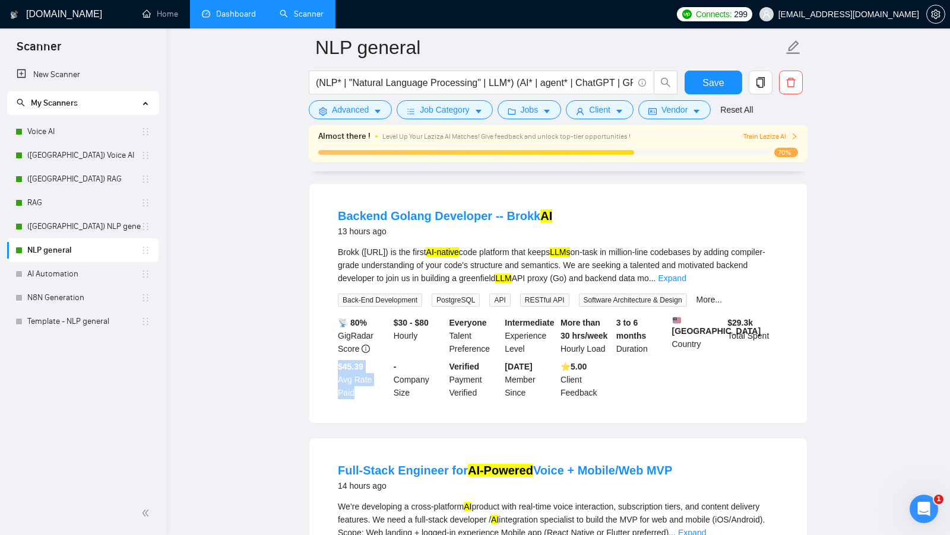
drag, startPoint x: 339, startPoint y: 354, endPoint x: 362, endPoint y: 379, distance: 34.1
click at [362, 379] on div "$45.39 Avg Rate Paid" at bounding box center [363, 379] width 56 height 39
drag, startPoint x: 391, startPoint y: 302, endPoint x: 438, endPoint y: 305, distance: 47.6
click at [438, 316] on div "$30 - $80 Hourly" at bounding box center [419, 335] width 56 height 39
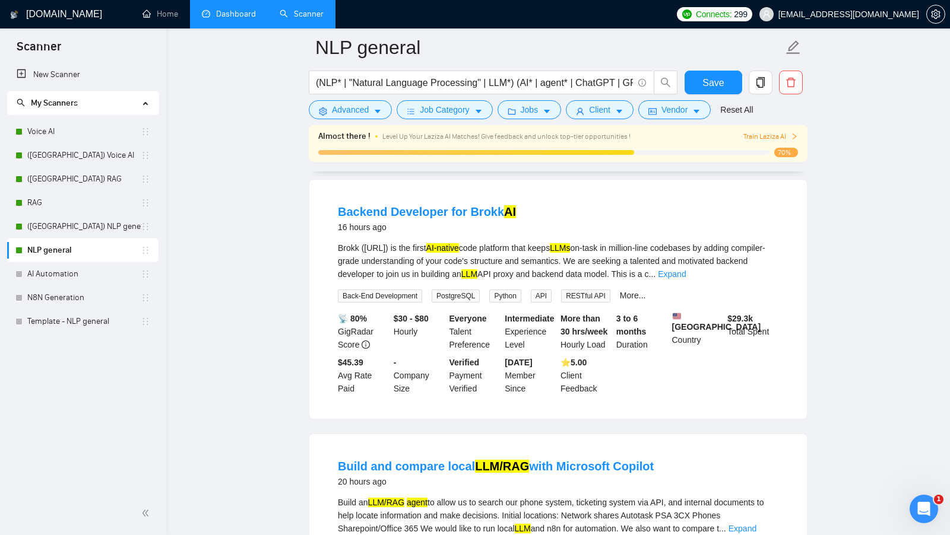
scroll to position [887, 0]
drag, startPoint x: 334, startPoint y: 374, endPoint x: 357, endPoint y: 402, distance: 35.9
click at [356, 395] on div "$45.39 Avg Rate Paid" at bounding box center [363, 375] width 56 height 39
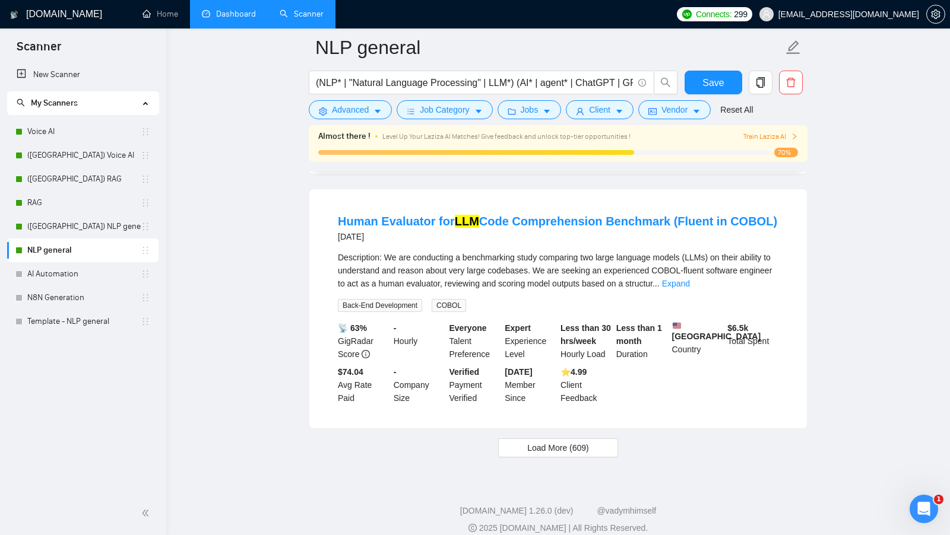
scroll to position [2468, 0]
drag, startPoint x: 337, startPoint y: 378, endPoint x: 368, endPoint y: 418, distance: 51.2
click at [368, 414] on li "Human Evaluator for LLM Code Comprehension Benchmark (Fluent in COBOL) [DATE] D…" at bounding box center [557, 308] width 469 height 211
click at [363, 414] on li "Human Evaluator for LLM Code Comprehension Benchmark (Fluent in COBOL) [DATE] D…" at bounding box center [557, 308] width 469 height 211
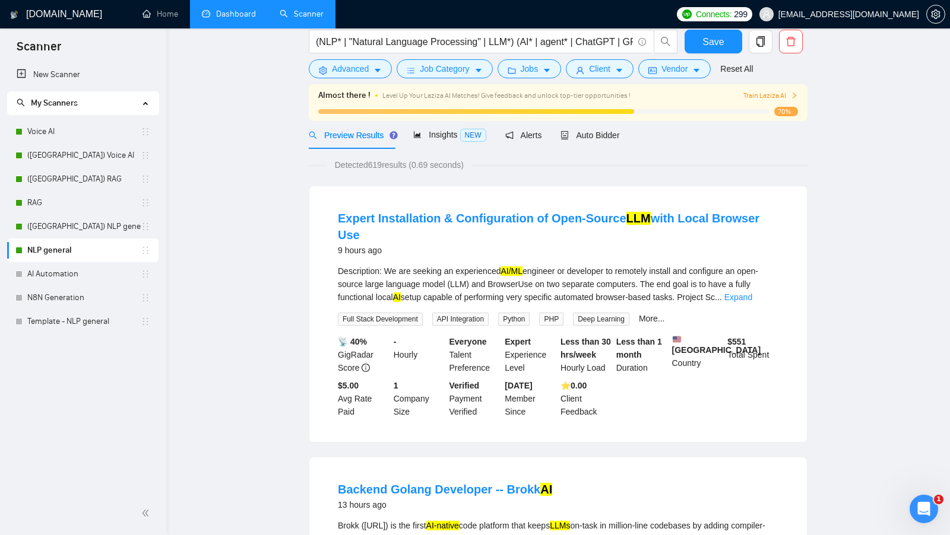
scroll to position [0, 0]
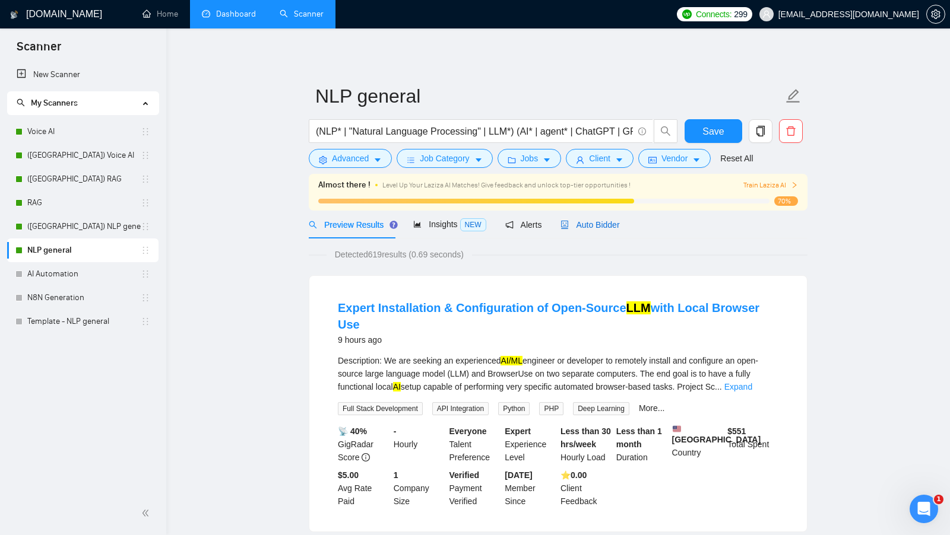
click at [605, 227] on span "Auto Bidder" at bounding box center [589, 224] width 59 height 9
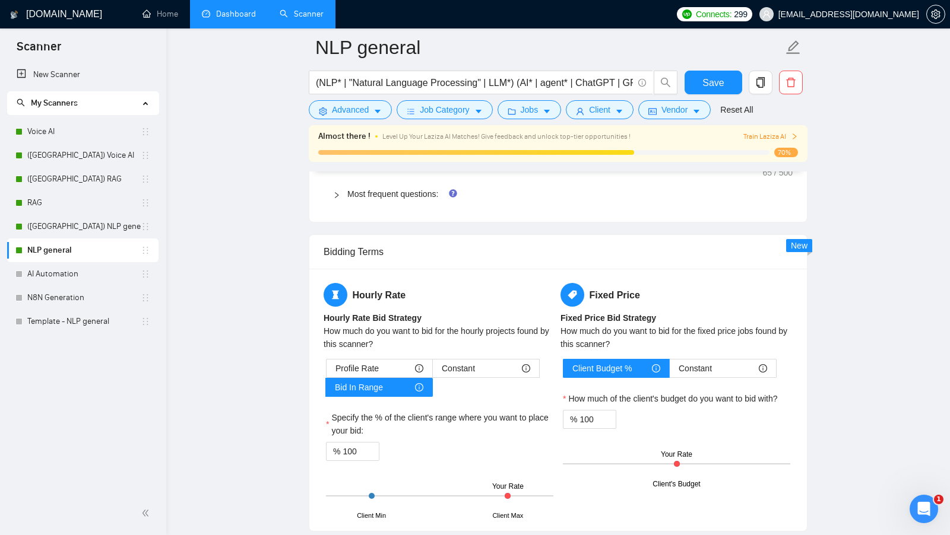
scroll to position [1775, 0]
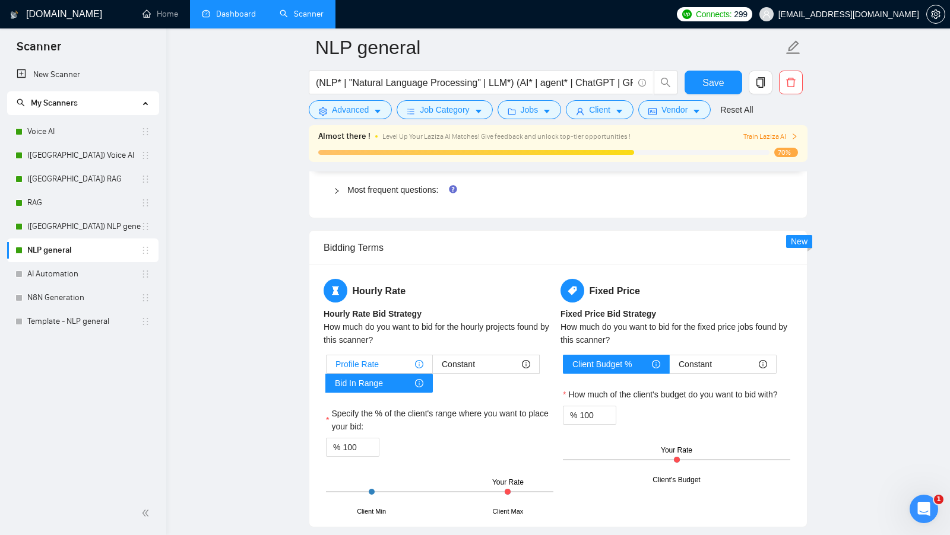
click at [384, 358] on div "Profile Rate" at bounding box center [379, 365] width 88 height 18
click at [326, 367] on input "Profile Rate" at bounding box center [326, 367] width 0 height 0
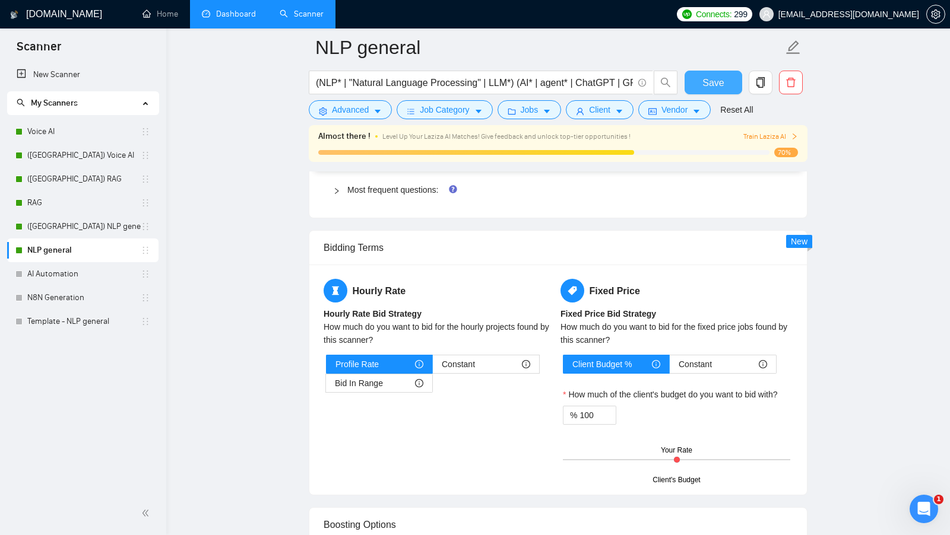
click at [713, 90] on span "Save" at bounding box center [712, 82] width 21 height 15
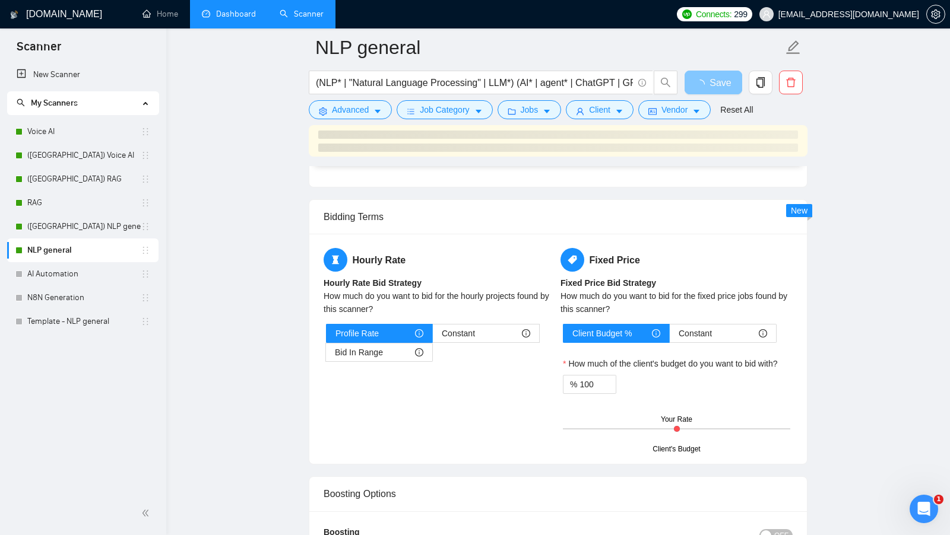
scroll to position [1805, 0]
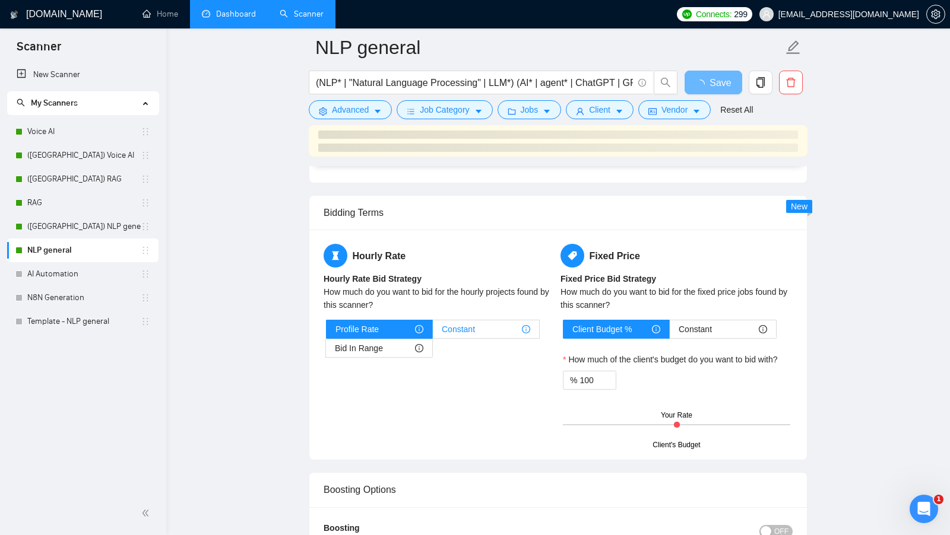
click at [473, 320] on span "Constant" at bounding box center [458, 329] width 33 height 18
click at [433, 332] on input "Constant" at bounding box center [433, 332] width 0 height 0
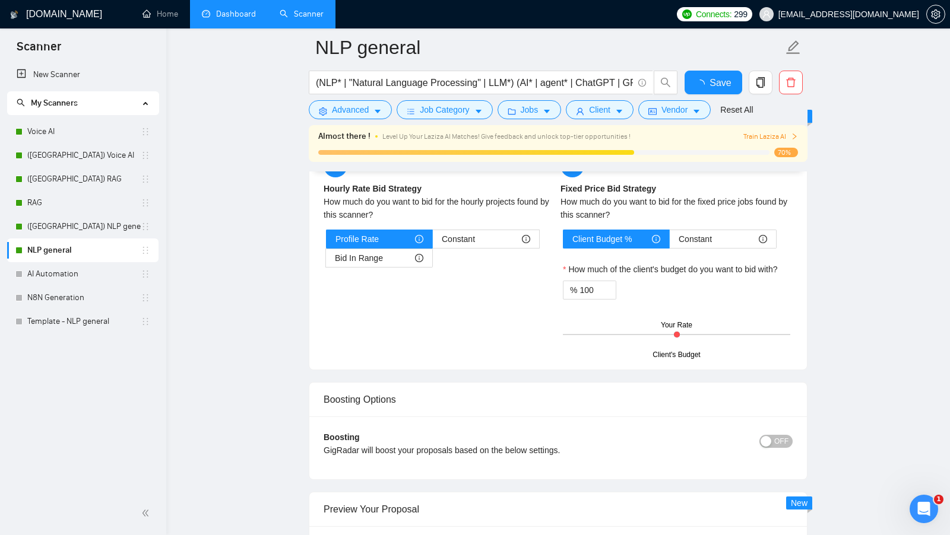
click at [354, 392] on div "Boosting Options" at bounding box center [557, 400] width 469 height 34
checkbox input "true"
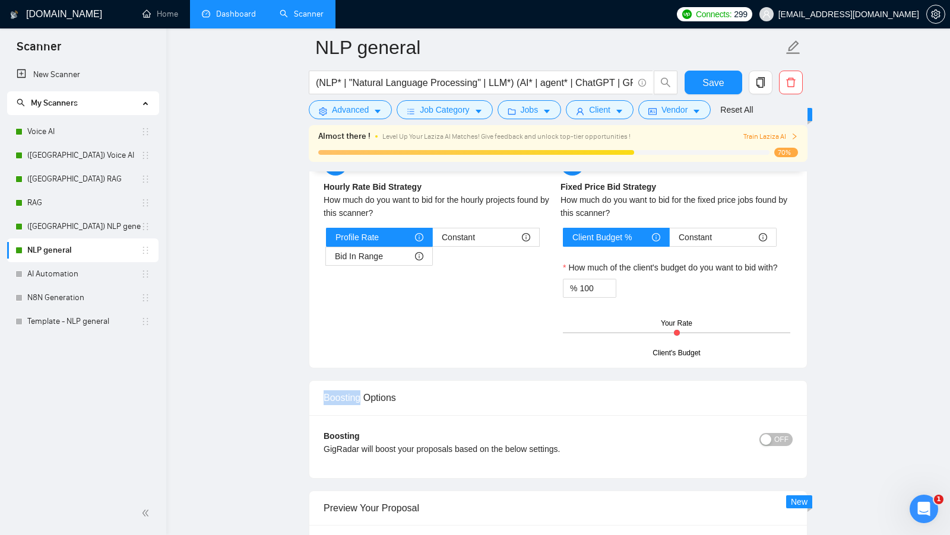
click at [488, 237] on div "Hourly Rate Hourly Rate Bid Strategy How much do you want to bid for the hourly…" at bounding box center [557, 253] width 497 height 230
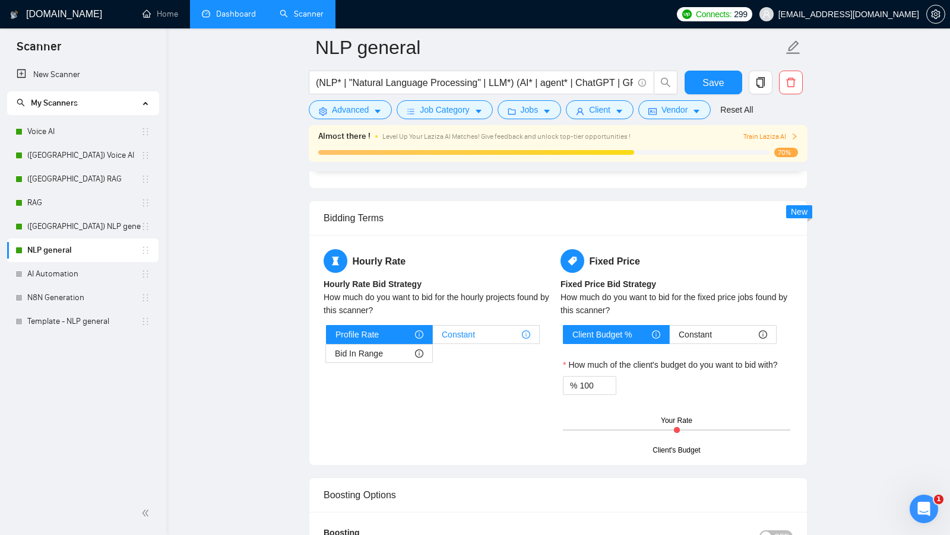
click at [465, 326] on span "Constant" at bounding box center [458, 335] width 33 height 18
click at [433, 338] on input "Constant" at bounding box center [433, 338] width 0 height 0
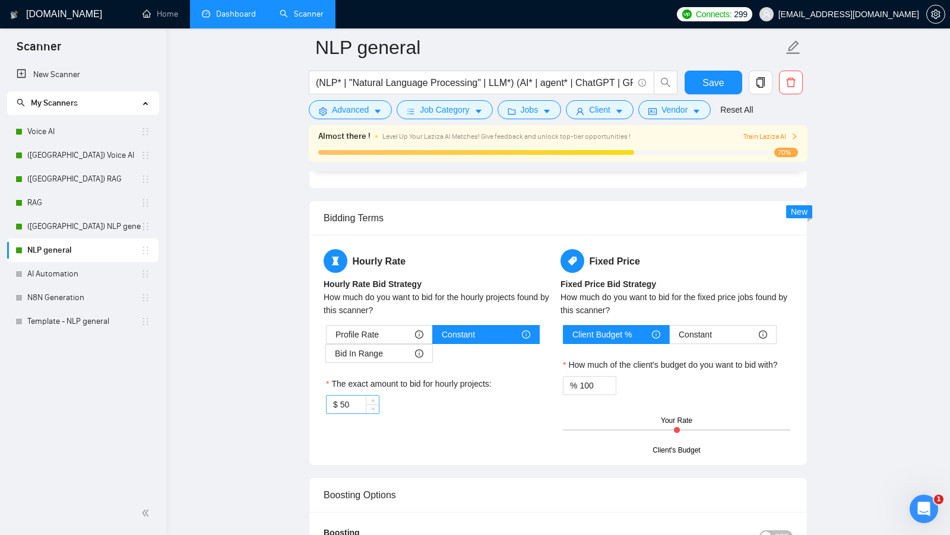
click at [354, 396] on input "50" at bounding box center [359, 405] width 39 height 18
type input "80"
click at [448, 402] on div "$ 80" at bounding box center [439, 404] width 227 height 19
click at [721, 85] on span "Save" at bounding box center [712, 82] width 21 height 15
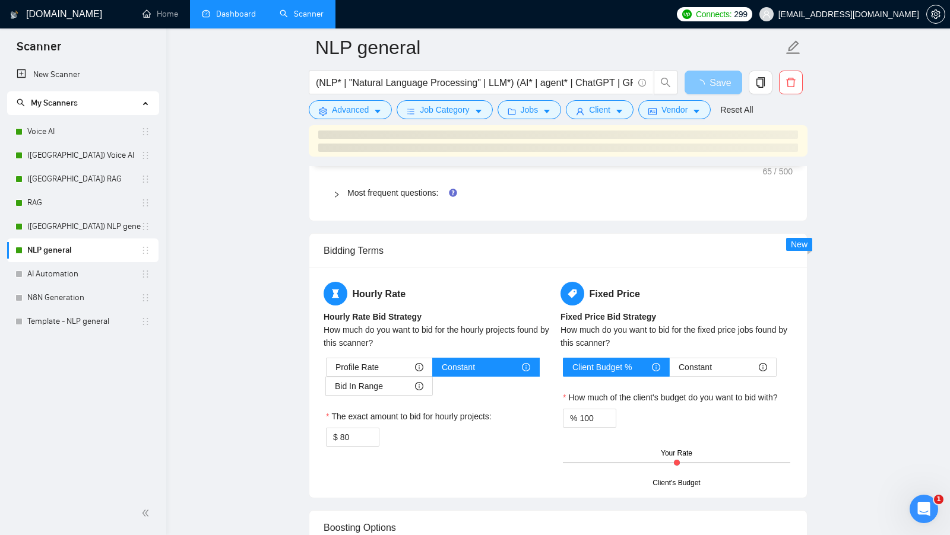
scroll to position [1766, 0]
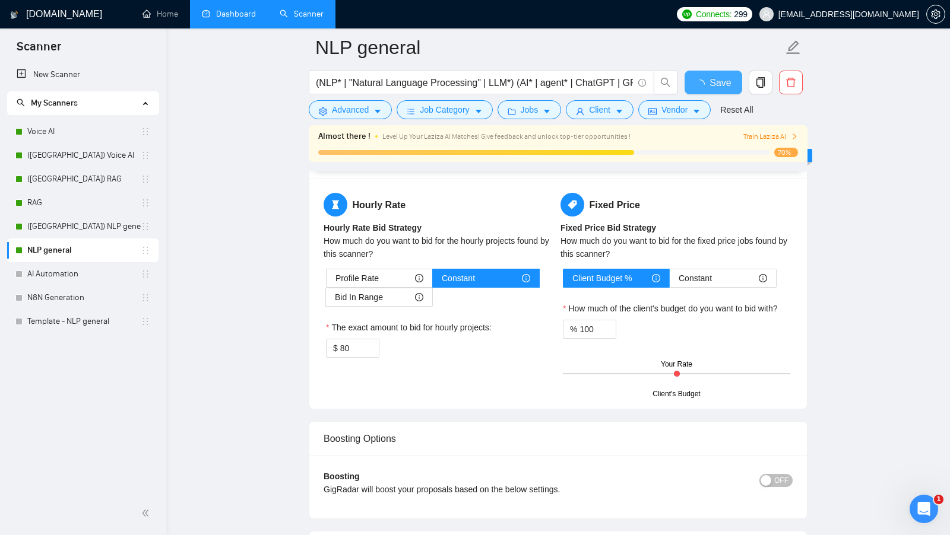
checkbox input "true"
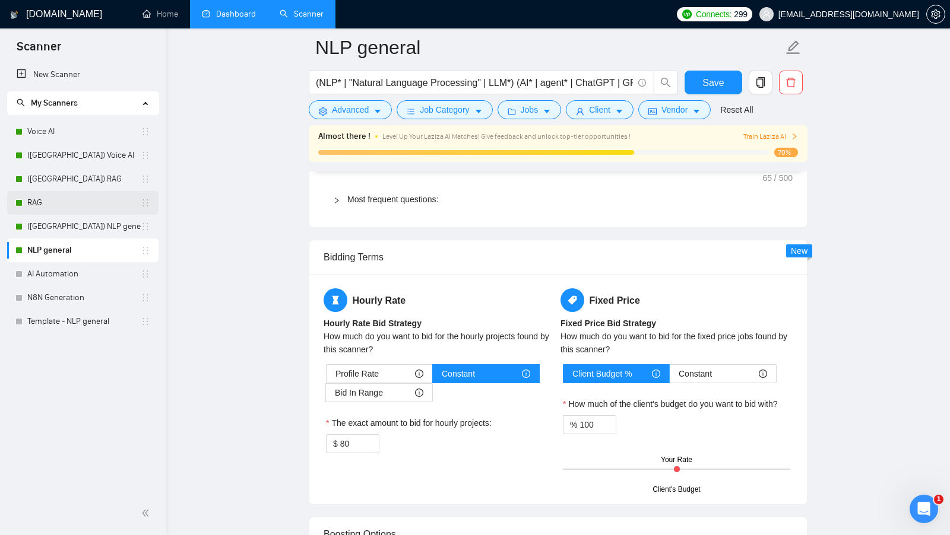
click at [78, 199] on link "RAG" at bounding box center [83, 203] width 113 height 24
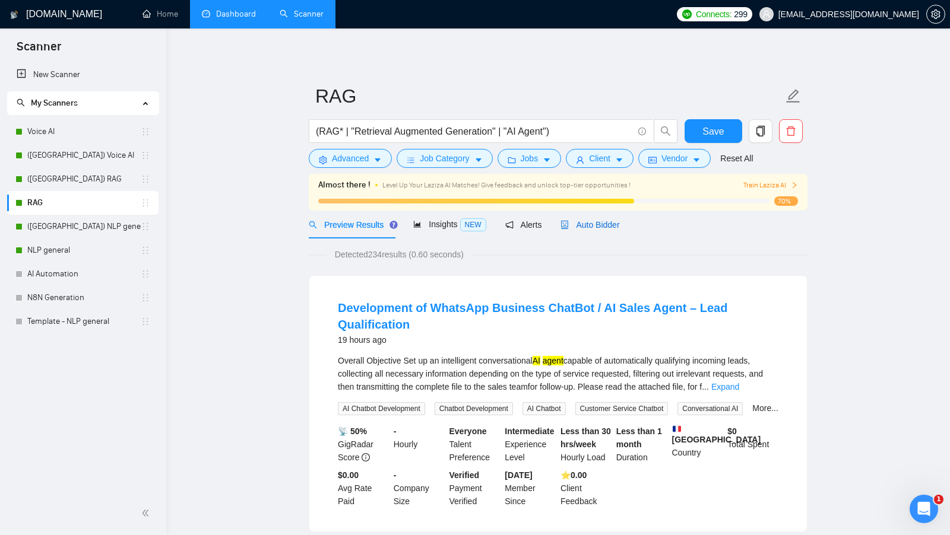
click at [573, 226] on span "Auto Bidder" at bounding box center [589, 224] width 59 height 9
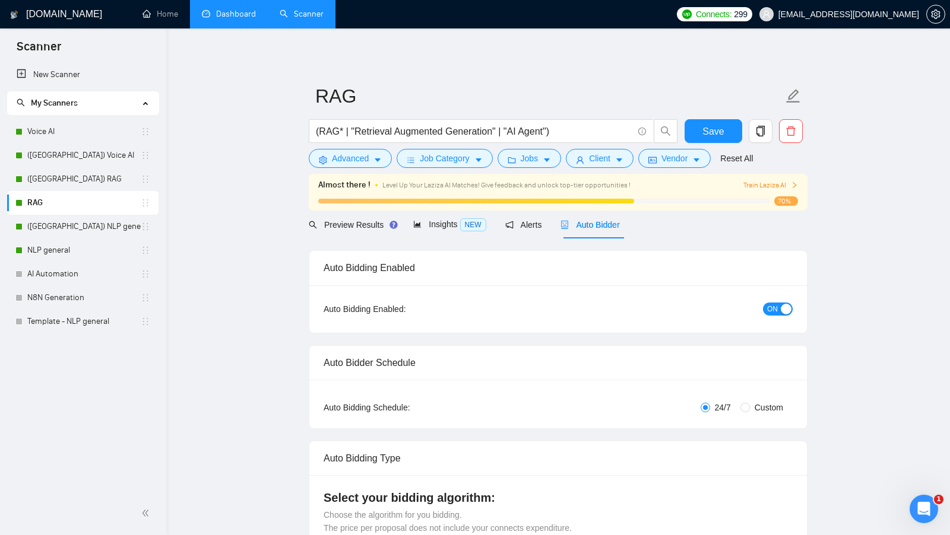
checkbox input "true"
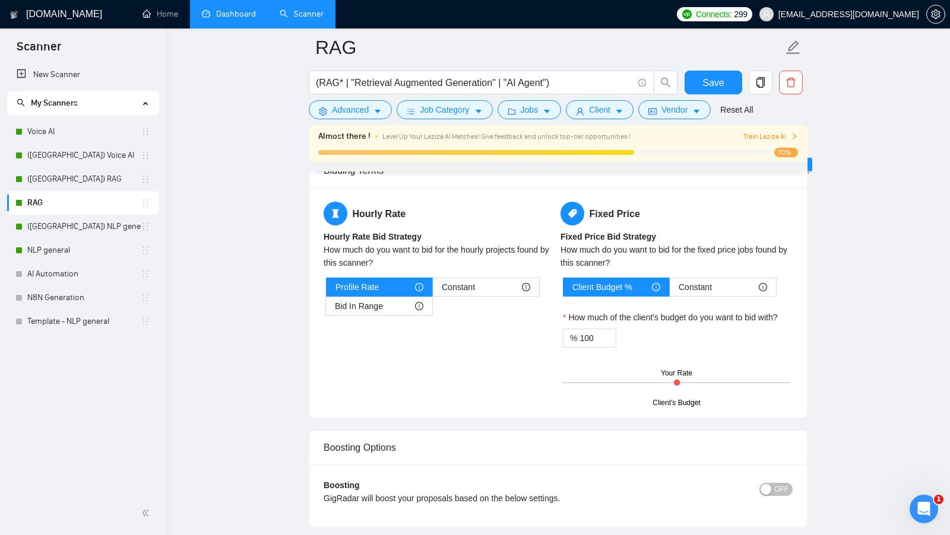
scroll to position [1856, 0]
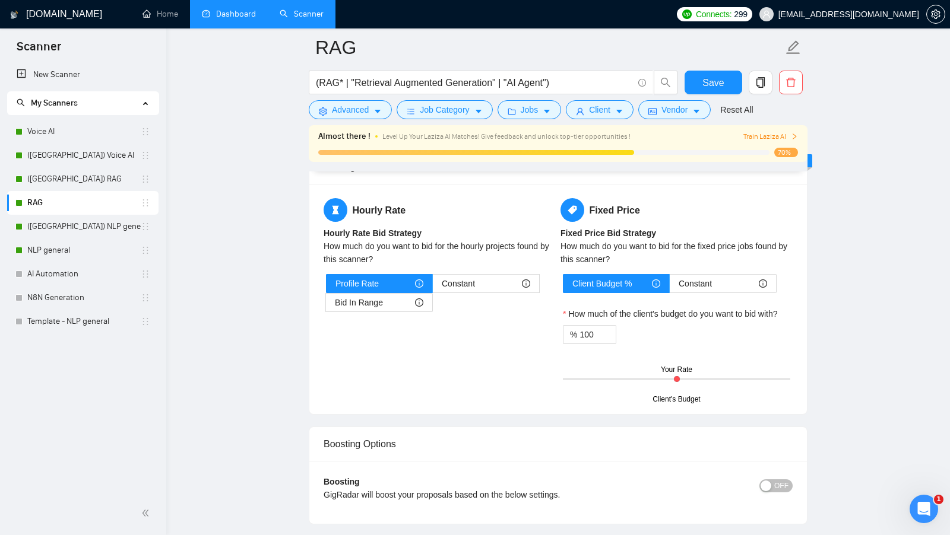
click at [494, 284] on div "Profile Rate Constant Bid In Range" at bounding box center [439, 293] width 227 height 38
click at [478, 275] on div "Constant" at bounding box center [486, 284] width 88 height 18
click at [433, 287] on input "Constant" at bounding box center [433, 287] width 0 height 0
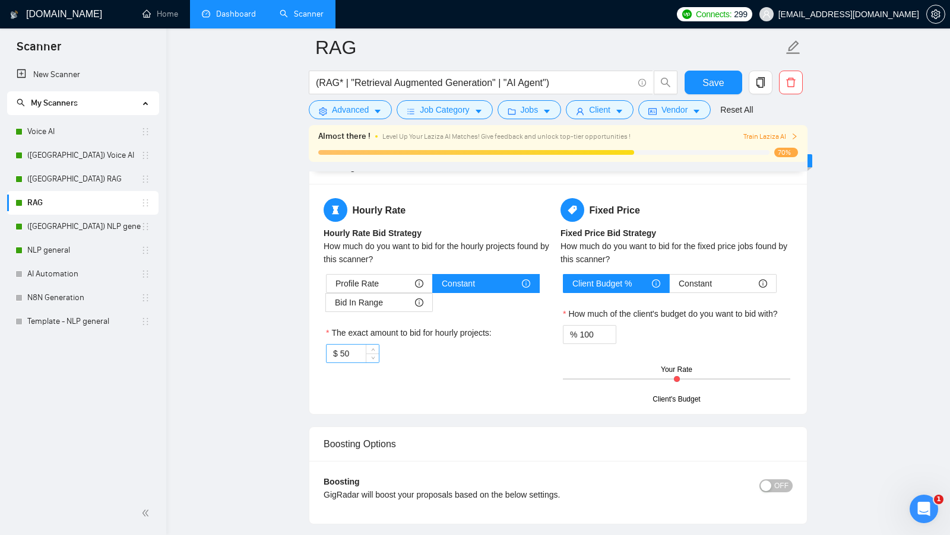
click at [351, 345] on input "50" at bounding box center [359, 354] width 39 height 18
type input "80"
click at [720, 78] on span "Save" at bounding box center [712, 82] width 21 height 15
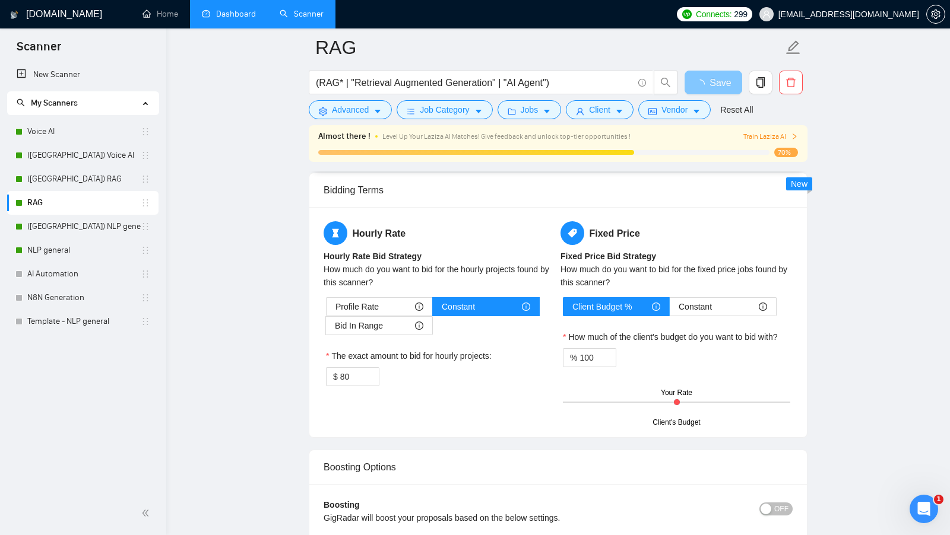
scroll to position [1829, 0]
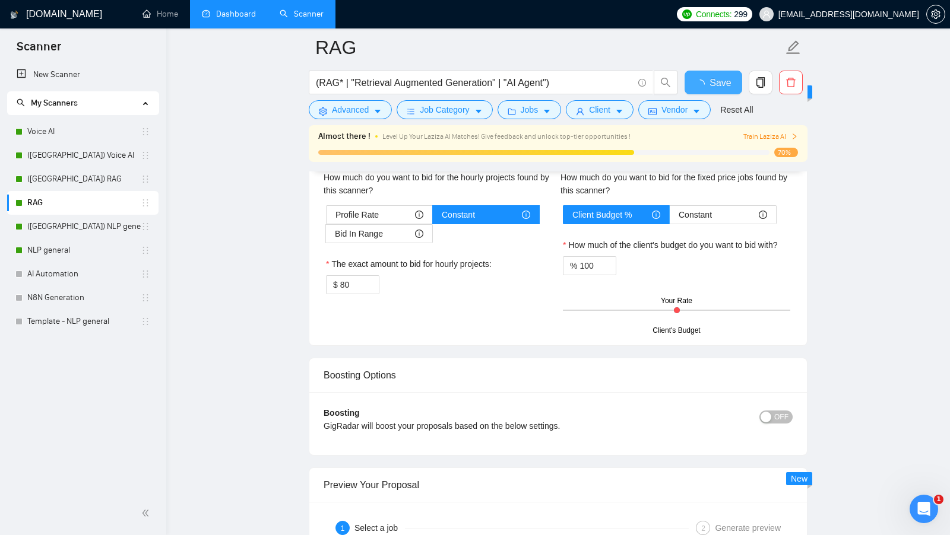
checkbox input "true"
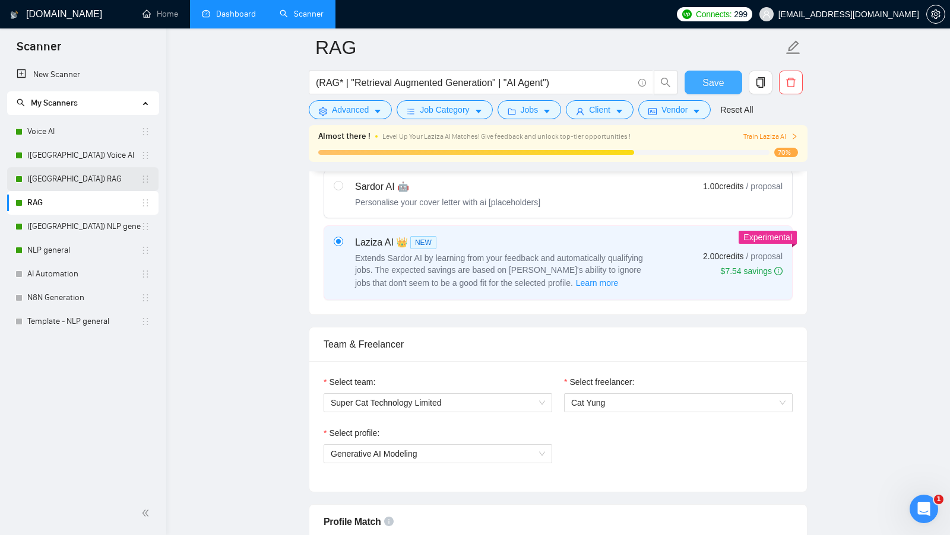
scroll to position [0, 0]
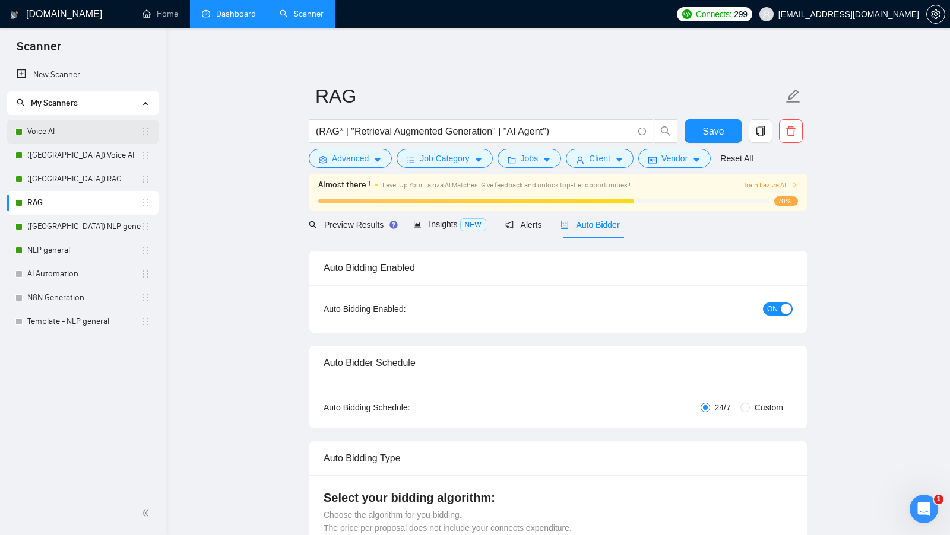
click at [64, 138] on link "Voice AI" at bounding box center [83, 132] width 113 height 24
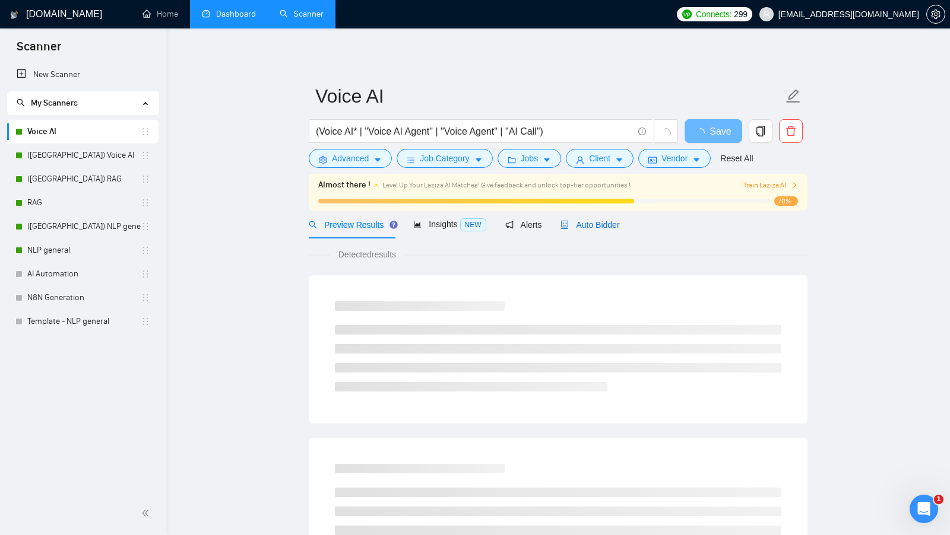
click at [610, 228] on span "Auto Bidder" at bounding box center [589, 224] width 59 height 9
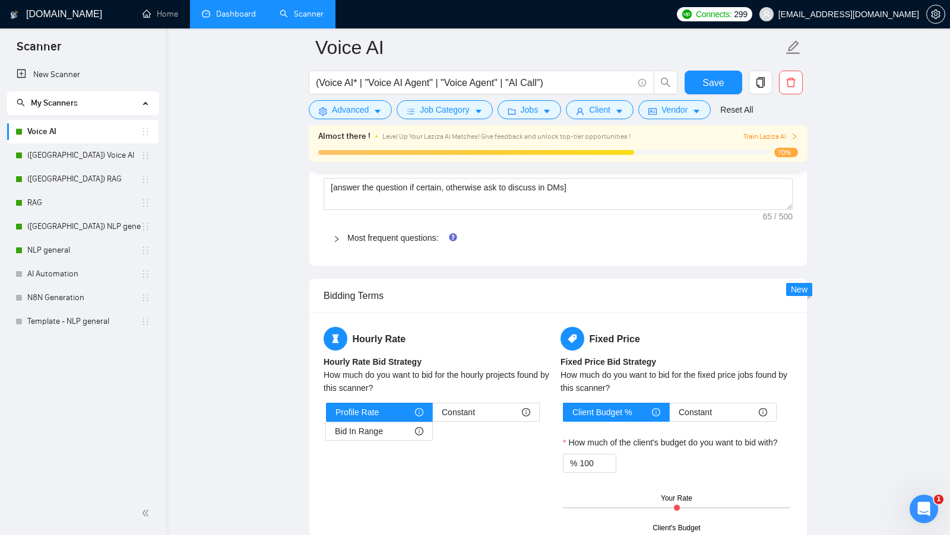
scroll to position [1745, 0]
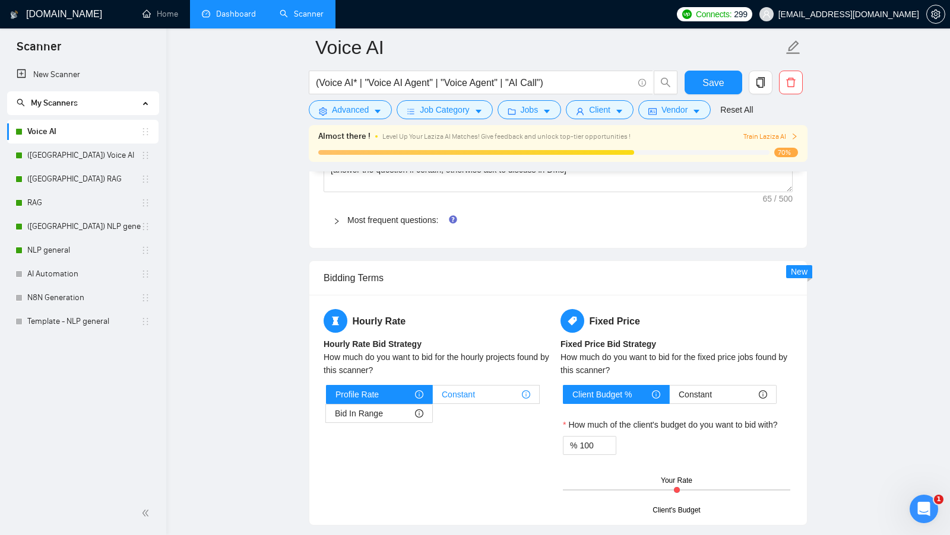
click at [475, 386] on span "Constant" at bounding box center [458, 395] width 33 height 18
click at [433, 398] on input "Constant" at bounding box center [433, 398] width 0 height 0
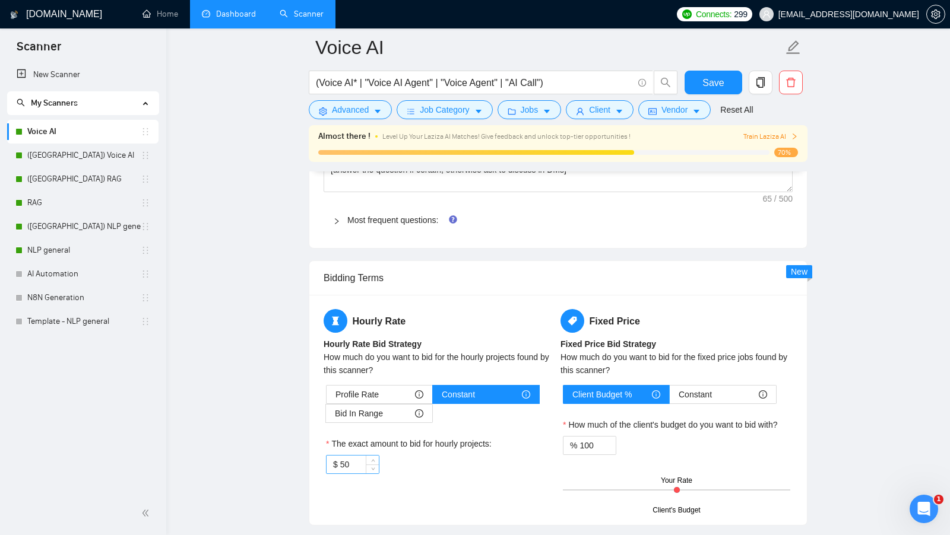
click at [355, 456] on input "50" at bounding box center [359, 465] width 39 height 18
type input "80"
click at [718, 78] on span "Save" at bounding box center [712, 82] width 21 height 15
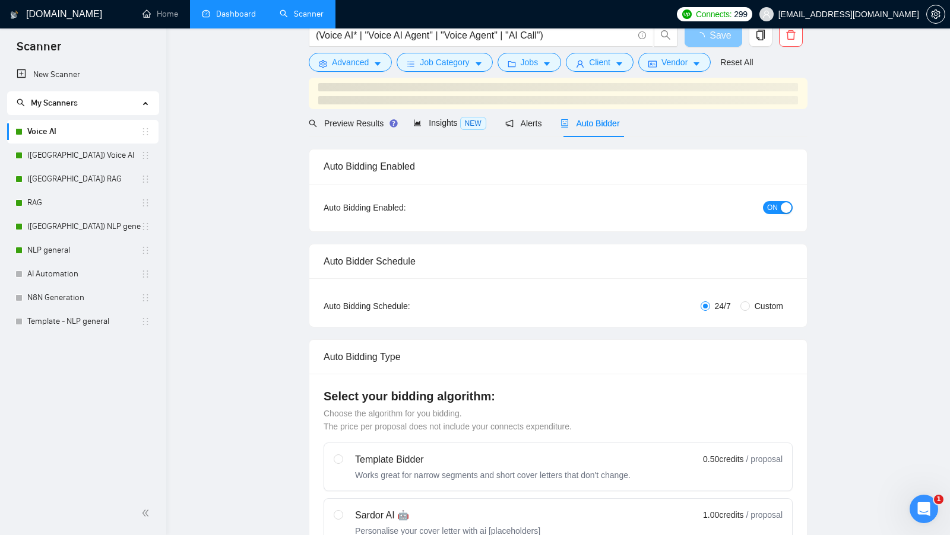
scroll to position [0, 0]
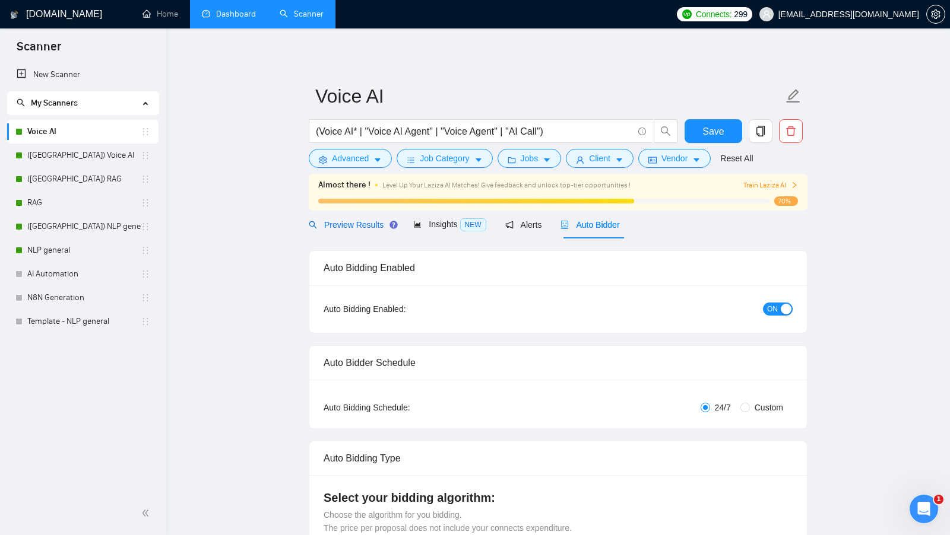
click at [357, 226] on span "Preview Results" at bounding box center [351, 224] width 85 height 9
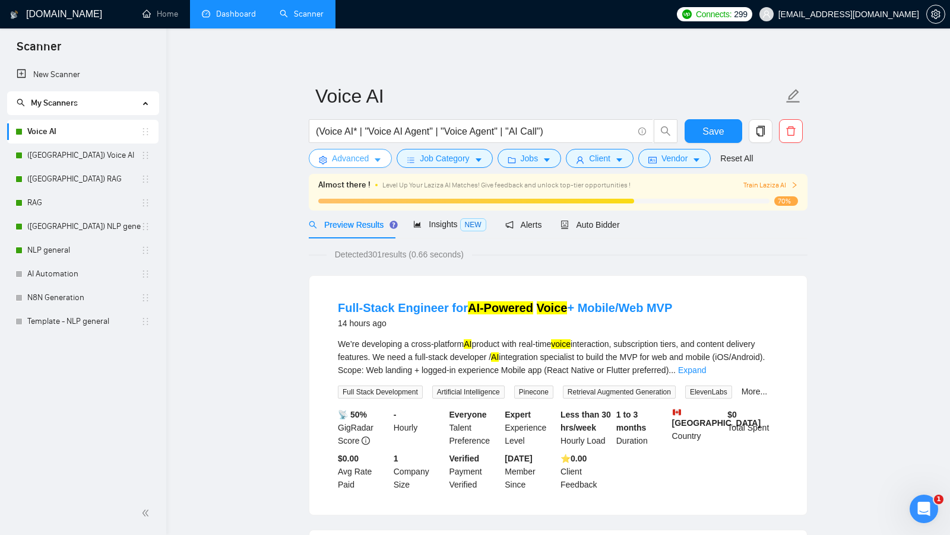
click at [358, 163] on span "Advanced" at bounding box center [350, 158] width 37 height 13
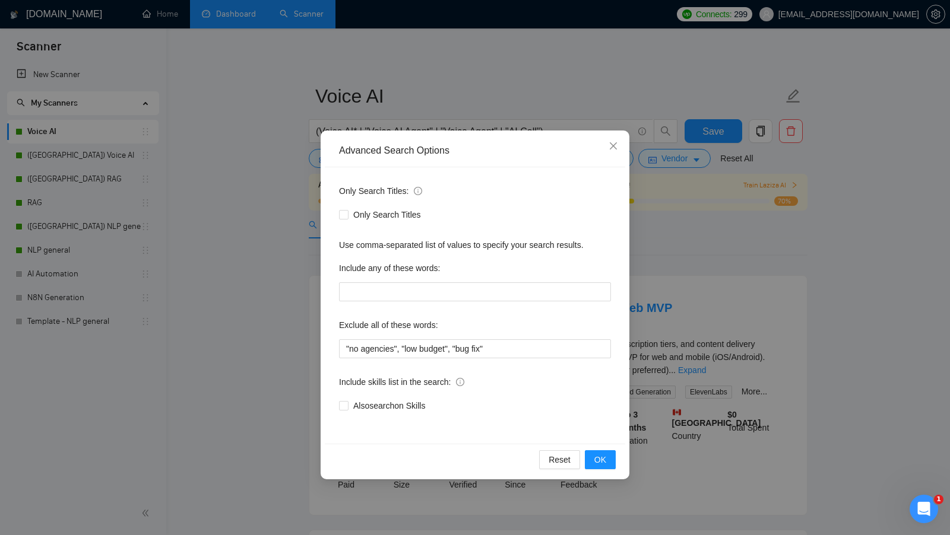
click at [291, 216] on div "Advanced Search Options Only Search Titles: Only Search Titles Use comma-separa…" at bounding box center [475, 267] width 950 height 535
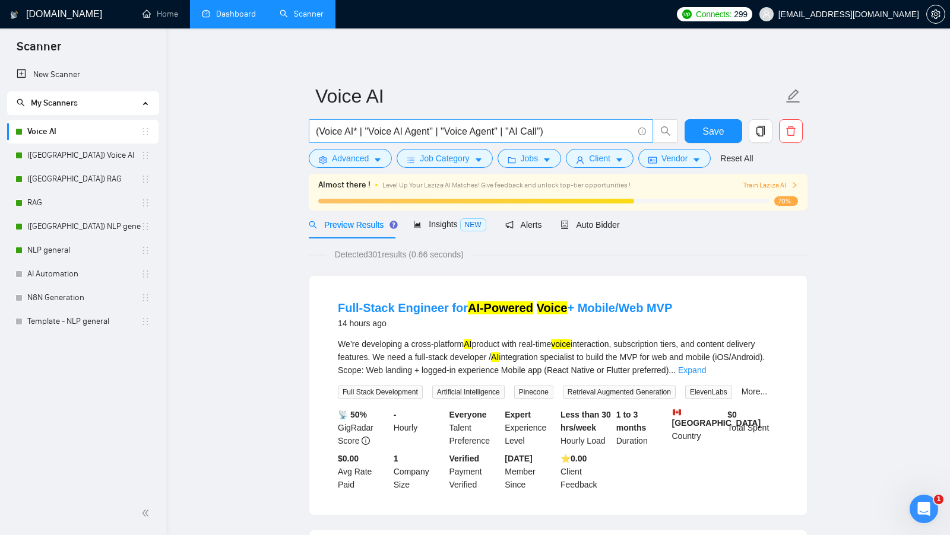
click at [422, 135] on input "(Voice AI* | "Voice AI Agent" | "Voice Agent" | "AI Call")" at bounding box center [474, 131] width 317 height 15
click at [354, 131] on input "(Voice AI* | "Voice AI Agent" | "Voice Agent" | "AI Call")" at bounding box center [474, 131] width 317 height 15
click at [319, 131] on input "(Voice AI" | "Voice AI Agent" | "Voice Agent" | "AI Call")" at bounding box center [474, 131] width 317 height 15
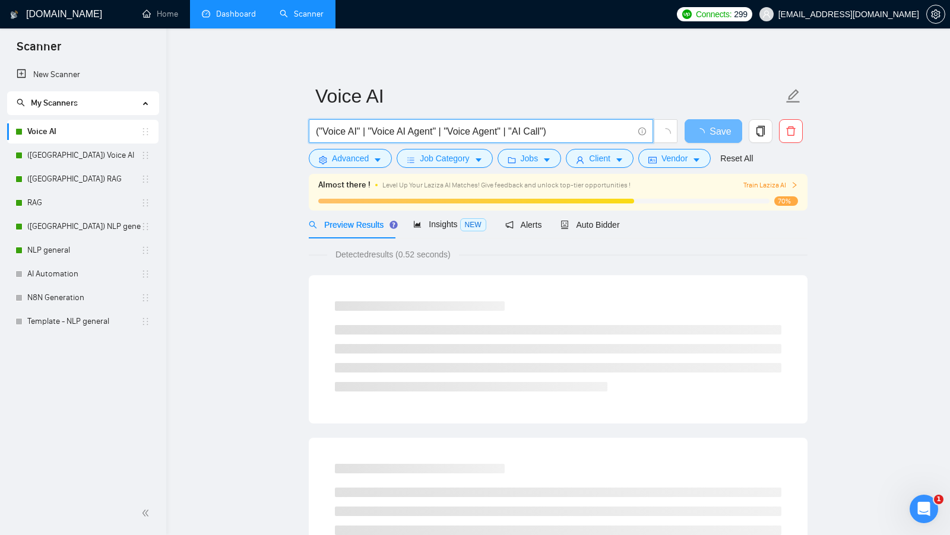
click at [376, 131] on input "("Voice AI" | "Voice AI Agent" | "Voice Agent" | "AI Call")" at bounding box center [474, 131] width 317 height 15
click at [375, 131] on input "("Voice AI" | "Voice AI Agent" | "Voice Agent" | "AI Call")" at bounding box center [474, 131] width 317 height 15
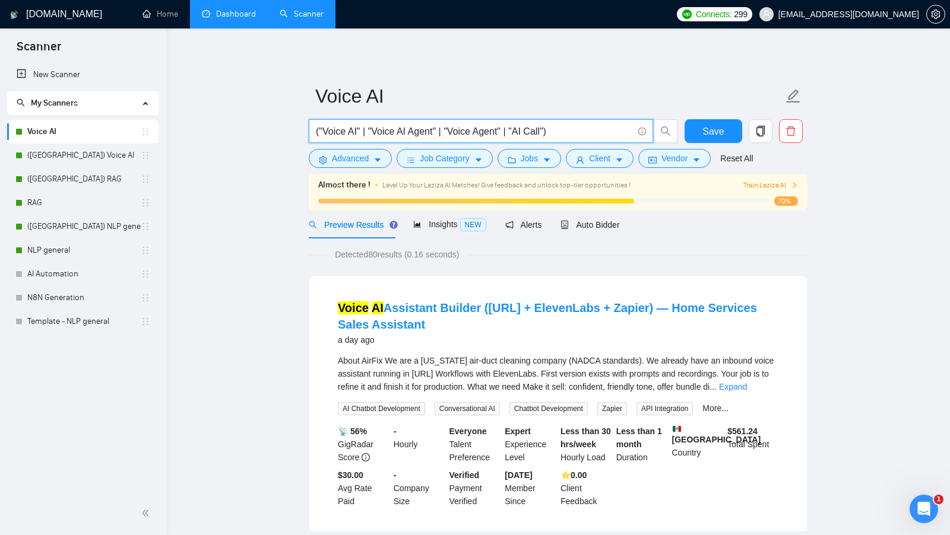
drag, startPoint x: 374, startPoint y: 129, endPoint x: 408, endPoint y: 129, distance: 33.8
click at [408, 129] on input "("Voice AI" | "Voice AI Agent" | "Voice Agent" | "AI Call")" at bounding box center [474, 131] width 317 height 15
type input "(Voice AI* | "Voice AI Agent" | "Voice Agent" | "AI Call")"
click at [713, 238] on div "Preview Results Insights NEW Alerts Auto Bidder" at bounding box center [558, 225] width 499 height 28
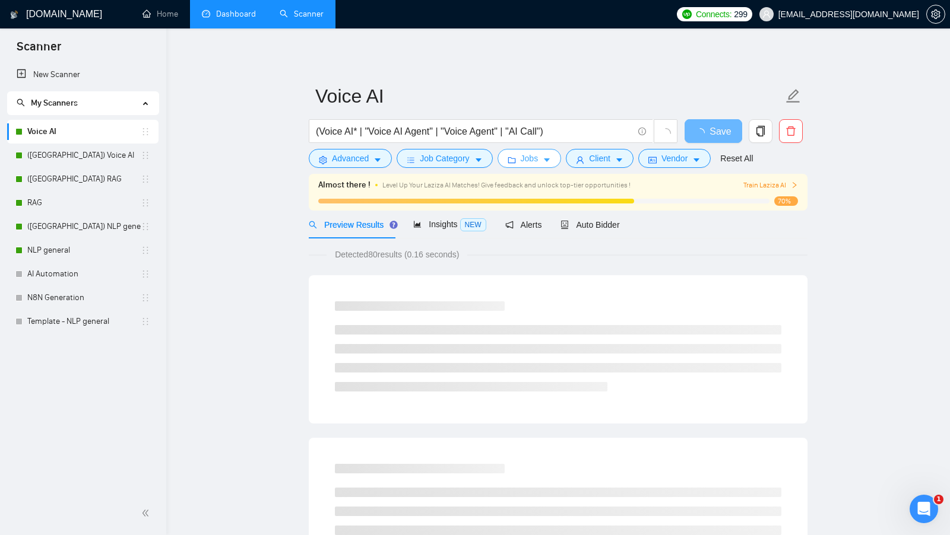
click at [550, 166] on button "Jobs" at bounding box center [529, 158] width 64 height 19
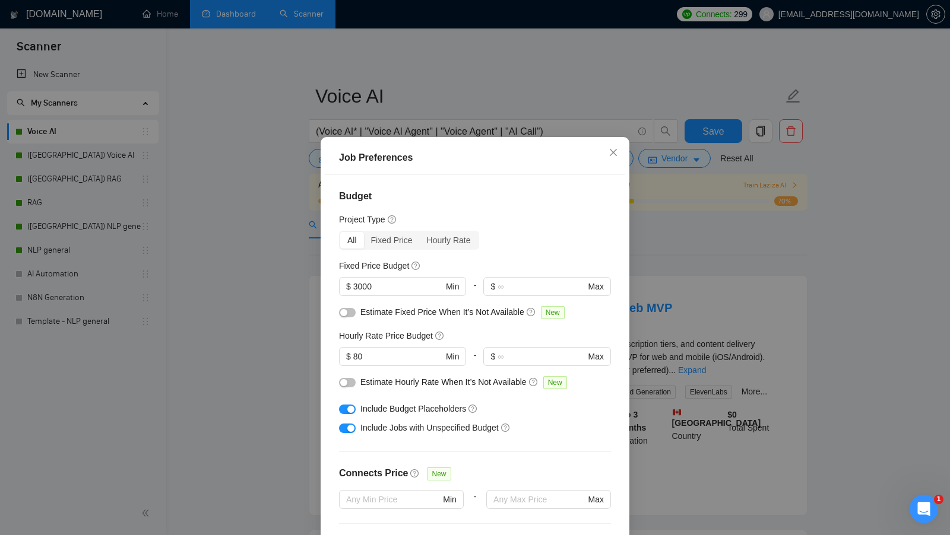
click at [666, 270] on div "Job Preferences Budget Project Type All Fixed Price Hourly Rate Fixed Price Bud…" at bounding box center [475, 267] width 950 height 535
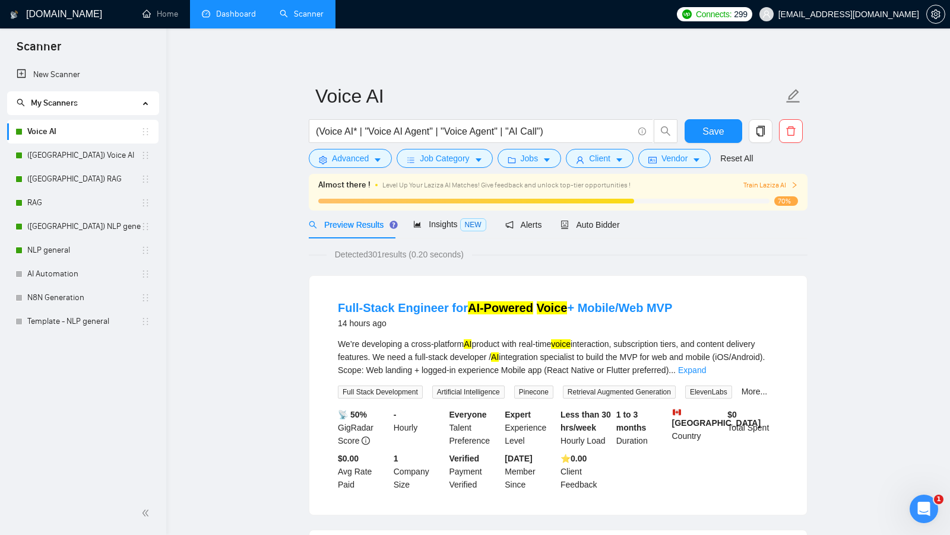
click at [668, 147] on div "(Voice AI* | "Voice AI Agent" | "Voice Agent" | "AI Call")" at bounding box center [493, 134] width 374 height 30
click at [664, 157] on span "Vendor" at bounding box center [674, 158] width 26 height 13
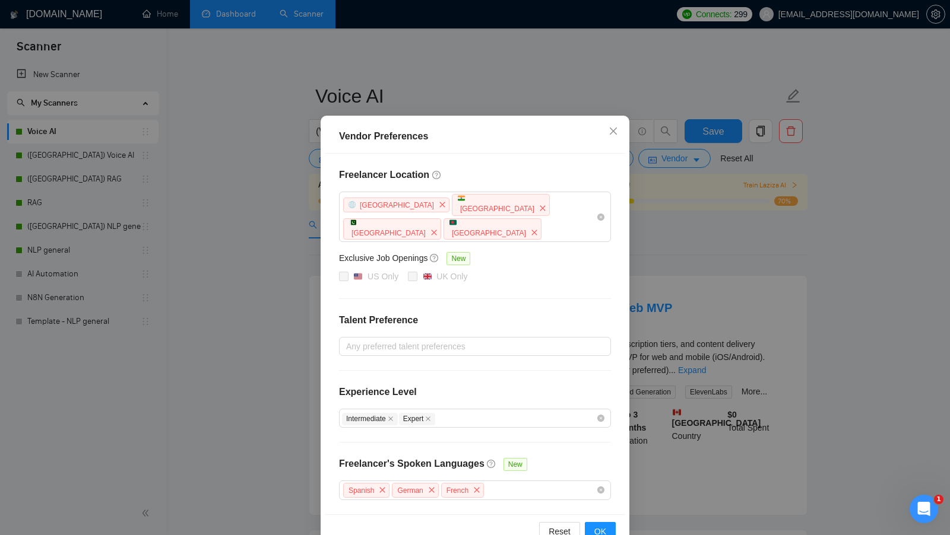
scroll to position [17, 0]
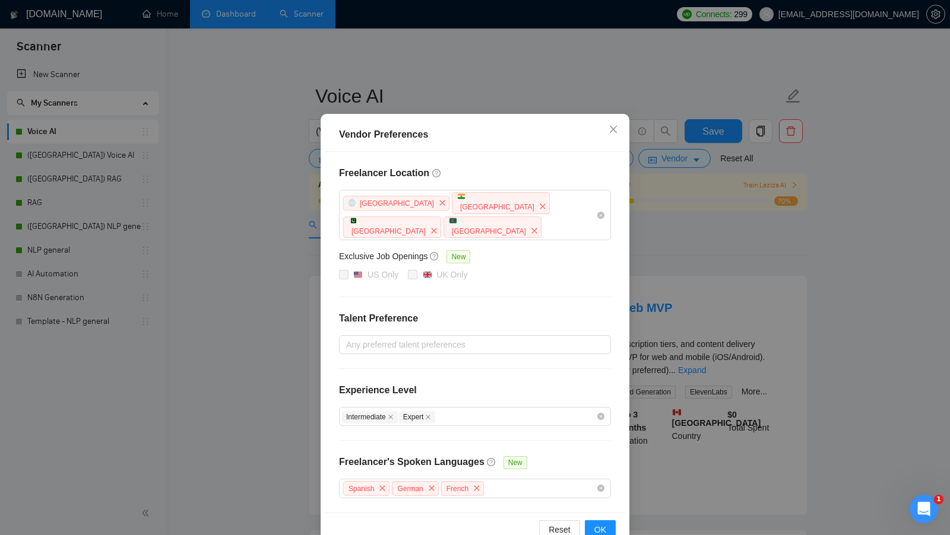
click at [688, 259] on div "Vendor Preferences Freelancer Location [GEOGRAPHIC_DATA] [GEOGRAPHIC_DATA] [GEO…" at bounding box center [475, 267] width 950 height 535
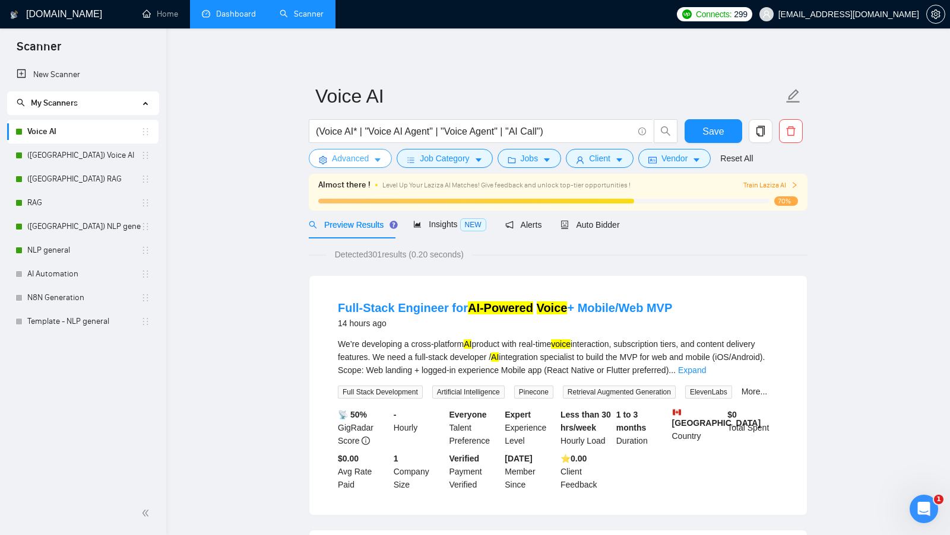
click at [355, 155] on span "Advanced" at bounding box center [350, 158] width 37 height 13
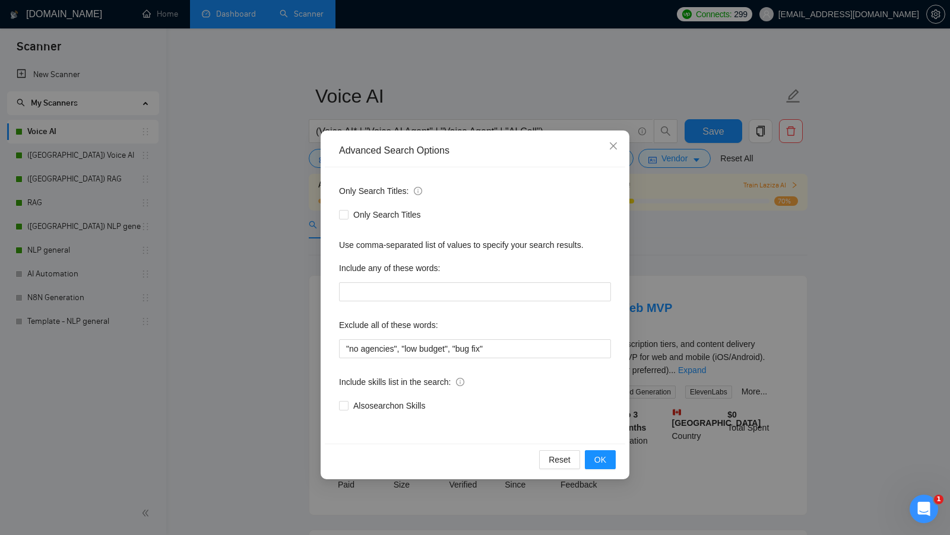
click at [726, 273] on div "Advanced Search Options Only Search Titles: Only Search Titles Use comma-separa…" at bounding box center [475, 267] width 950 height 535
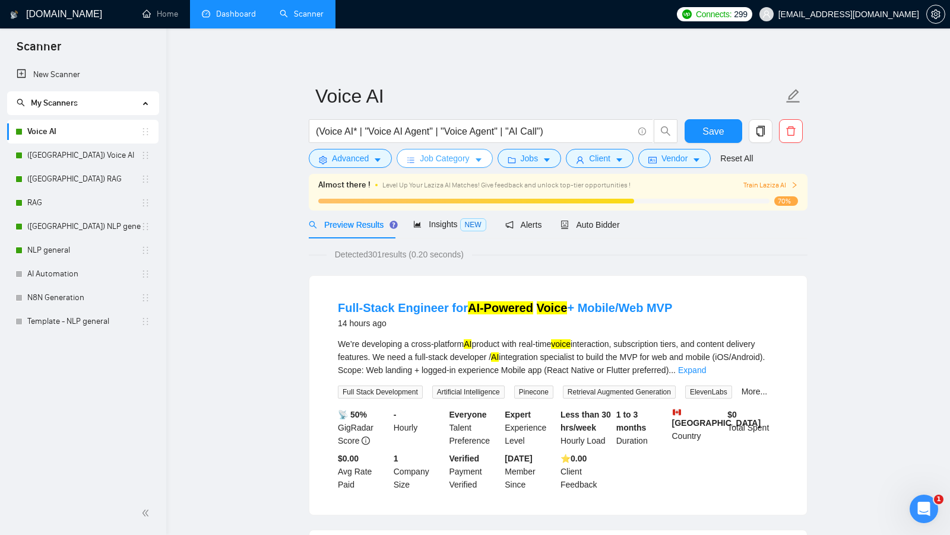
click at [449, 166] on button "Job Category" at bounding box center [444, 158] width 96 height 19
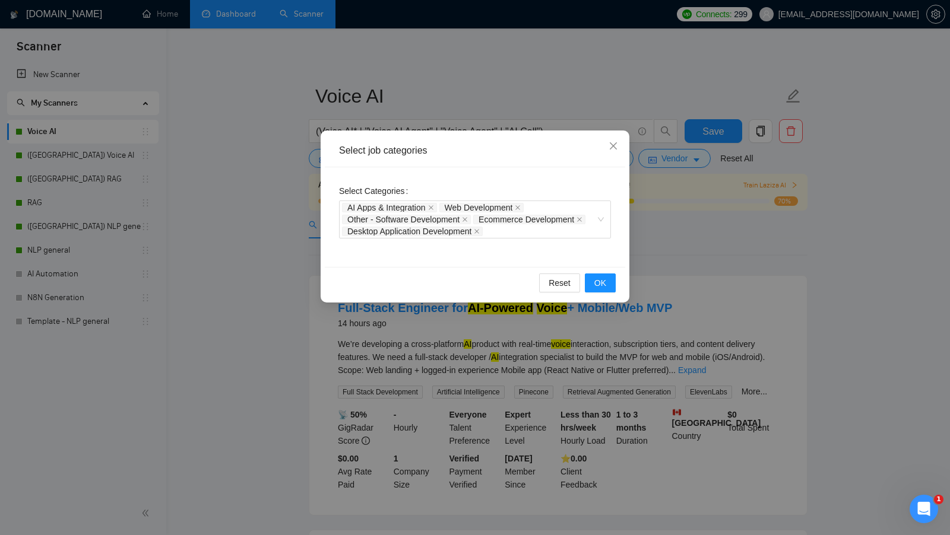
click at [668, 241] on div "Select job categories Select Categories AI Apps & Integration Web Development O…" at bounding box center [475, 267] width 950 height 535
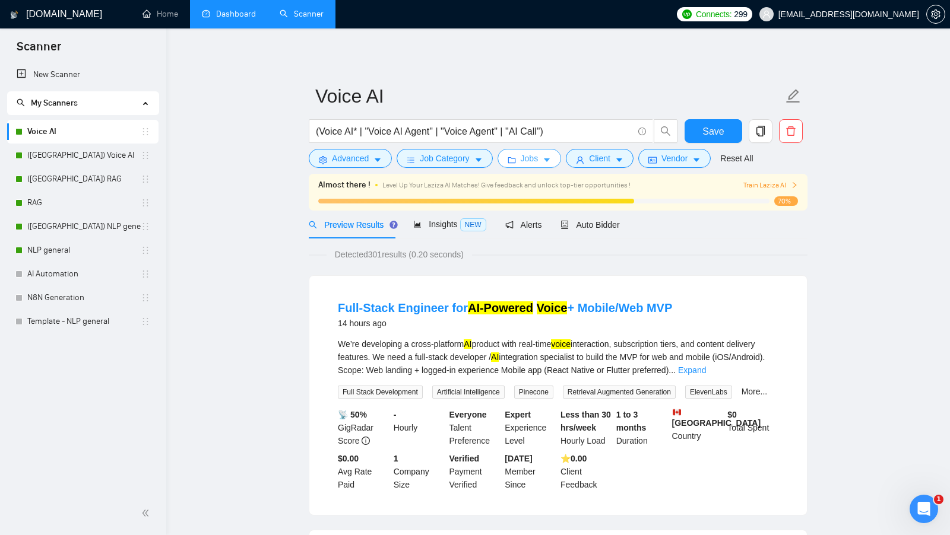
click at [537, 159] on span "Jobs" at bounding box center [530, 158] width 18 height 13
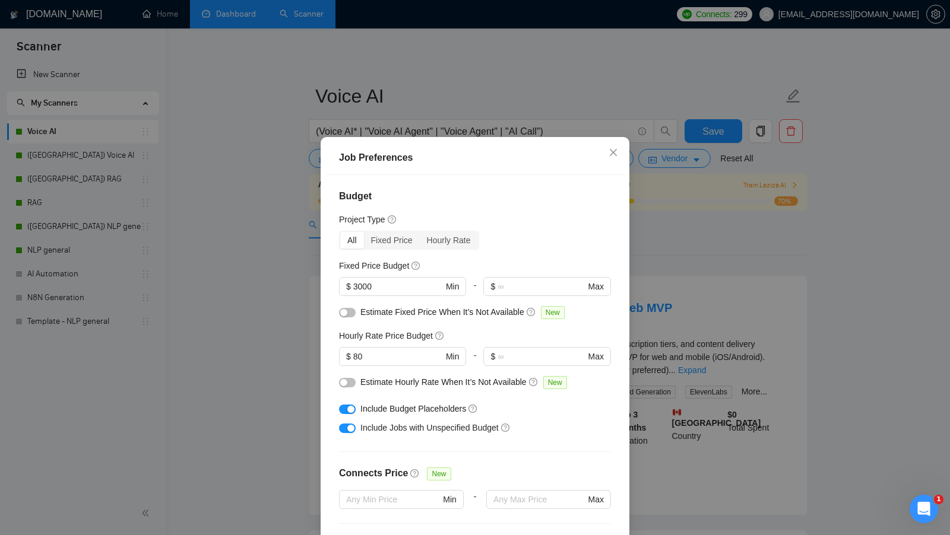
click at [699, 237] on div "Job Preferences Budget Project Type All Fixed Price Hourly Rate Fixed Price Bud…" at bounding box center [475, 267] width 950 height 535
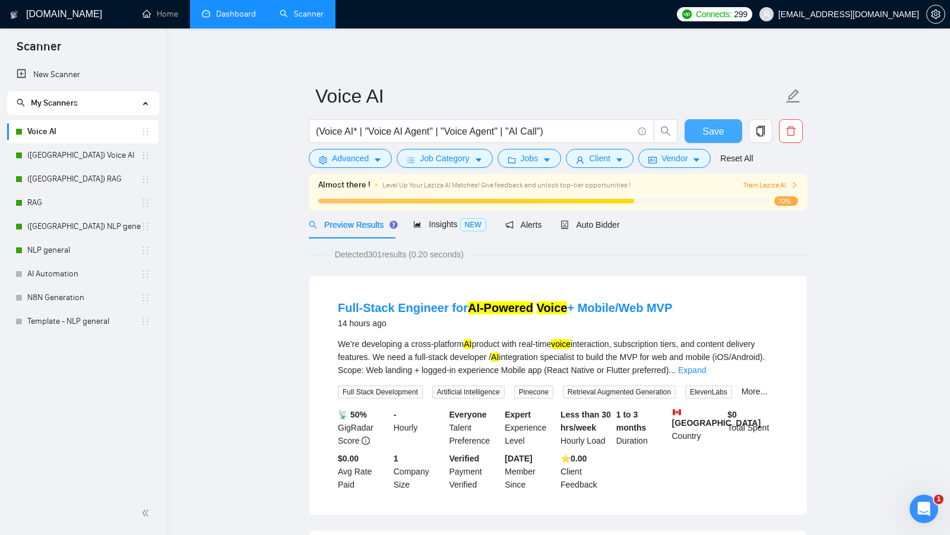
click at [713, 124] on span "Save" at bounding box center [712, 131] width 21 height 15
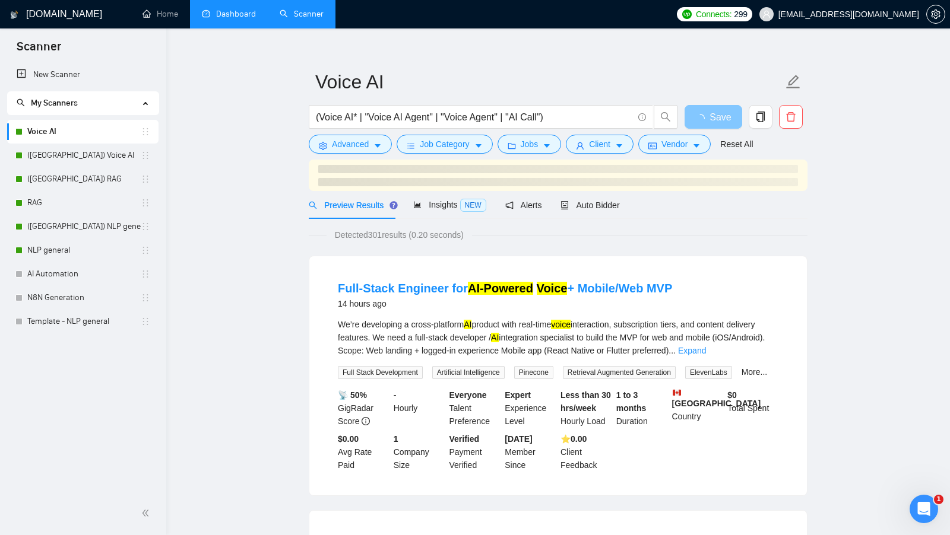
scroll to position [17, 0]
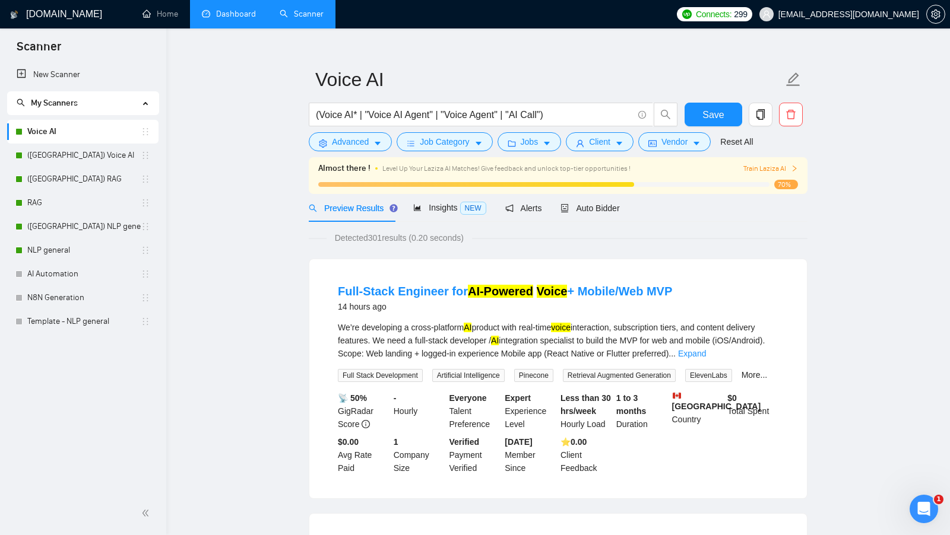
click at [221, 19] on link "Dashboard" at bounding box center [229, 14] width 54 height 10
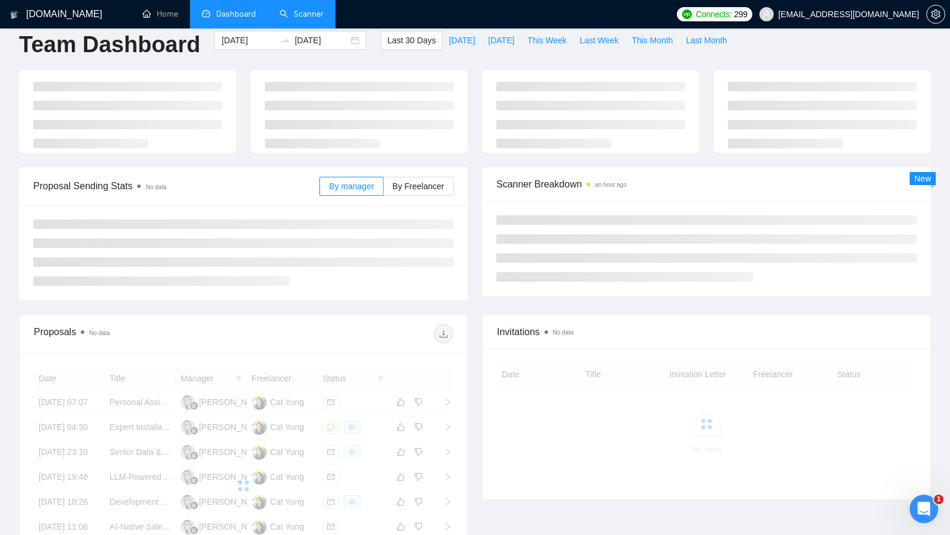
click at [302, 18] on link "Scanner" at bounding box center [302, 14] width 44 height 10
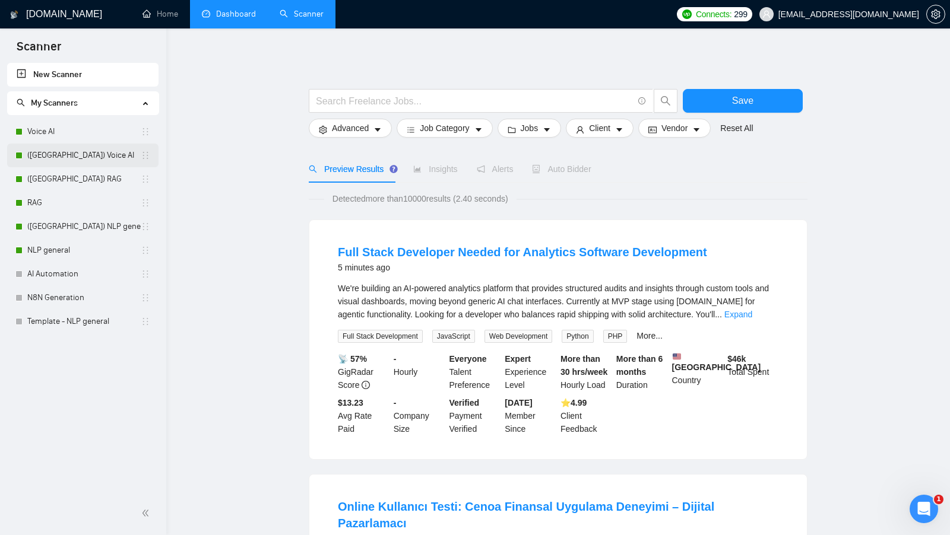
click at [70, 144] on link "([GEOGRAPHIC_DATA]) Voice AI" at bounding box center [83, 156] width 113 height 24
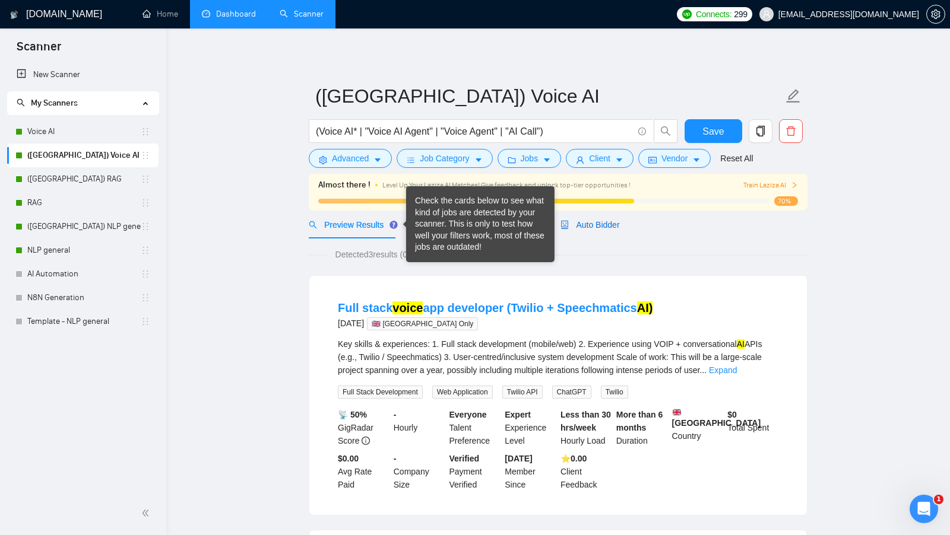
click at [573, 227] on span "Auto Bidder" at bounding box center [589, 224] width 59 height 9
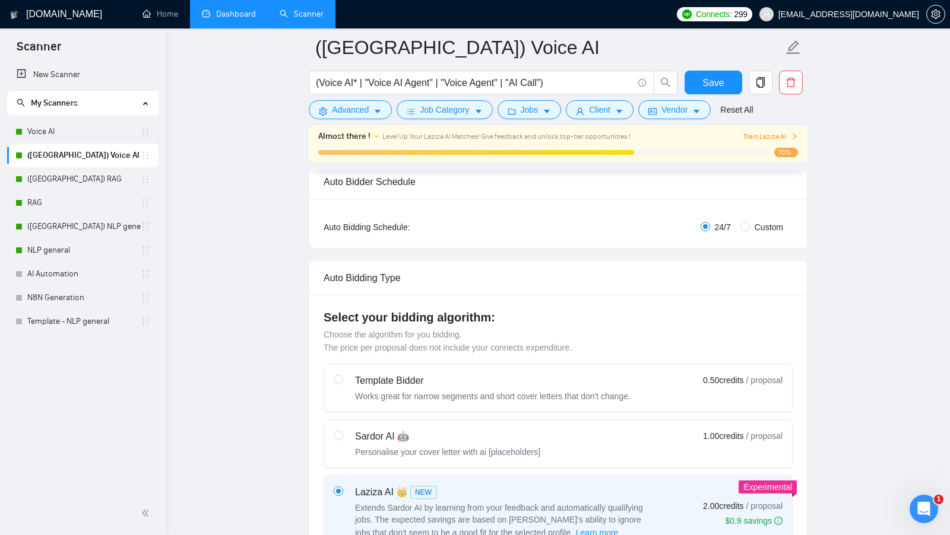
scroll to position [161, 0]
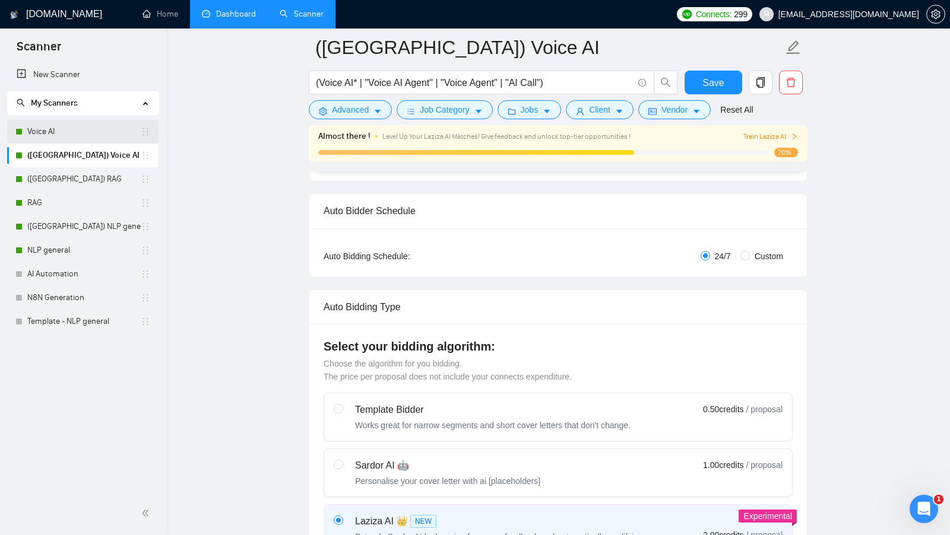
click at [63, 138] on link "Voice AI" at bounding box center [83, 132] width 113 height 24
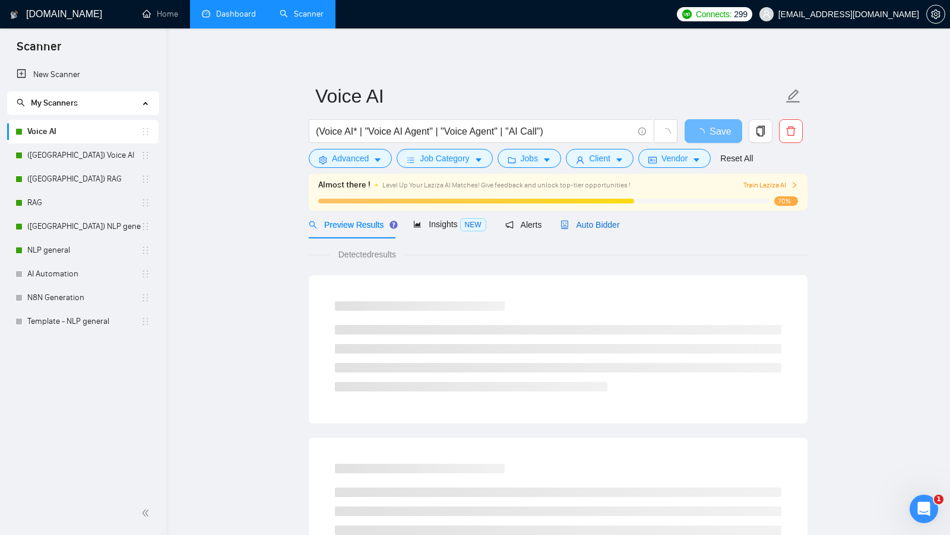
click at [610, 227] on span "Auto Bidder" at bounding box center [589, 224] width 59 height 9
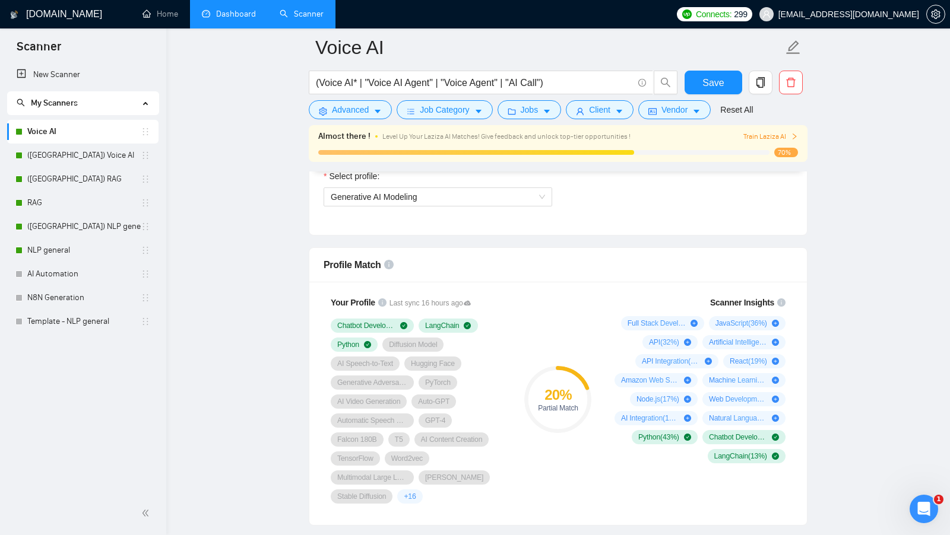
scroll to position [702, 0]
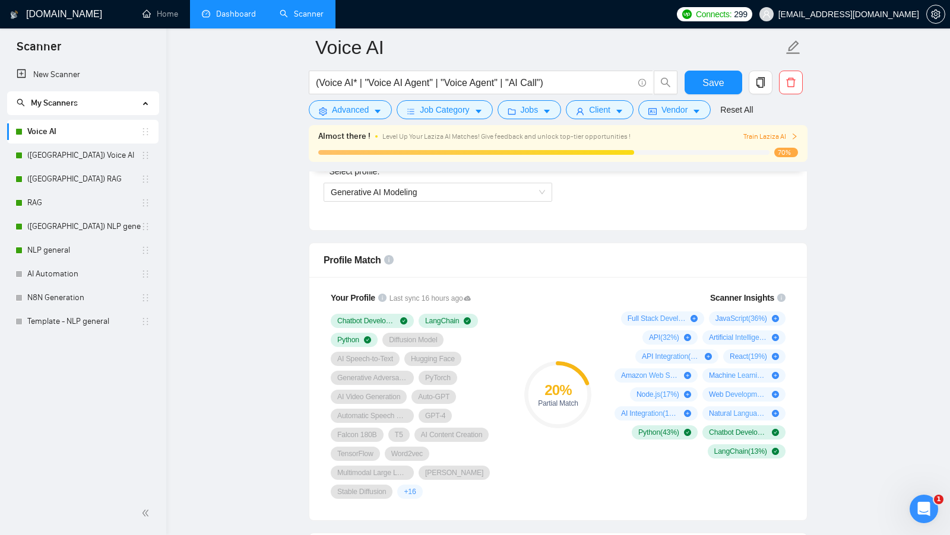
click at [205, 9] on link "Dashboard" at bounding box center [229, 14] width 54 height 10
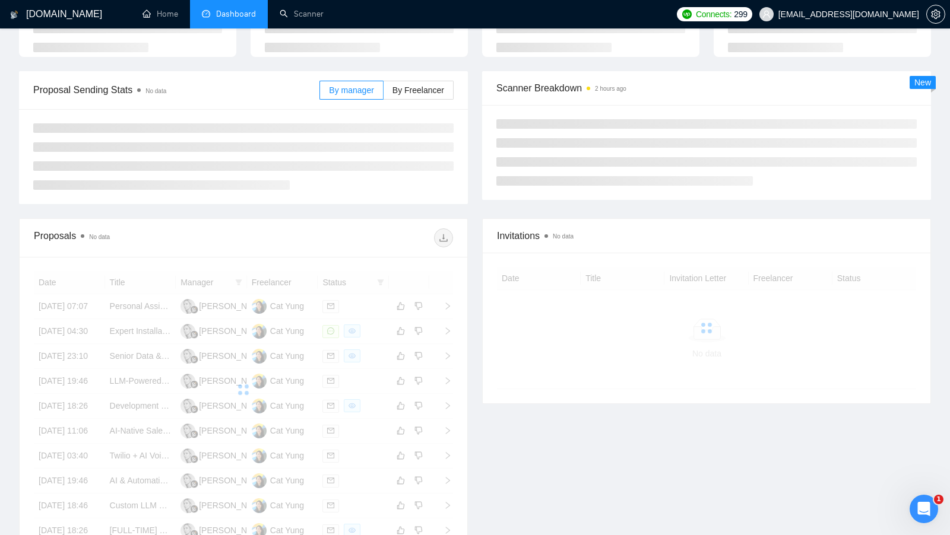
scroll to position [104, 0]
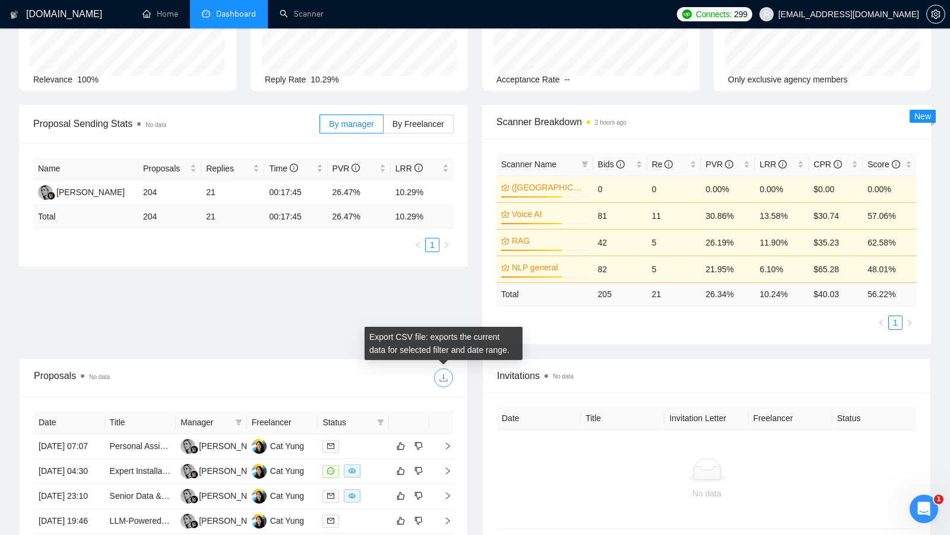
click at [443, 384] on button "button" at bounding box center [443, 378] width 19 height 19
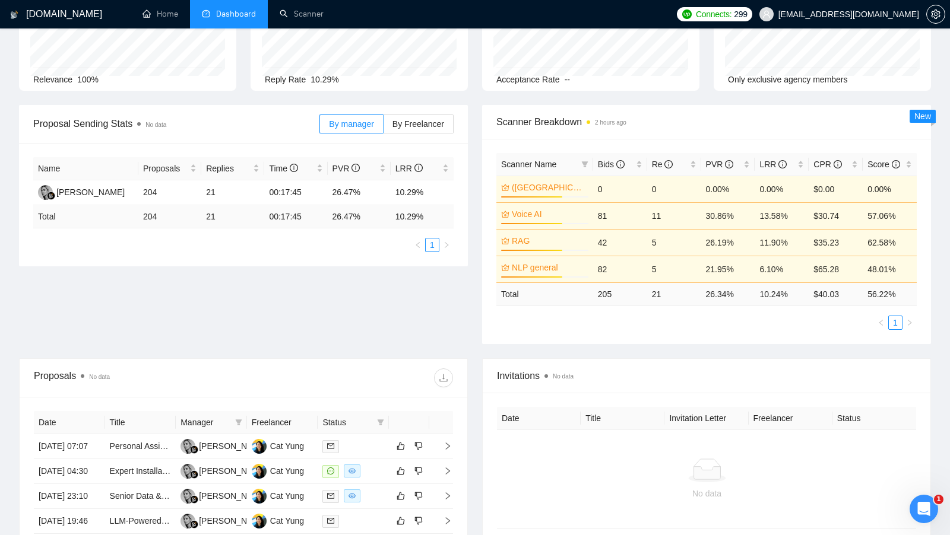
click at [462, 353] on div "Proposal Sending Stats No data By manager By Freelancer Name Proposals Replies …" at bounding box center [475, 231] width 926 height 253
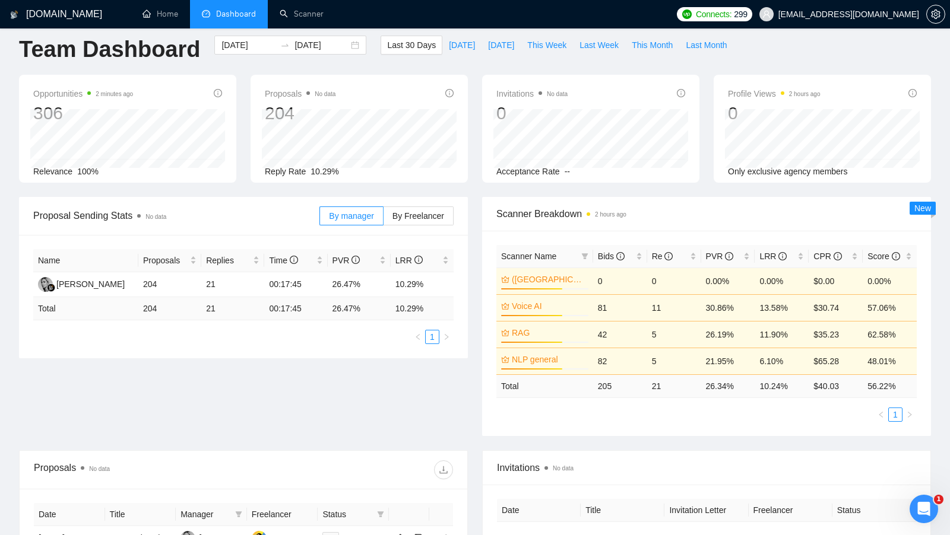
scroll to position [0, 0]
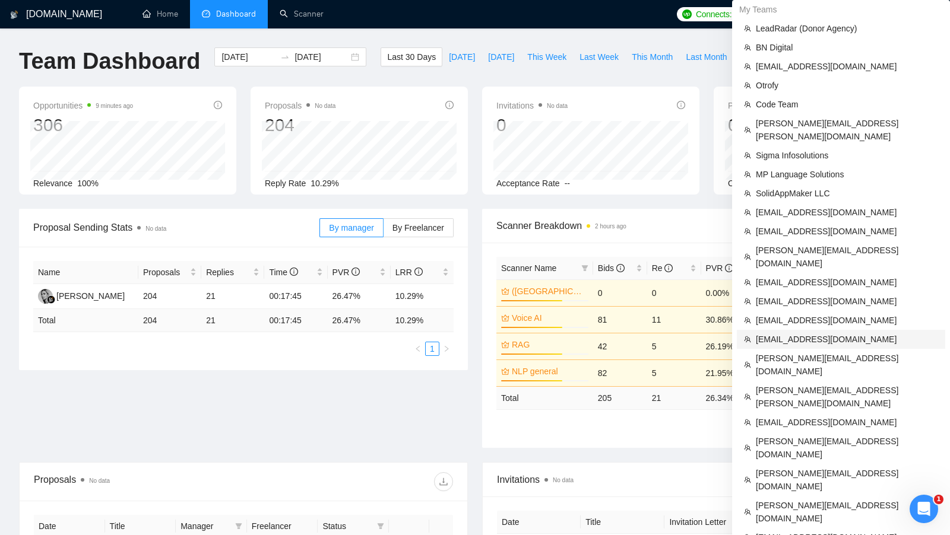
click at [821, 333] on span "[EMAIL_ADDRESS][DOMAIN_NAME]" at bounding box center [847, 339] width 182 height 13
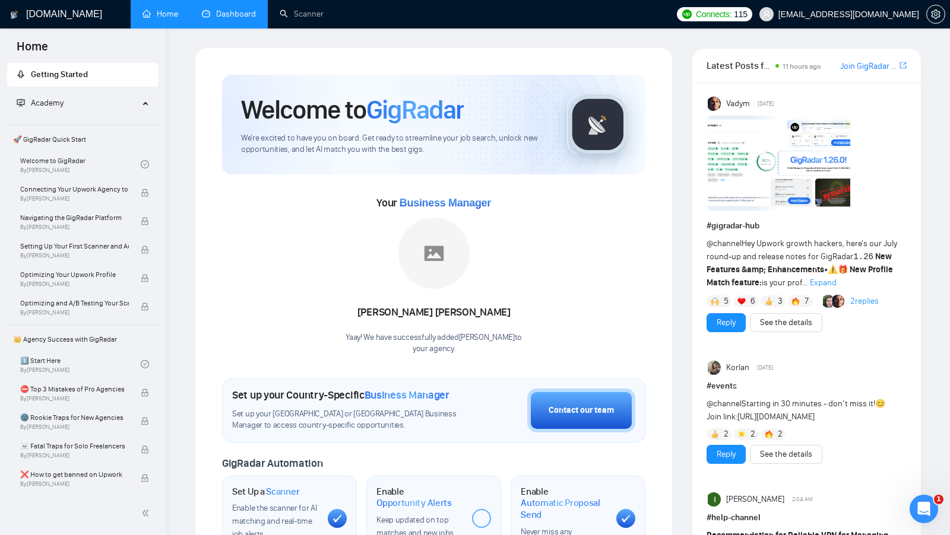
click at [221, 12] on link "Dashboard" at bounding box center [229, 14] width 54 height 10
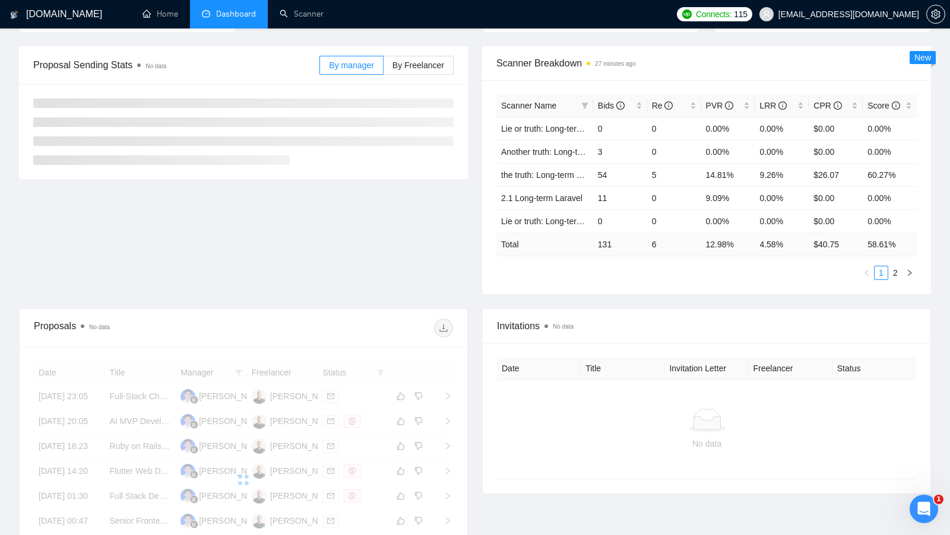
scroll to position [163, 0]
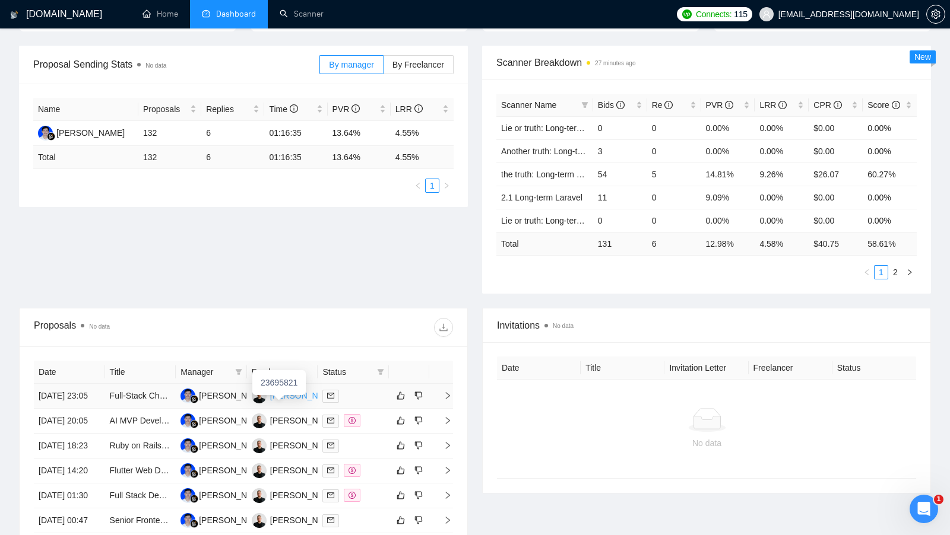
click at [288, 396] on div "[PERSON_NAME]" at bounding box center [304, 395] width 68 height 13
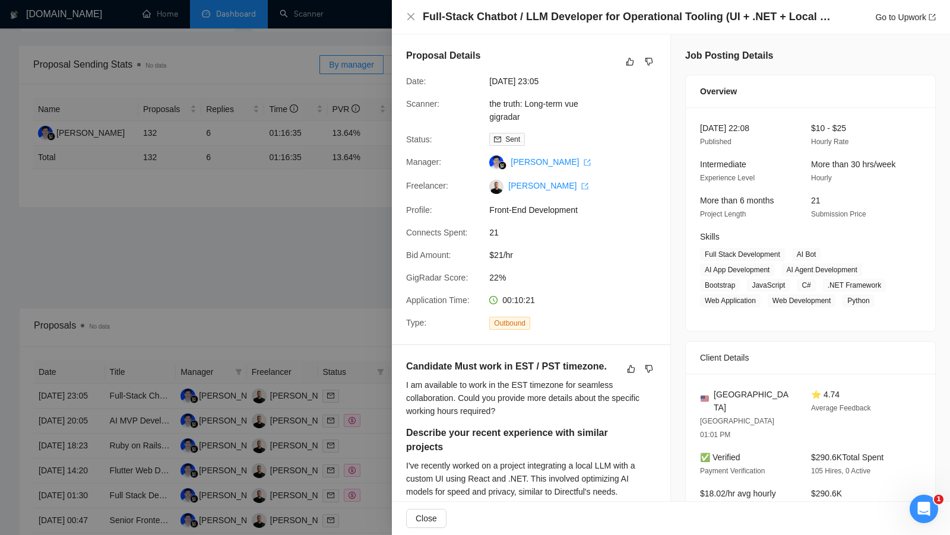
click at [337, 196] on div at bounding box center [475, 267] width 950 height 535
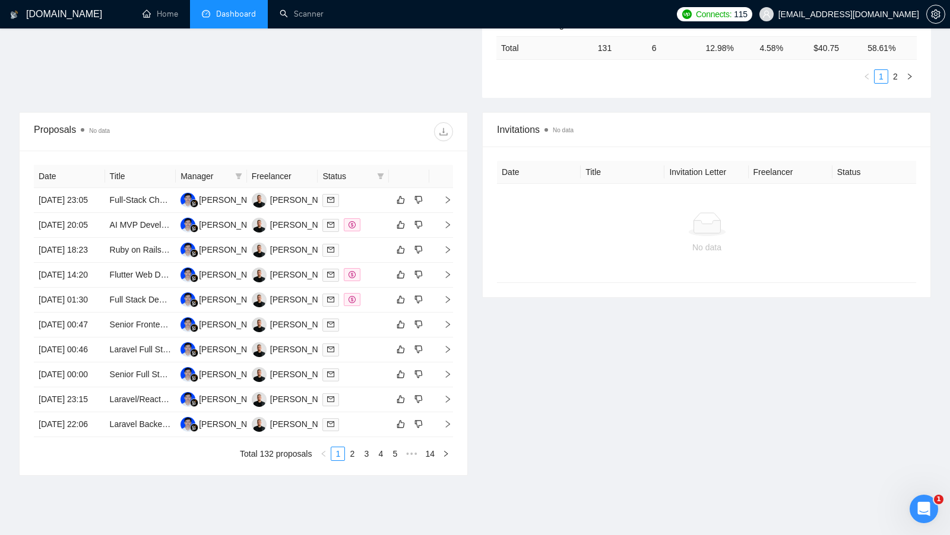
scroll to position [411, 0]
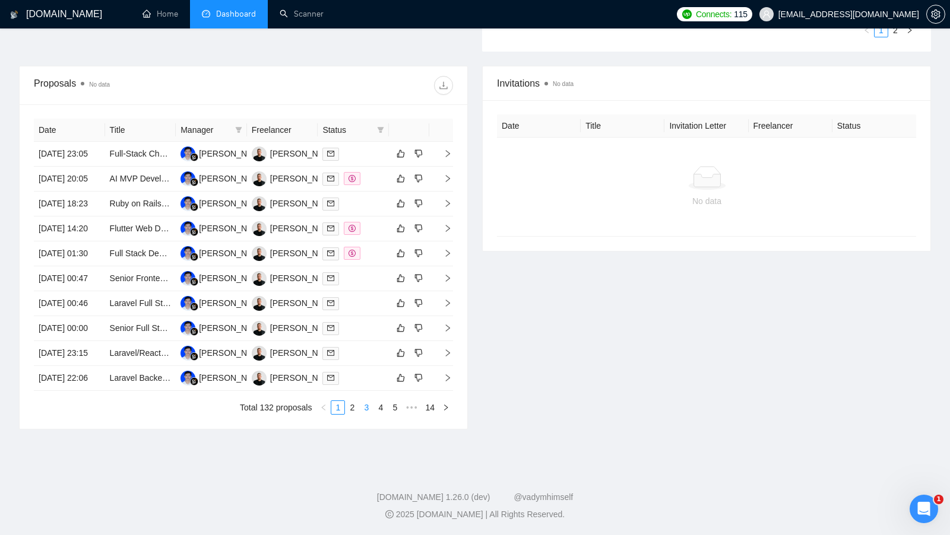
click at [359, 415] on li "3" at bounding box center [366, 408] width 14 height 14
click at [354, 414] on link "2" at bounding box center [351, 407] width 13 height 13
click at [368, 285] on div at bounding box center [353, 279] width 62 height 14
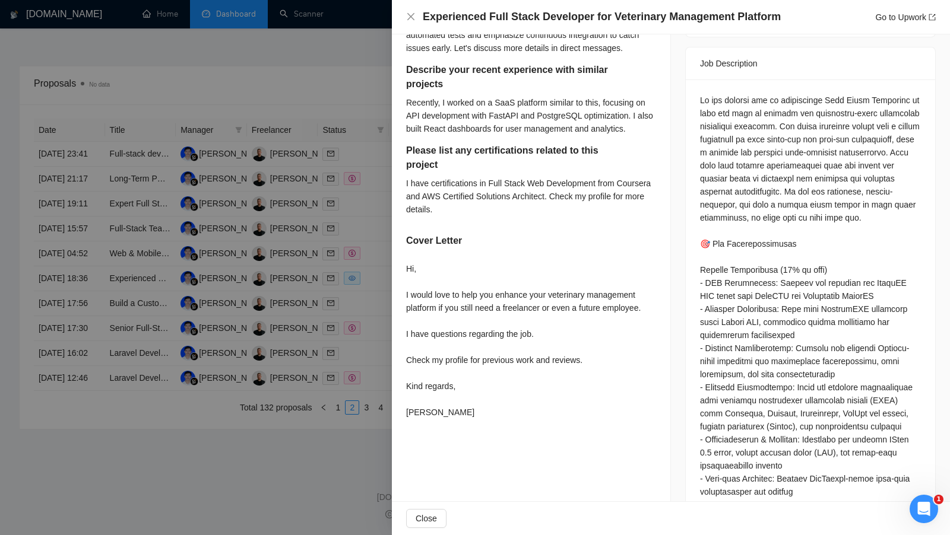
scroll to position [500, 0]
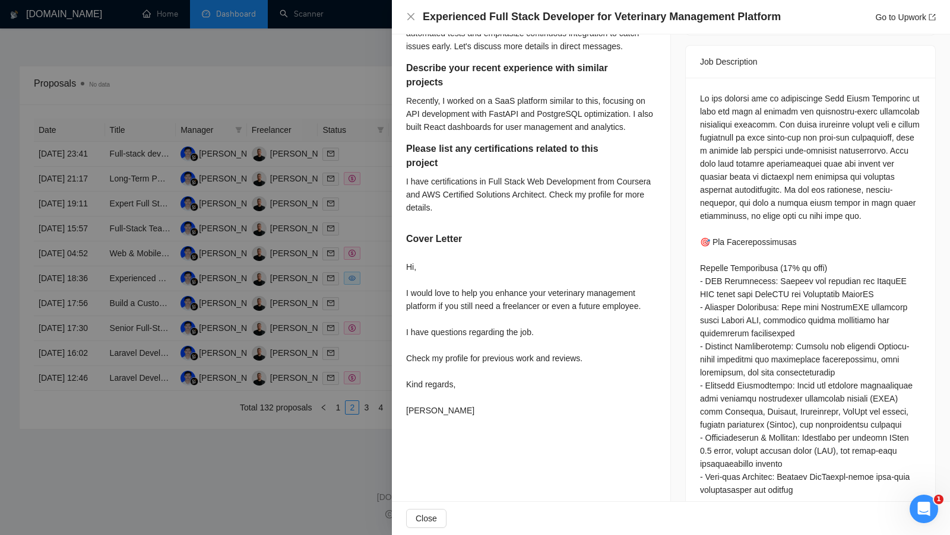
click at [338, 357] on div at bounding box center [475, 267] width 950 height 535
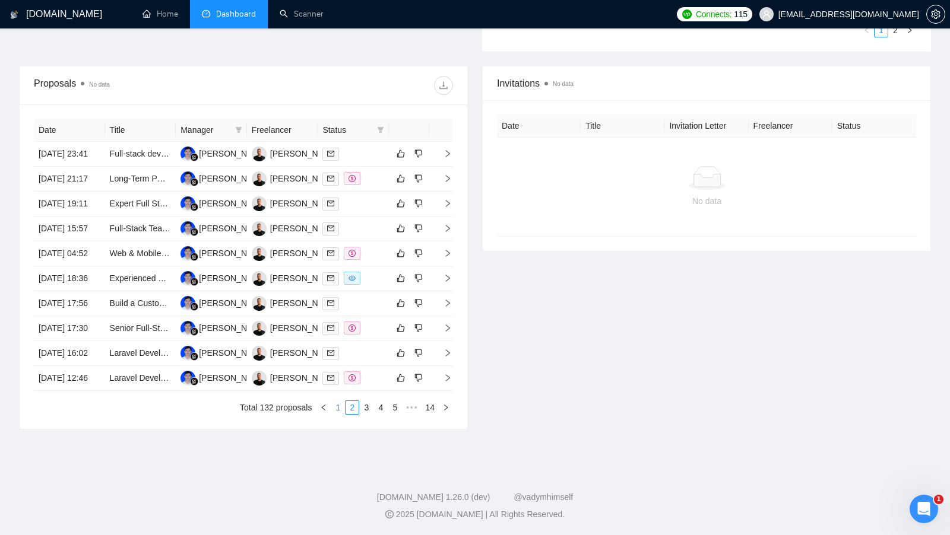
click at [335, 414] on link "1" at bounding box center [337, 407] width 13 height 13
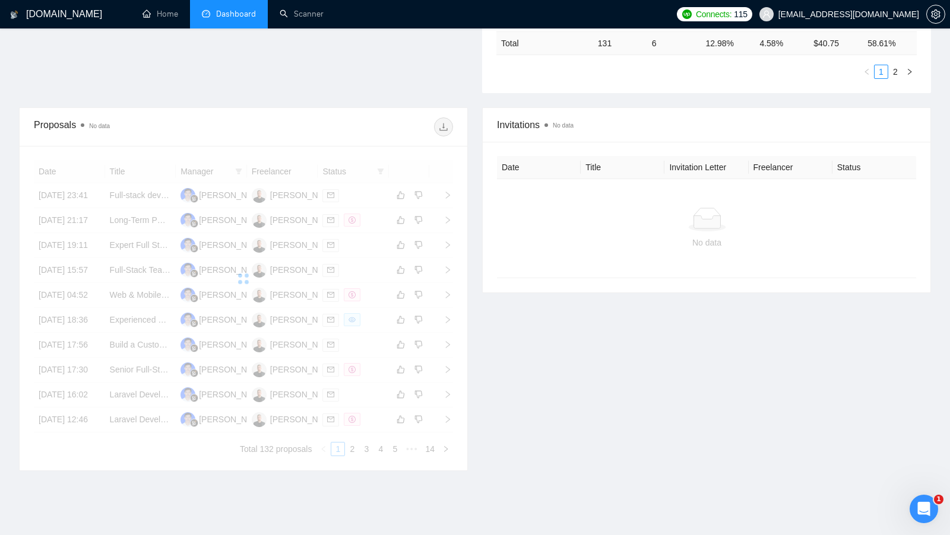
scroll to position [348, 0]
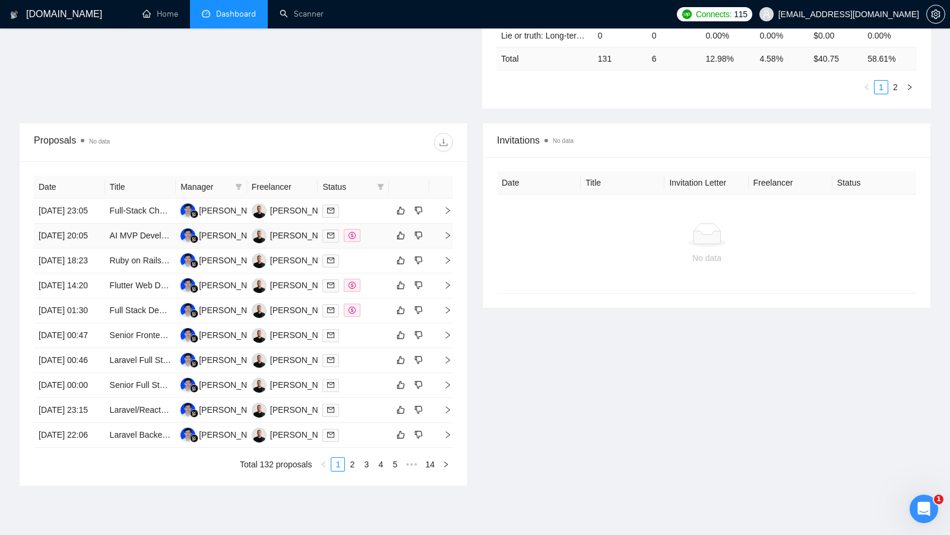
click at [375, 243] on div at bounding box center [353, 236] width 62 height 14
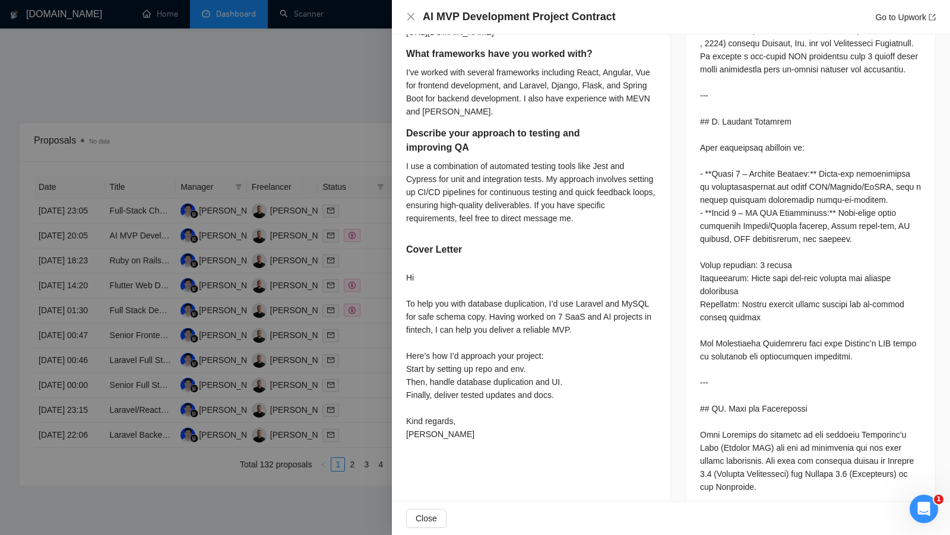
scroll to position [595, 0]
click at [361, 417] on div at bounding box center [475, 267] width 950 height 535
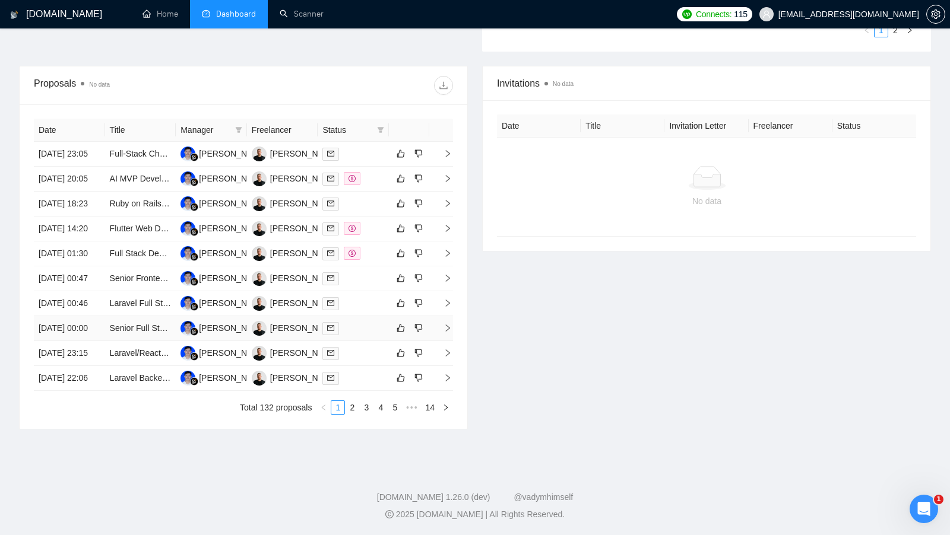
scroll to position [512, 0]
click at [359, 403] on li "3" at bounding box center [366, 408] width 14 height 14
click at [367, 341] on td at bounding box center [353, 353] width 71 height 25
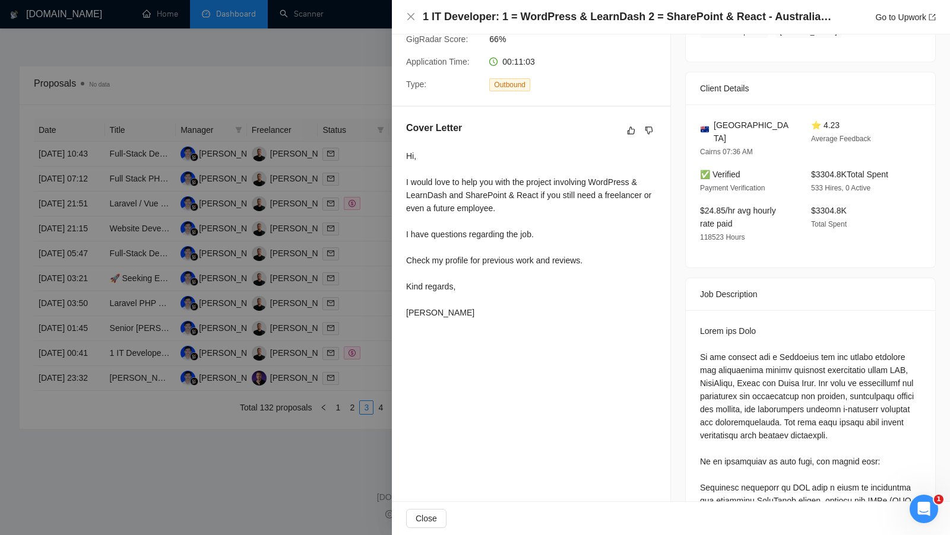
scroll to position [232, 0]
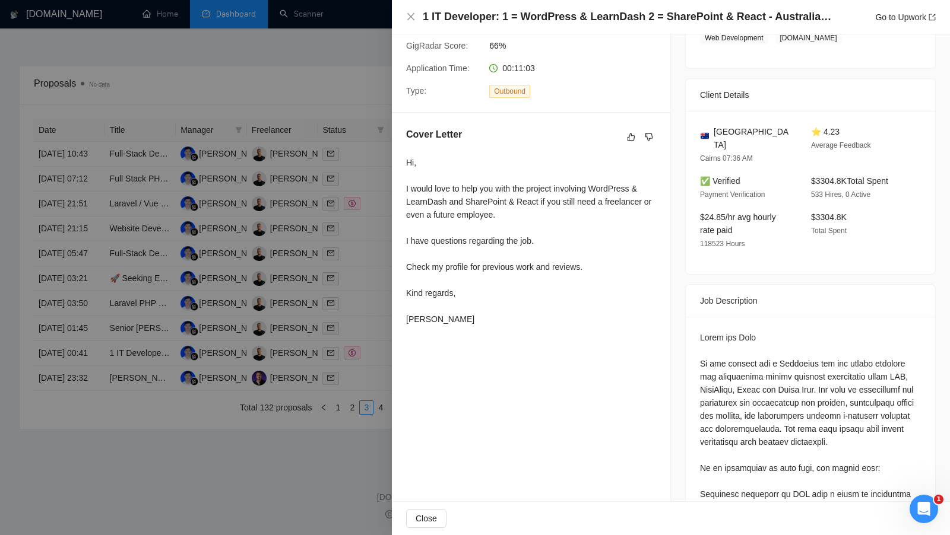
click at [382, 384] on div at bounding box center [475, 267] width 950 height 535
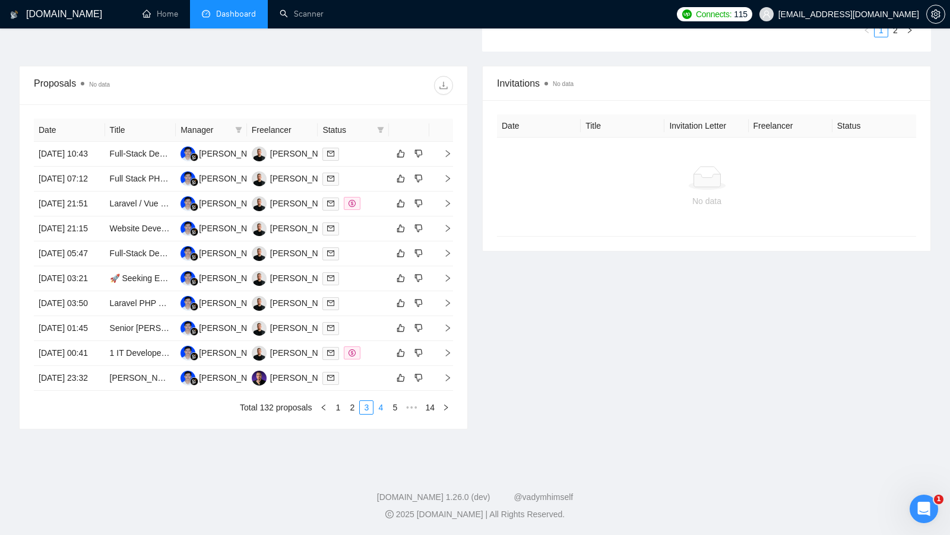
click at [375, 406] on link "4" at bounding box center [380, 407] width 13 height 13
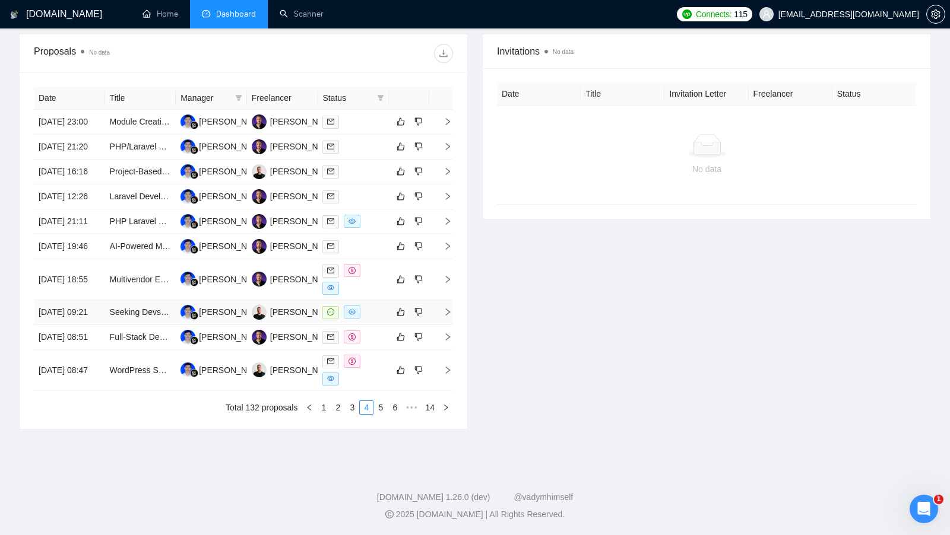
click at [370, 306] on div at bounding box center [353, 313] width 62 height 14
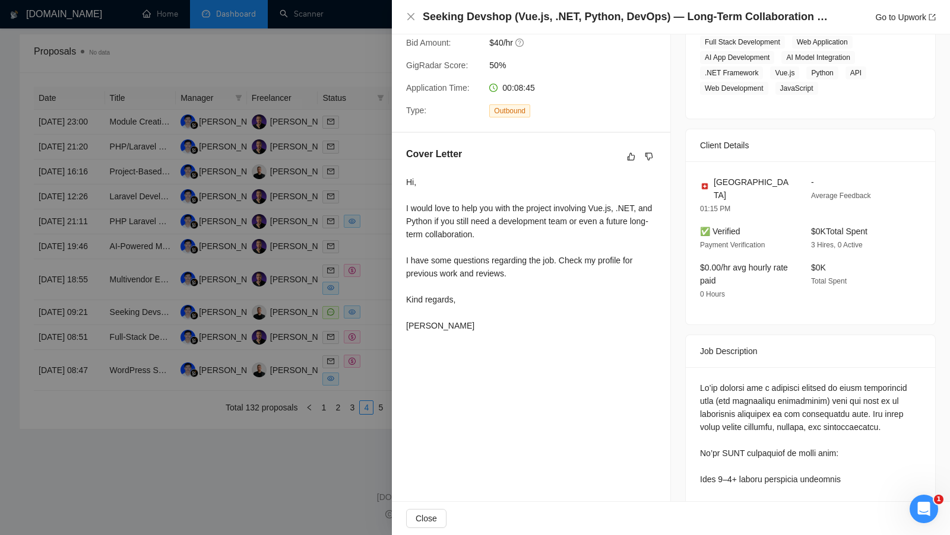
scroll to position [214, 0]
click at [380, 382] on div at bounding box center [475, 267] width 950 height 535
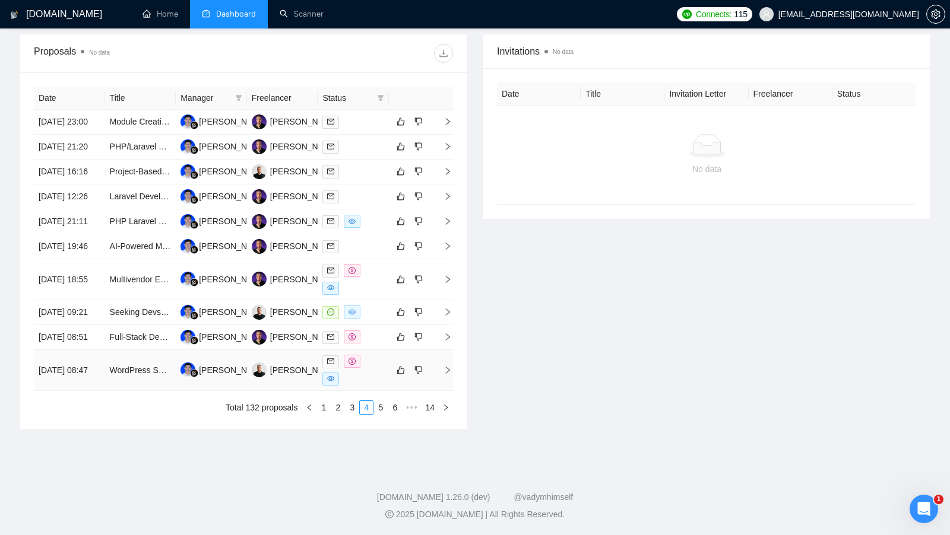
scroll to position [517, 0]
click at [324, 411] on link "1" at bounding box center [323, 407] width 13 height 13
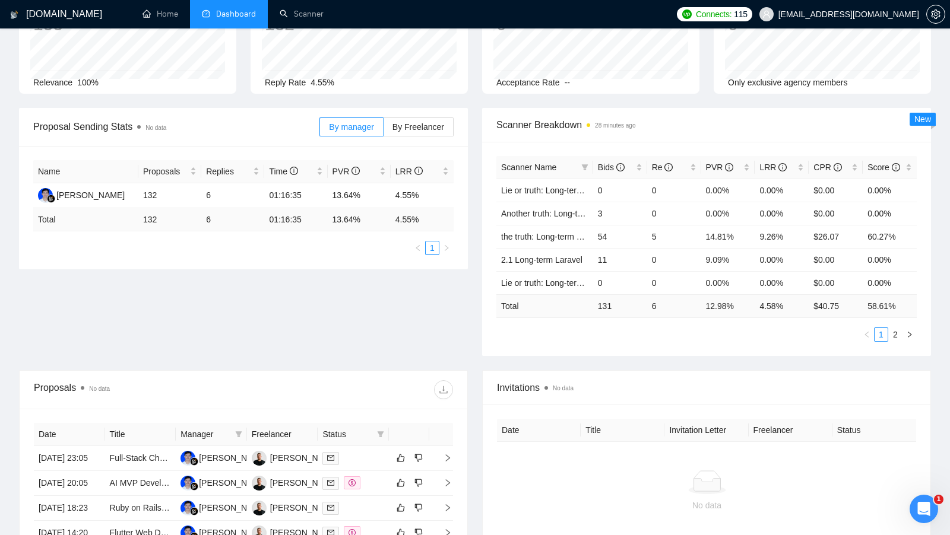
scroll to position [99, 0]
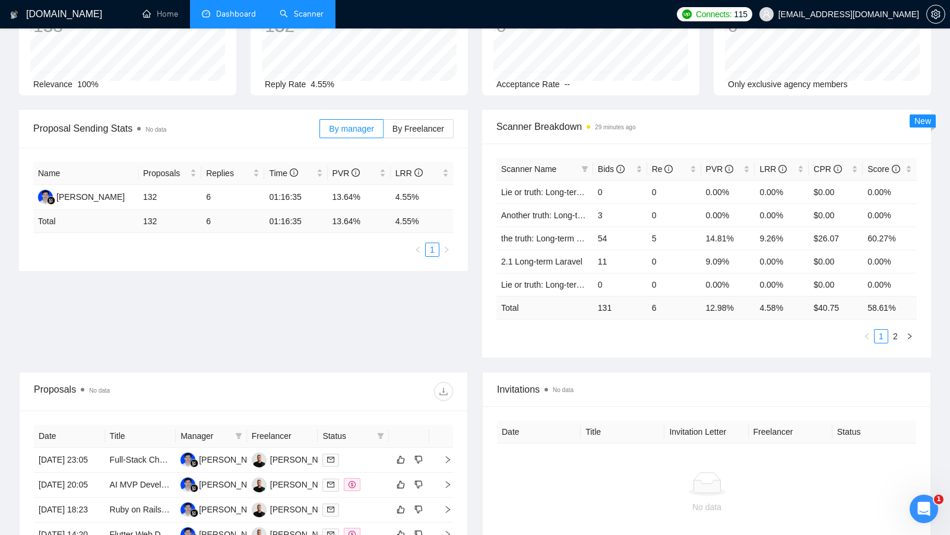
click at [313, 19] on link "Scanner" at bounding box center [302, 14] width 44 height 10
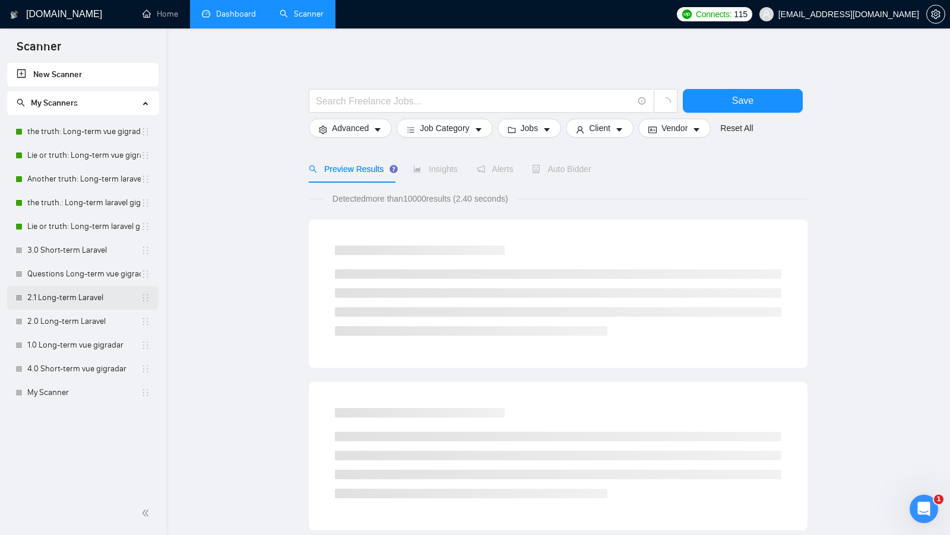
scroll to position [1, 0]
click at [88, 193] on link "the truth.: Long-term laravel gigradar" at bounding box center [83, 203] width 113 height 24
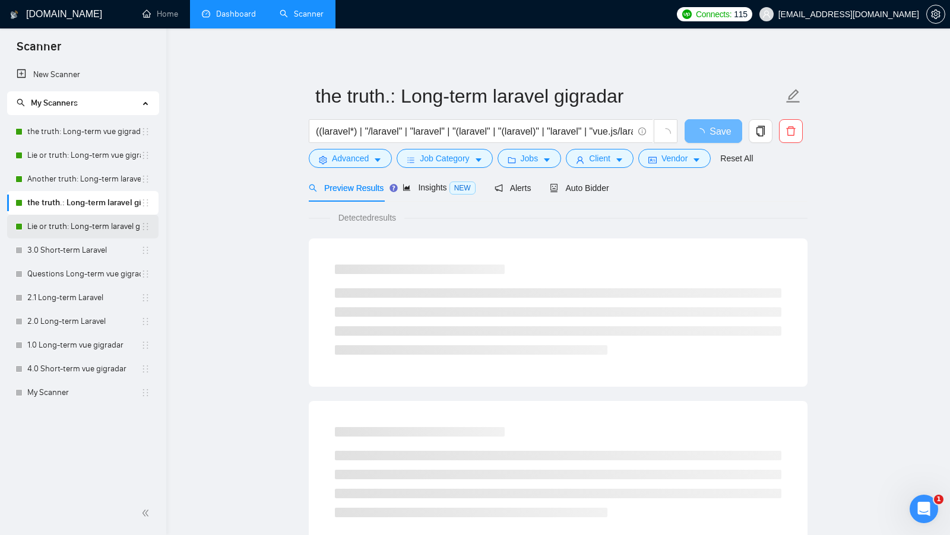
click at [90, 223] on link "Lie or truth: Long-term laravel gigradar" at bounding box center [83, 227] width 113 height 24
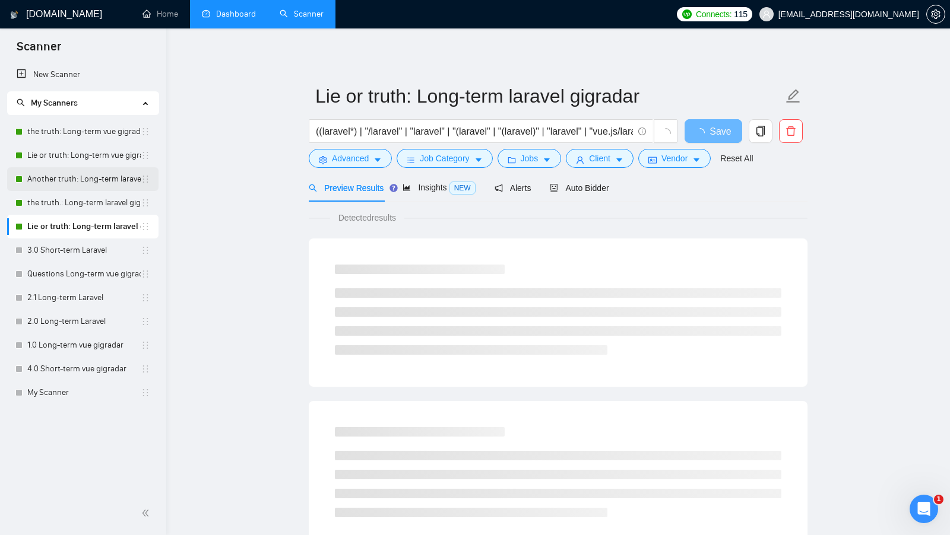
click at [97, 176] on link "Another truth: Long-term laravel gigradar" at bounding box center [83, 179] width 113 height 24
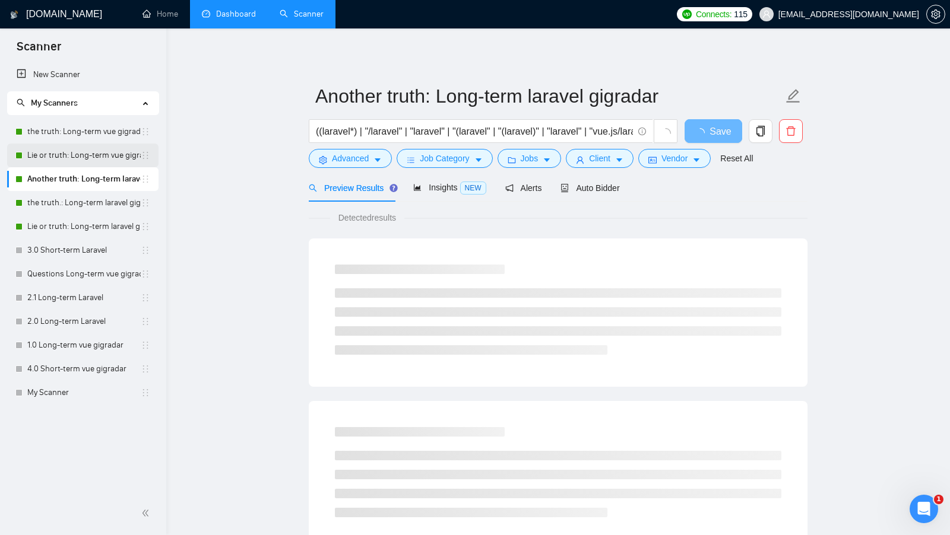
click at [100, 152] on link "Lie or truth: Long-term vue gigradar" at bounding box center [83, 156] width 113 height 24
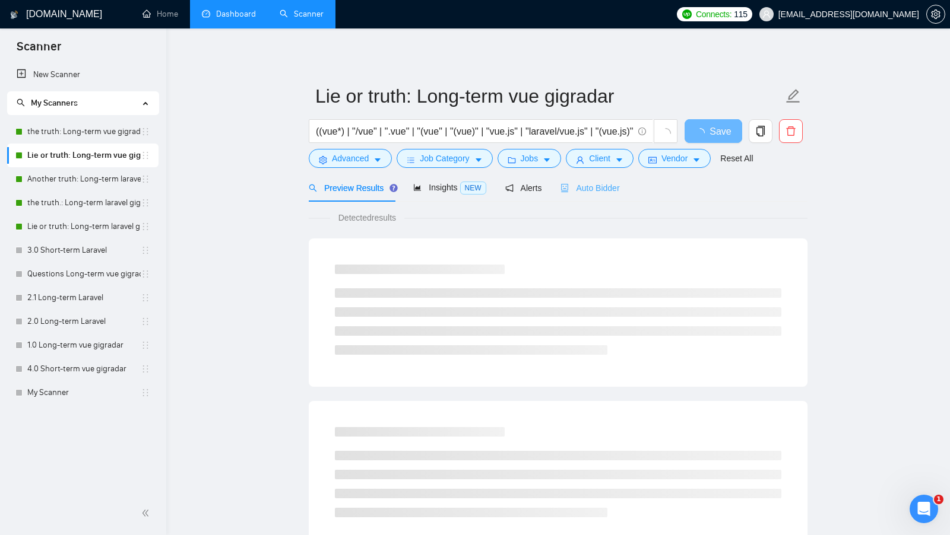
click at [596, 199] on div "Auto Bidder" at bounding box center [589, 188] width 59 height 28
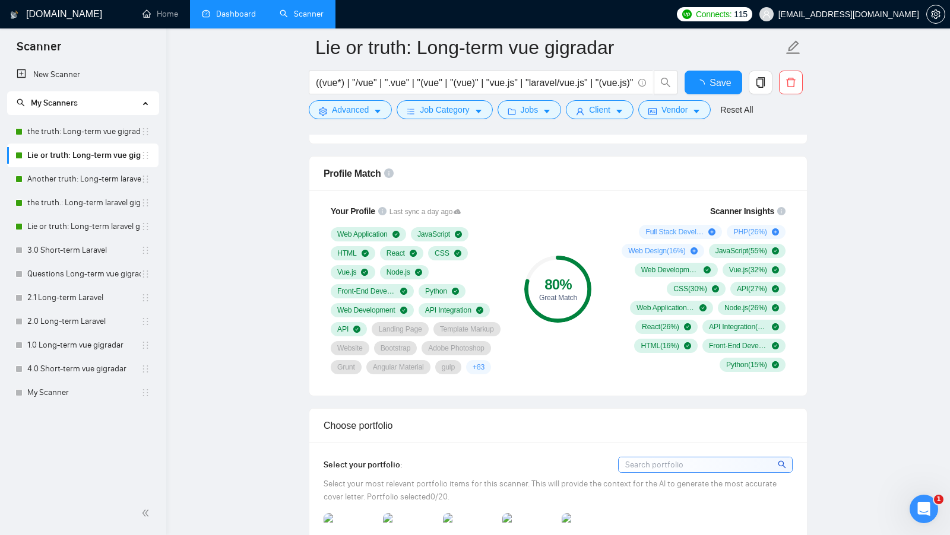
scroll to position [745, 0]
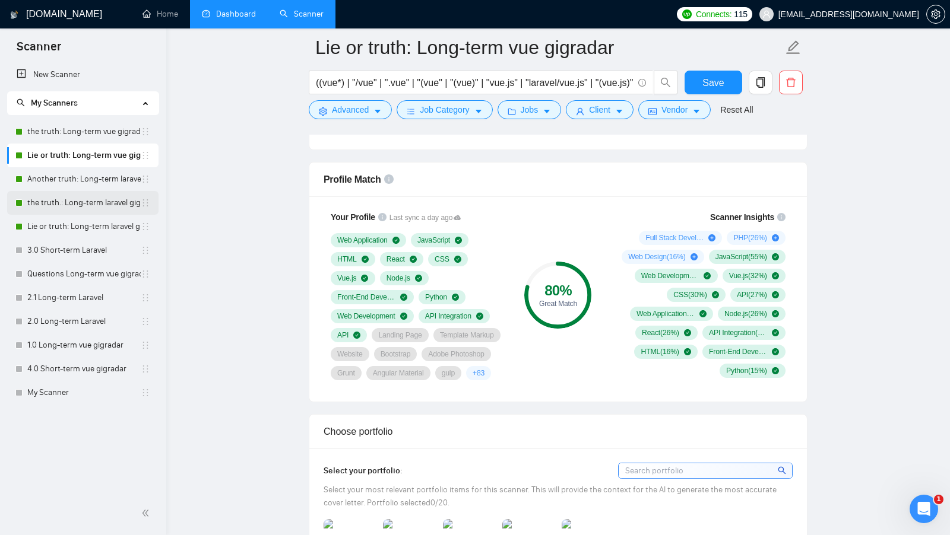
click at [90, 204] on link "the truth.: Long-term laravel gigradar" at bounding box center [83, 203] width 113 height 24
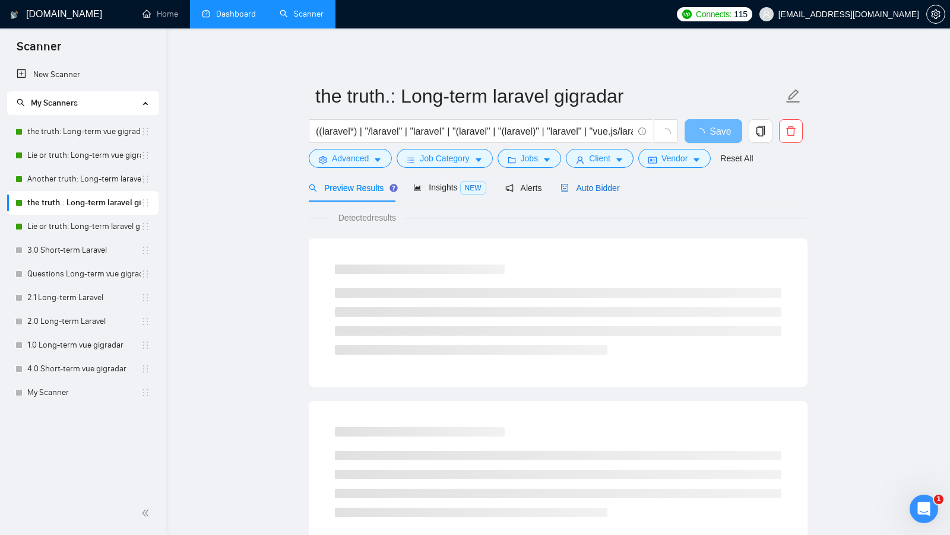
click at [608, 189] on span "Auto Bidder" at bounding box center [589, 187] width 59 height 9
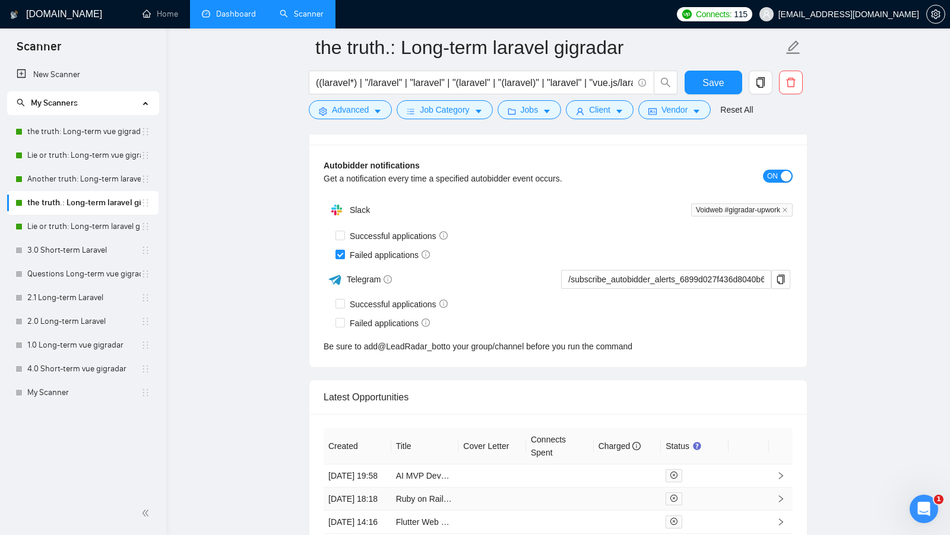
scroll to position [2922, 0]
click at [226, 15] on link "Dashboard" at bounding box center [229, 14] width 54 height 10
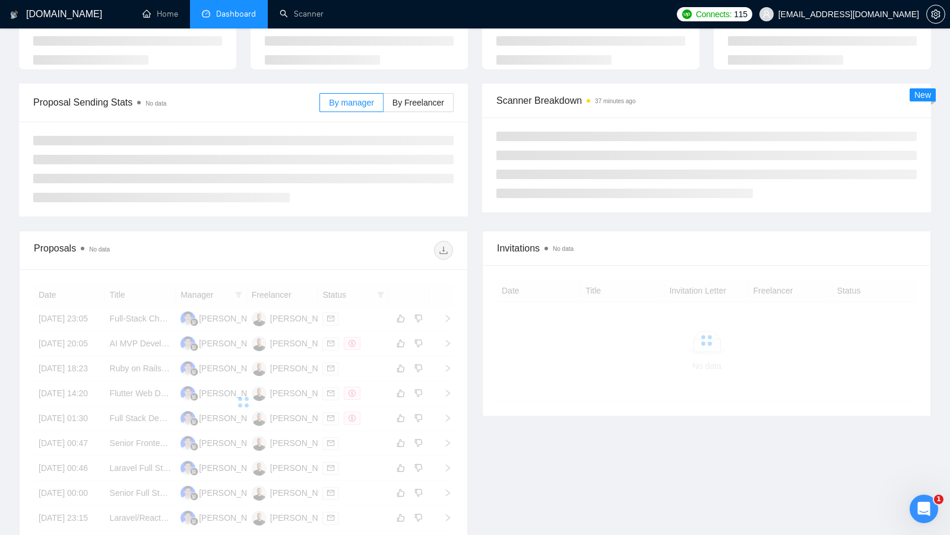
scroll to position [7, 0]
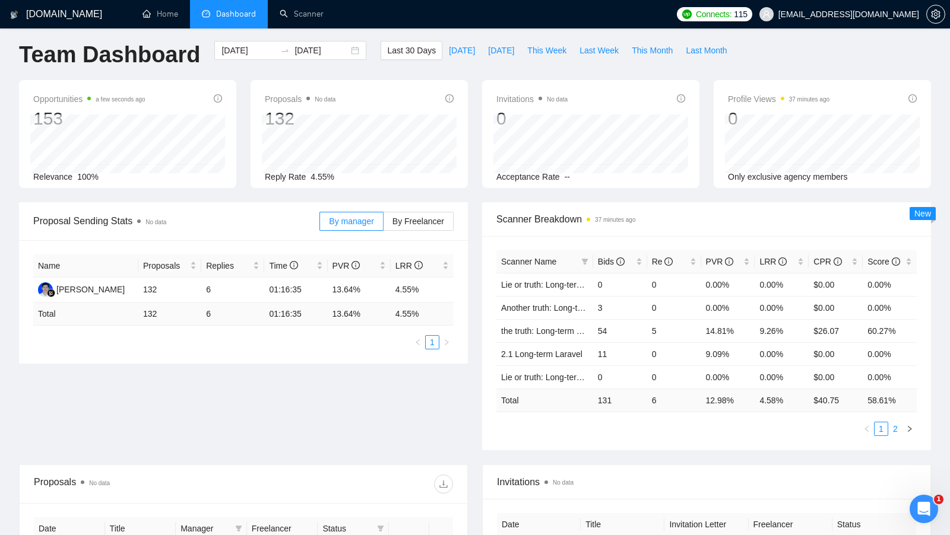
click at [895, 424] on link "2" at bounding box center [894, 429] width 13 height 13
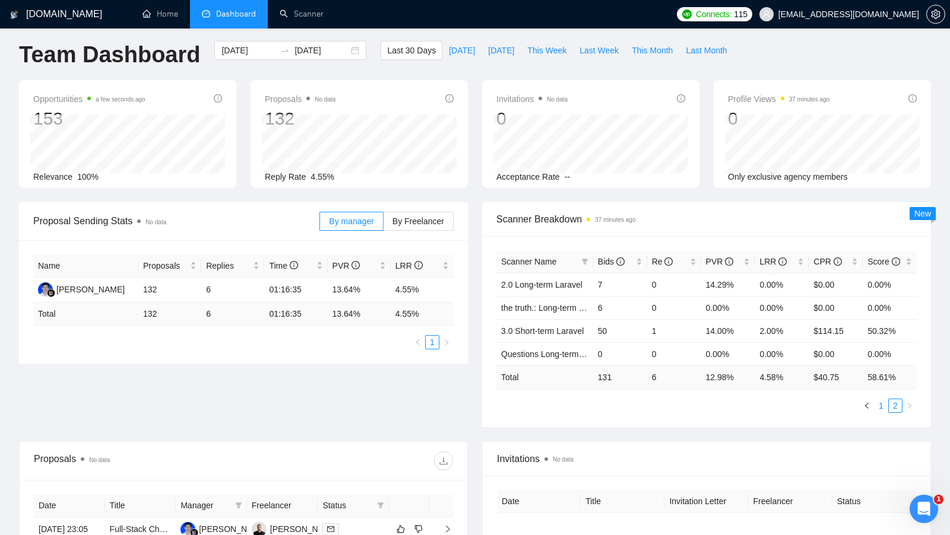
click at [882, 408] on link "1" at bounding box center [880, 405] width 13 height 13
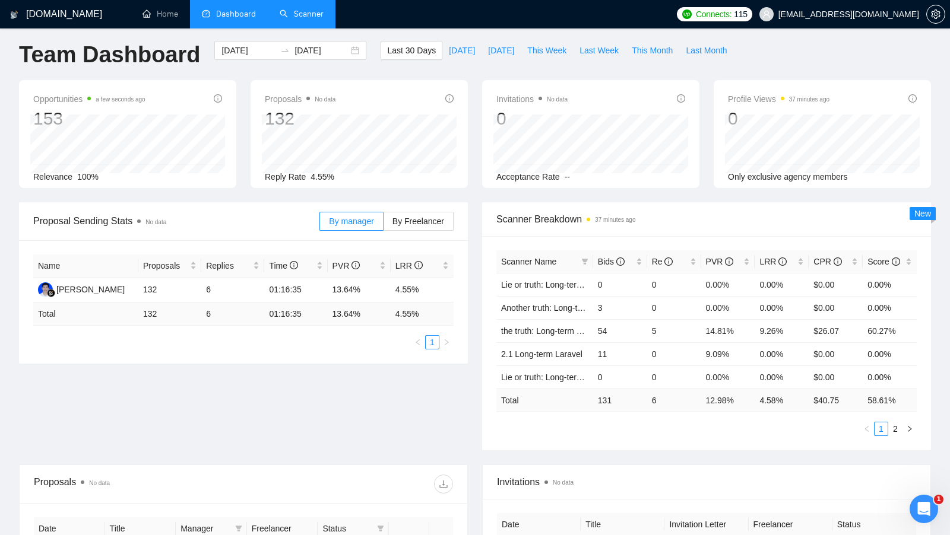
click at [322, 9] on link "Scanner" at bounding box center [302, 14] width 44 height 10
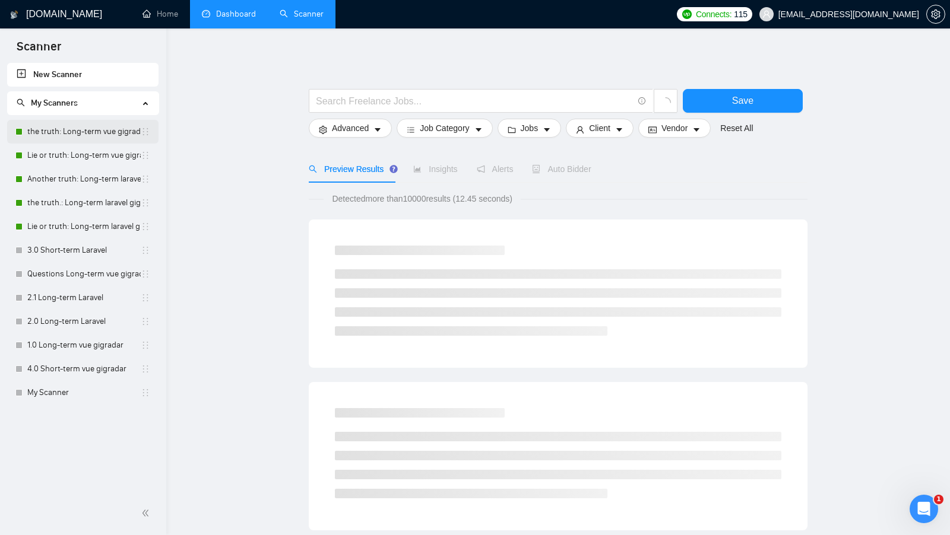
click at [107, 131] on link "the truth: Long-term vue gigradar" at bounding box center [83, 132] width 113 height 24
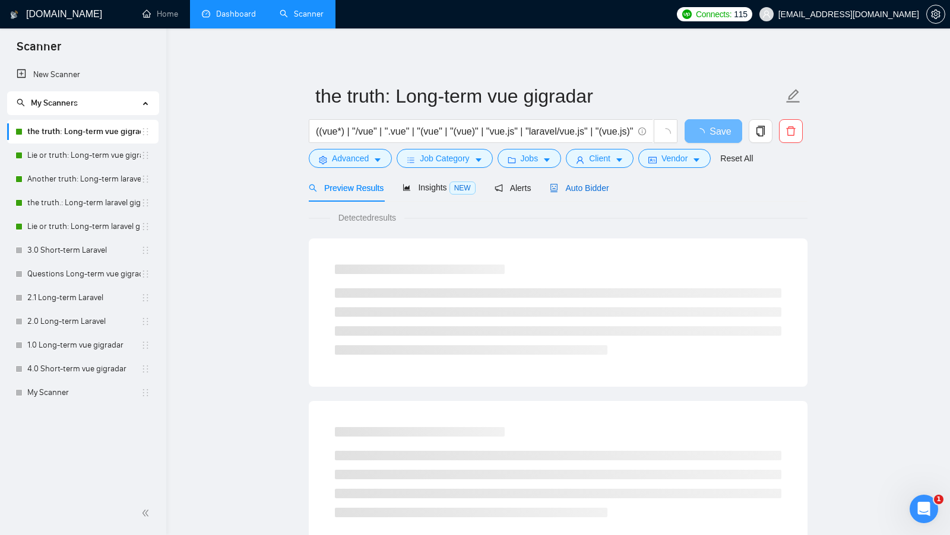
click at [581, 191] on span "Auto Bidder" at bounding box center [579, 187] width 59 height 9
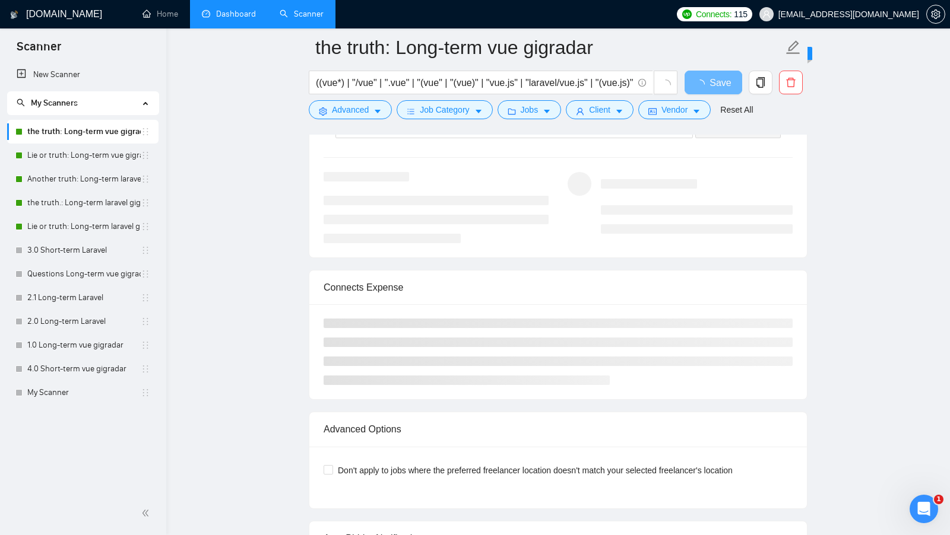
scroll to position [2384, 0]
click at [397, 274] on div "Connects Expense" at bounding box center [557, 288] width 469 height 34
copy div "Connects Expense"
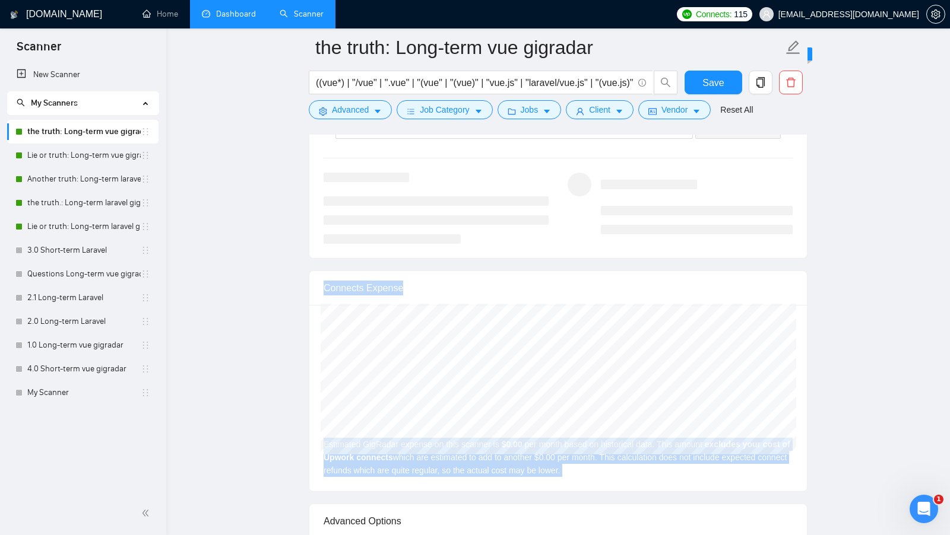
click at [421, 289] on div "Connects Expense" at bounding box center [557, 288] width 469 height 34
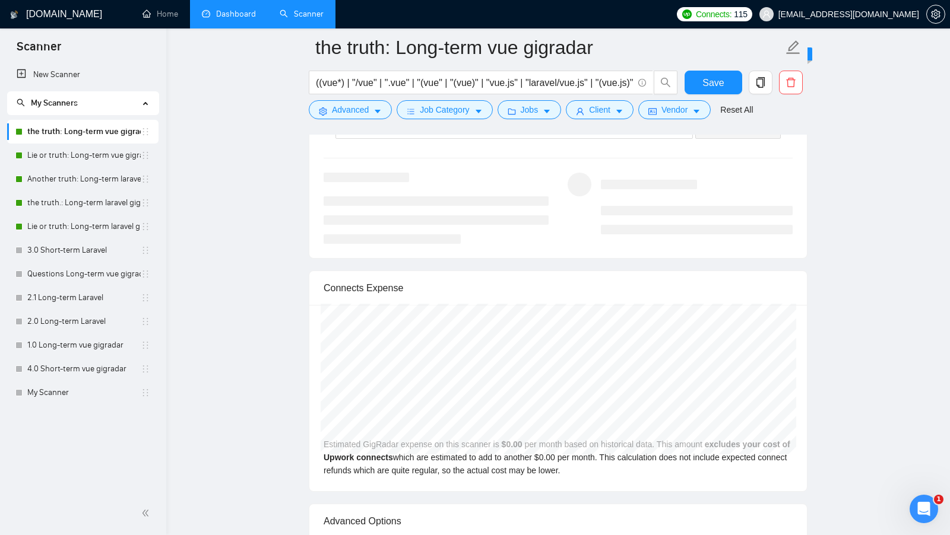
click at [399, 296] on div "Connects Expense" at bounding box center [557, 288] width 469 height 34
copy div "Connects Expense"
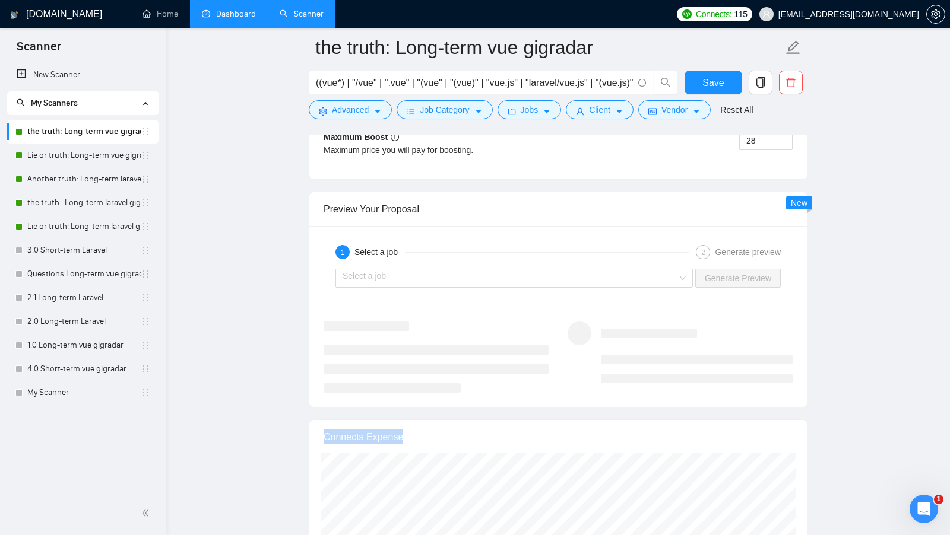
scroll to position [2461, 0]
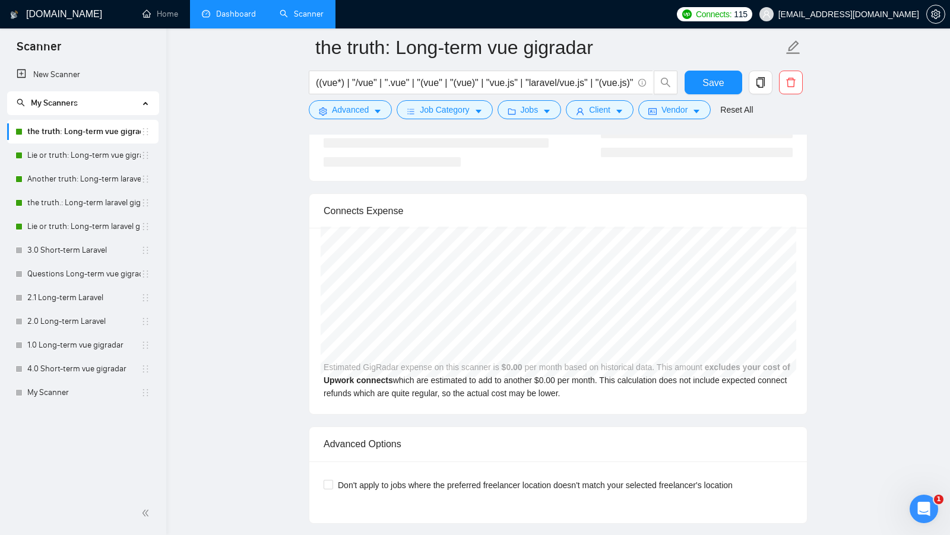
click at [550, 207] on div "Connects Expense" at bounding box center [557, 211] width 469 height 34
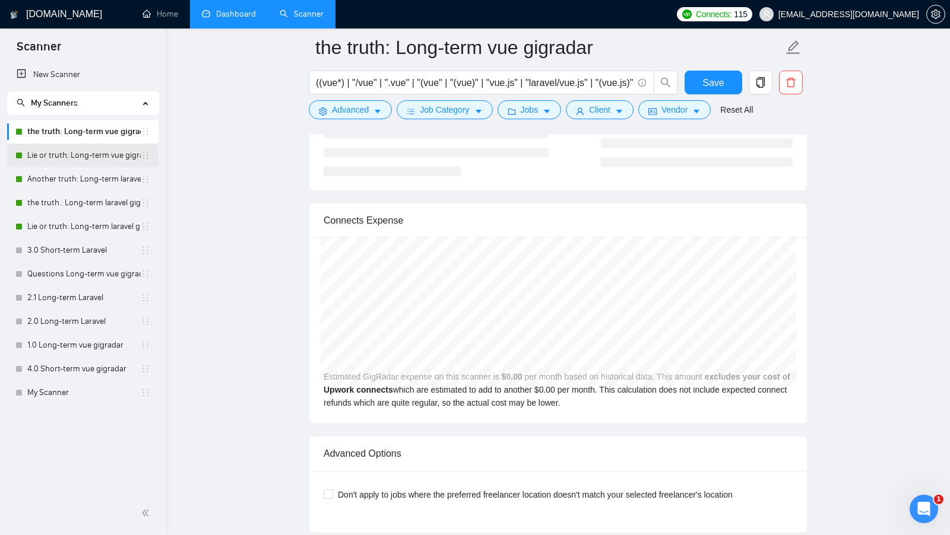
click at [108, 164] on link "Lie or truth: Long-term vue gigradar" at bounding box center [83, 156] width 113 height 24
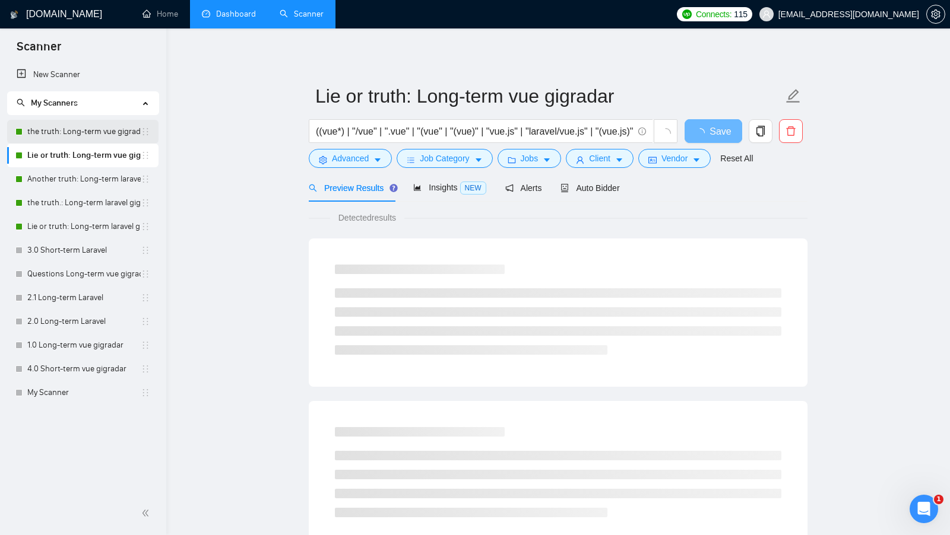
click at [100, 131] on link "the truth: Long-term vue gigradar" at bounding box center [83, 132] width 113 height 24
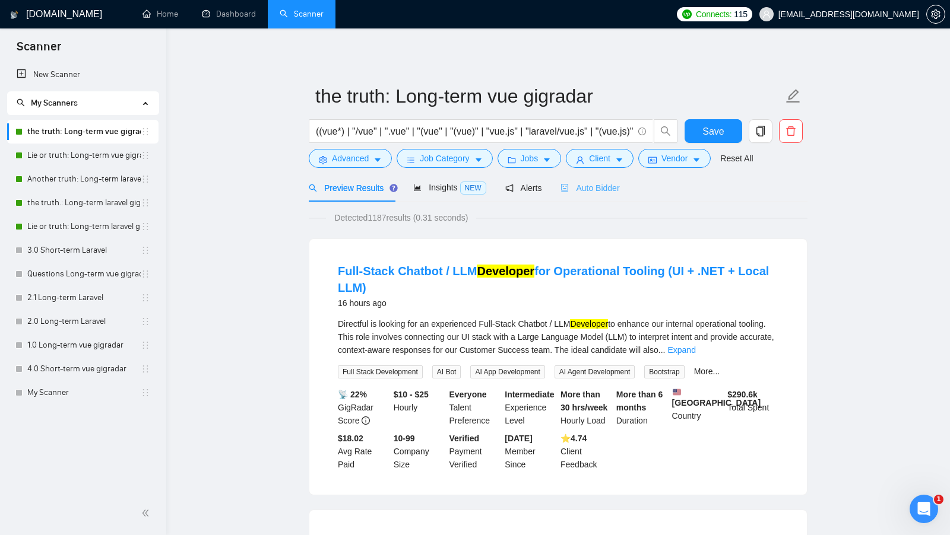
click at [619, 194] on div "Auto Bidder" at bounding box center [589, 188] width 59 height 28
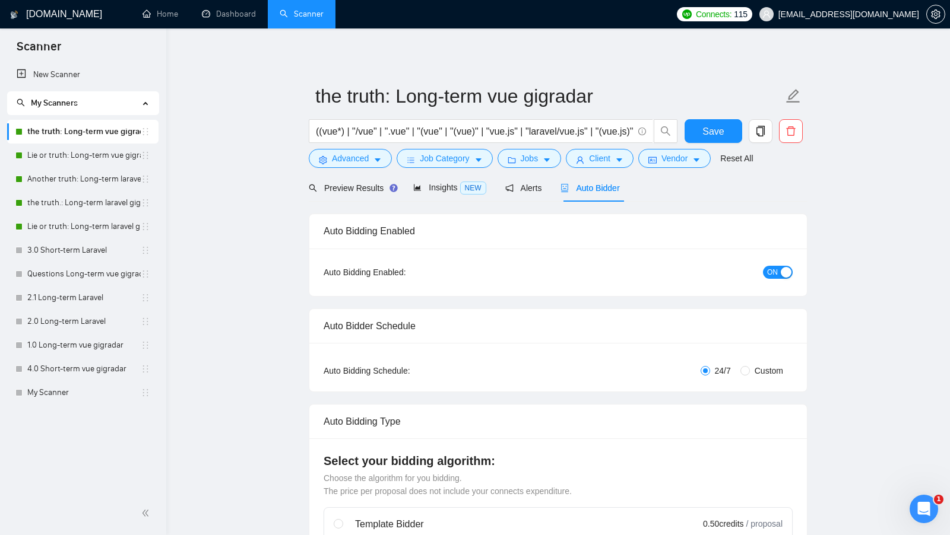
checkbox input "true"
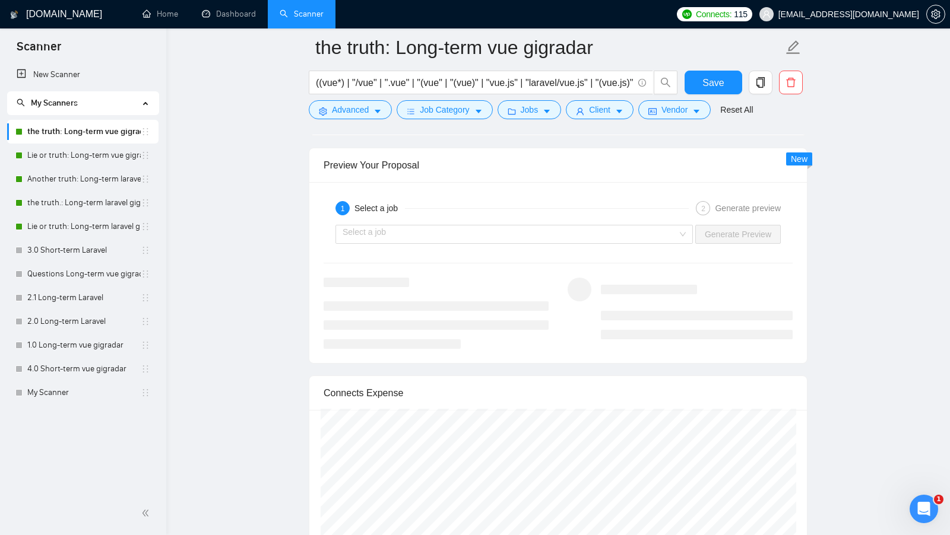
scroll to position [2414, 0]
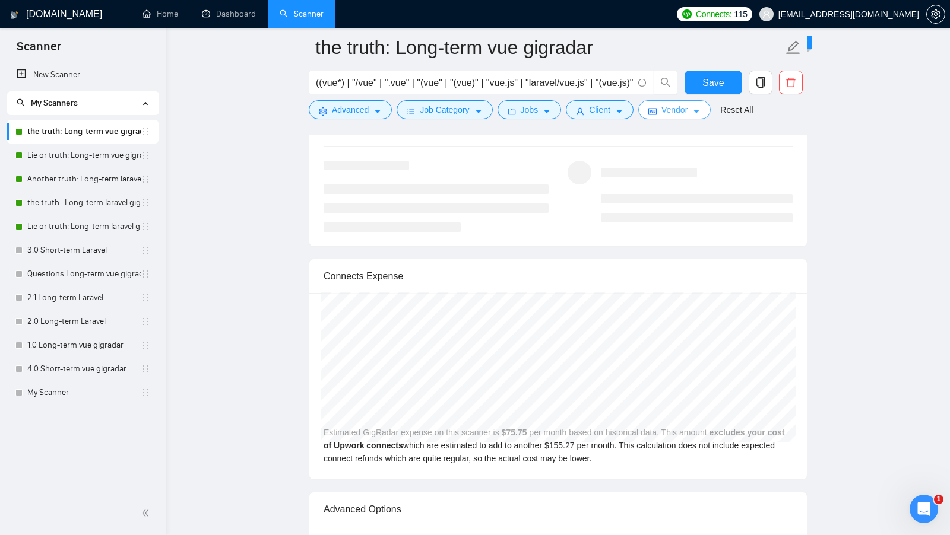
click at [664, 103] on span "Vendor" at bounding box center [674, 109] width 26 height 13
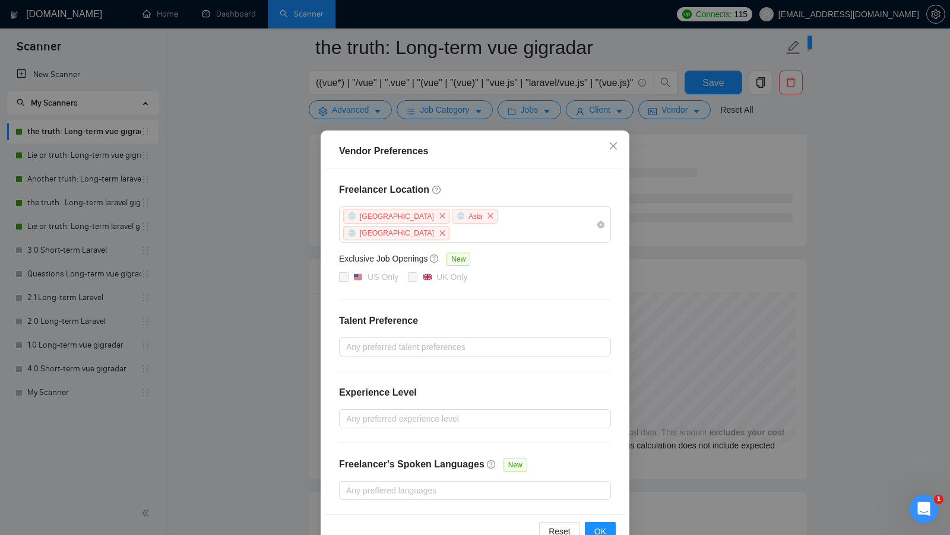
click at [662, 174] on div "Vendor Preferences Freelancer Location Africa Asia Antarctica Exclusive Job Ope…" at bounding box center [475, 267] width 950 height 535
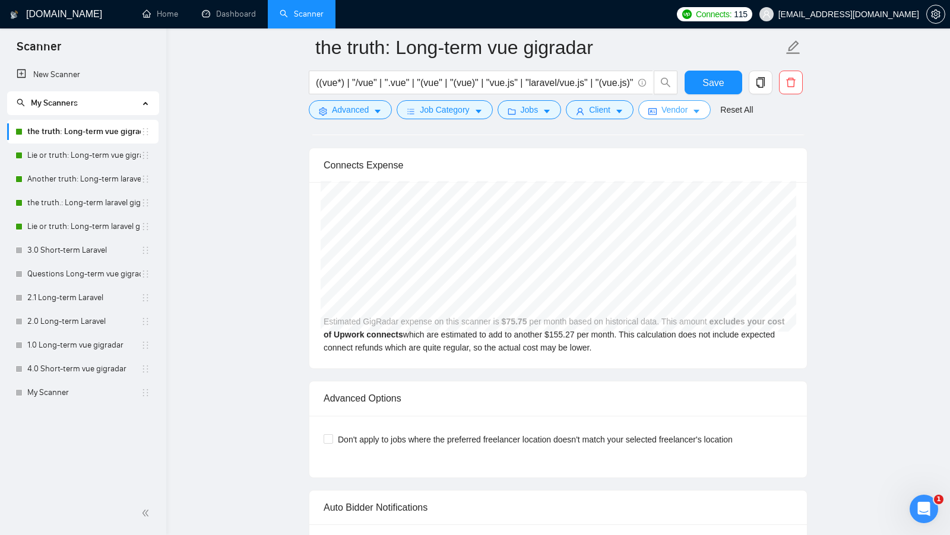
scroll to position [2497, 0]
